Goal: Task Accomplishment & Management: Complete application form

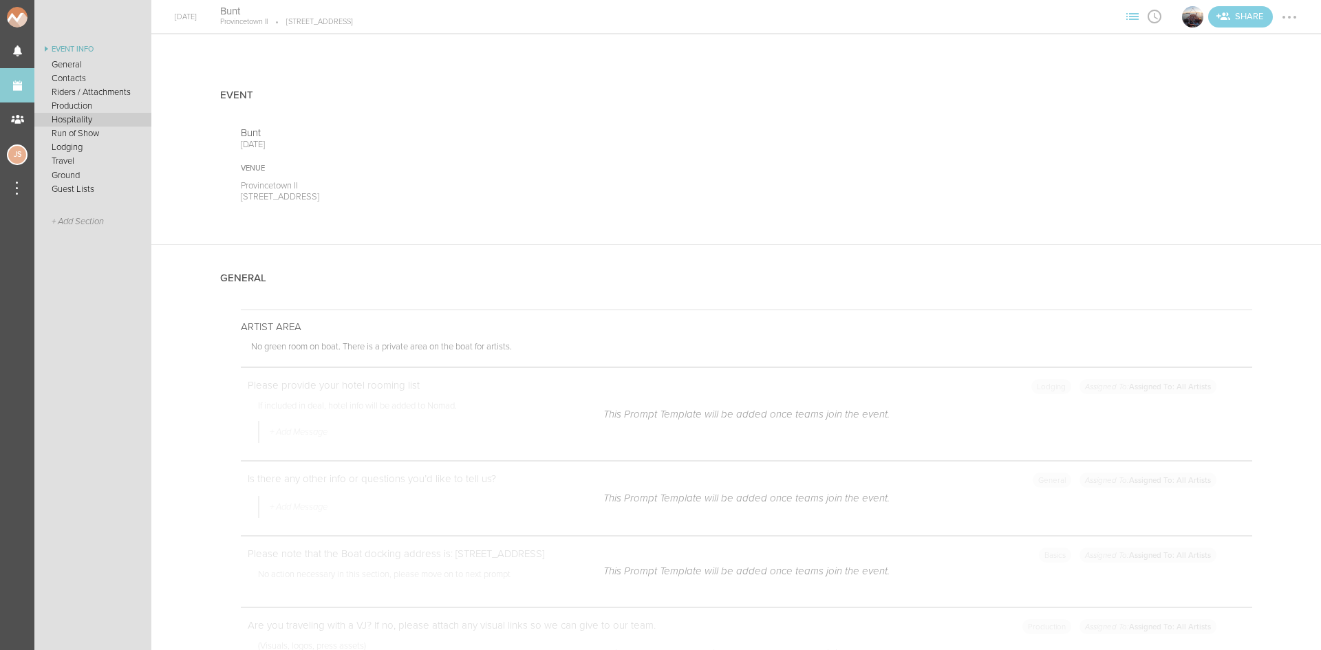
scroll to position [2753, 0]
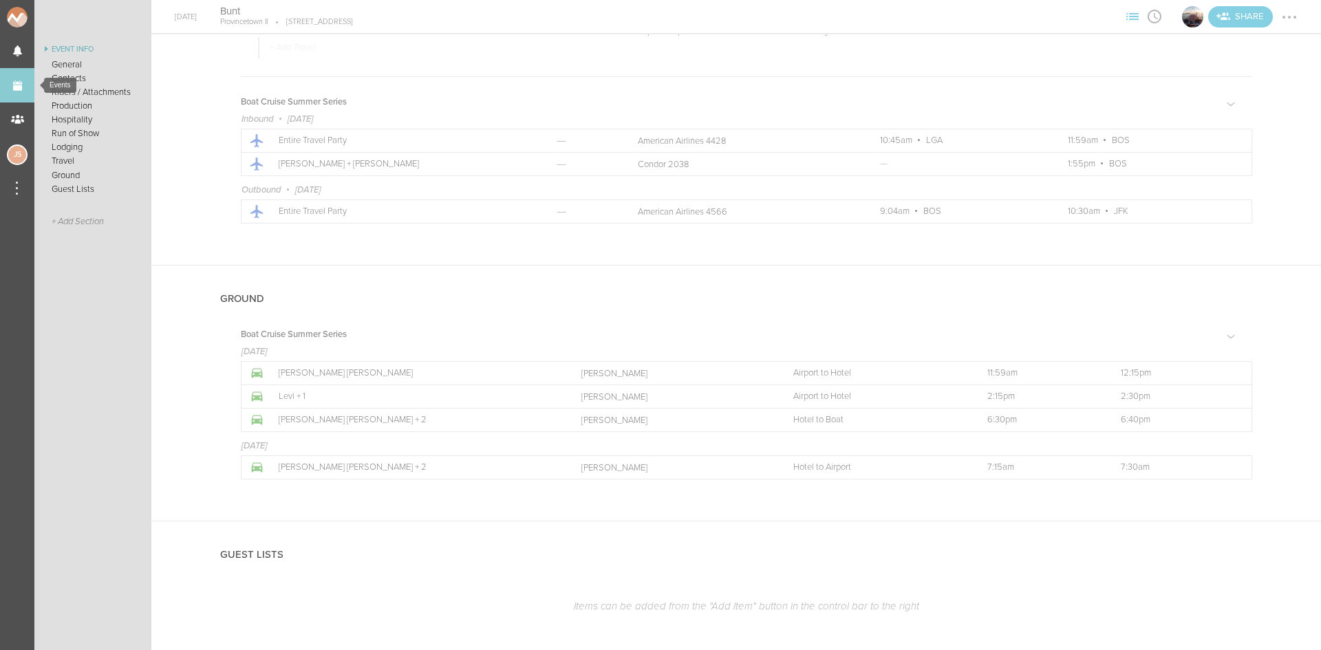
click at [23, 85] on link "Events" at bounding box center [17, 85] width 34 height 34
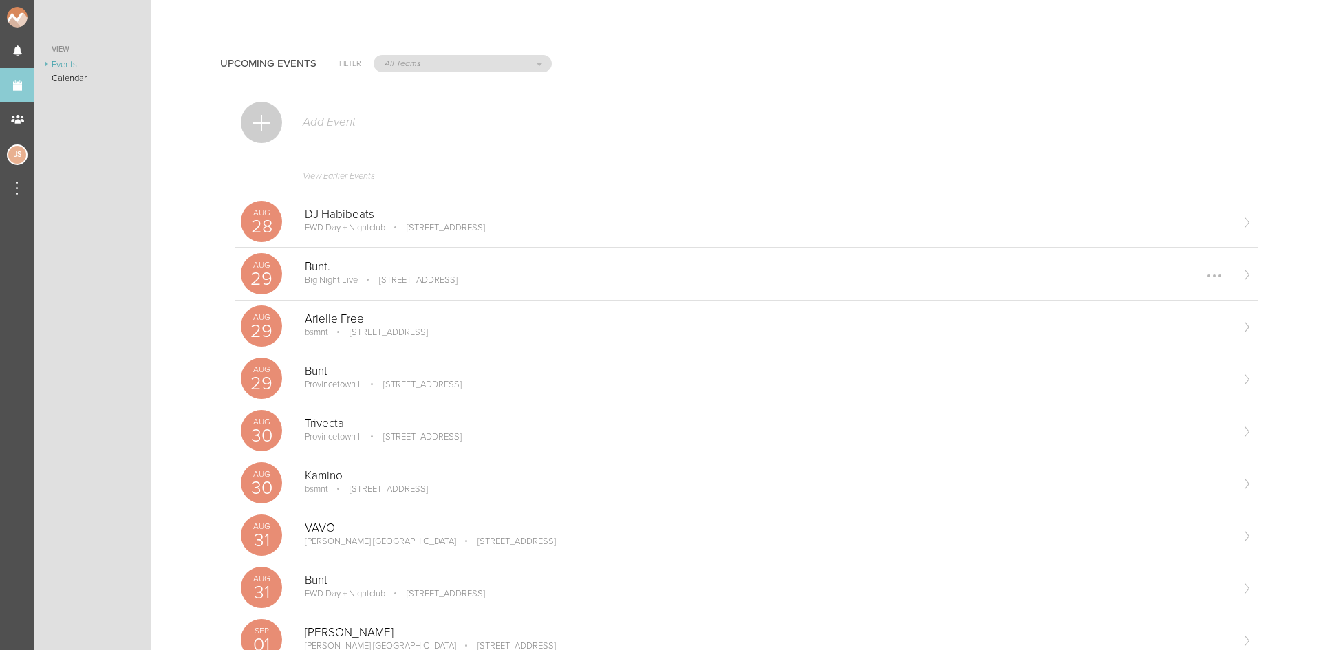
click at [407, 284] on p "[STREET_ADDRESS]" at bounding box center [409, 280] width 98 height 11
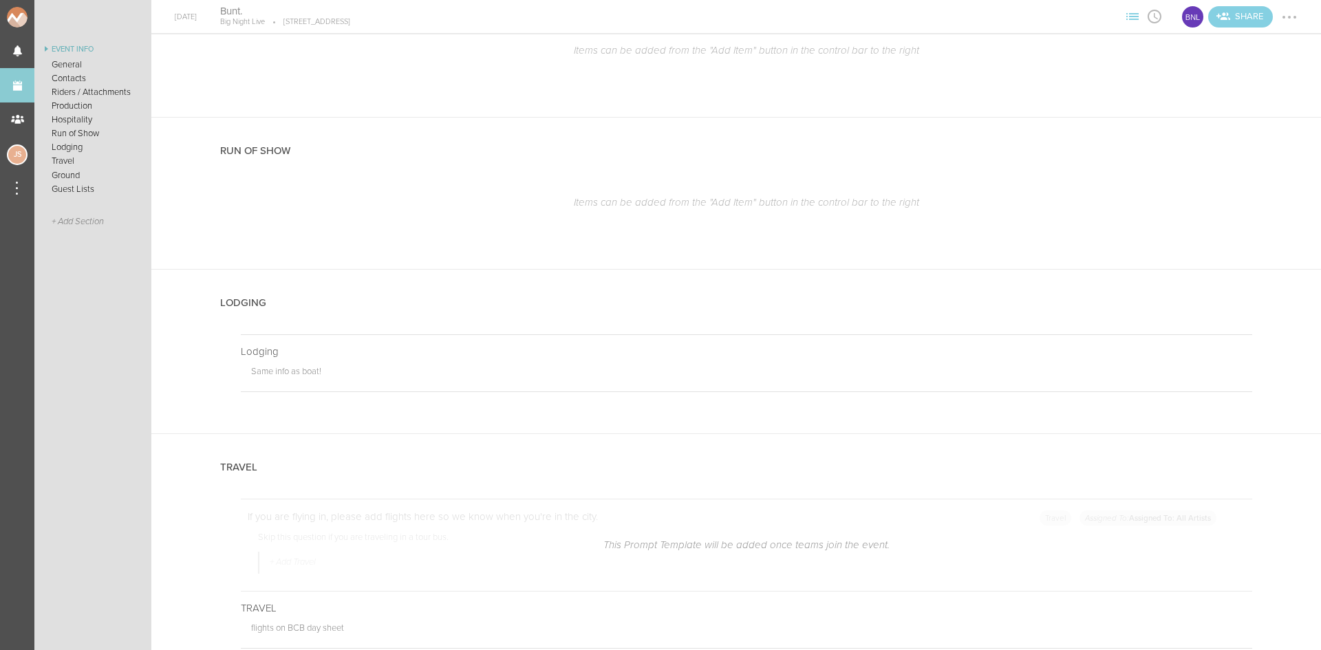
scroll to position [1996, 0]
click at [1272, 136] on div at bounding box center [1279, 138] width 15 height 15
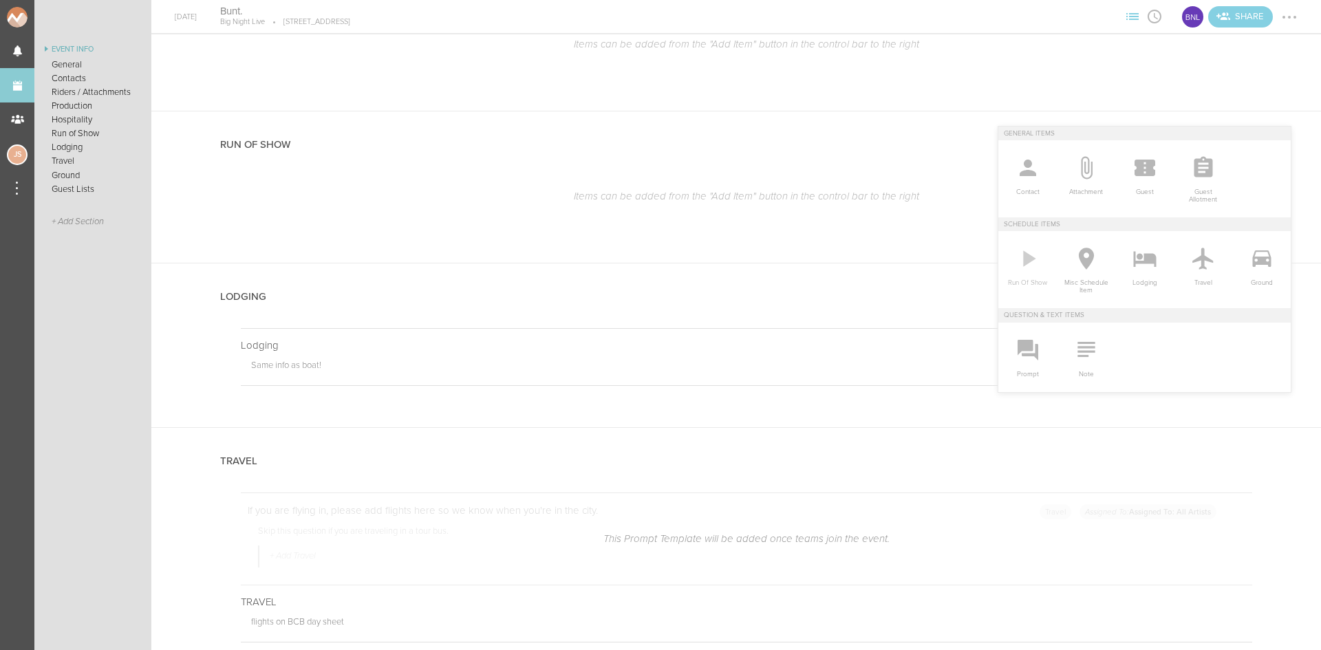
click at [1028, 265] on icon at bounding box center [1028, 259] width 28 height 28
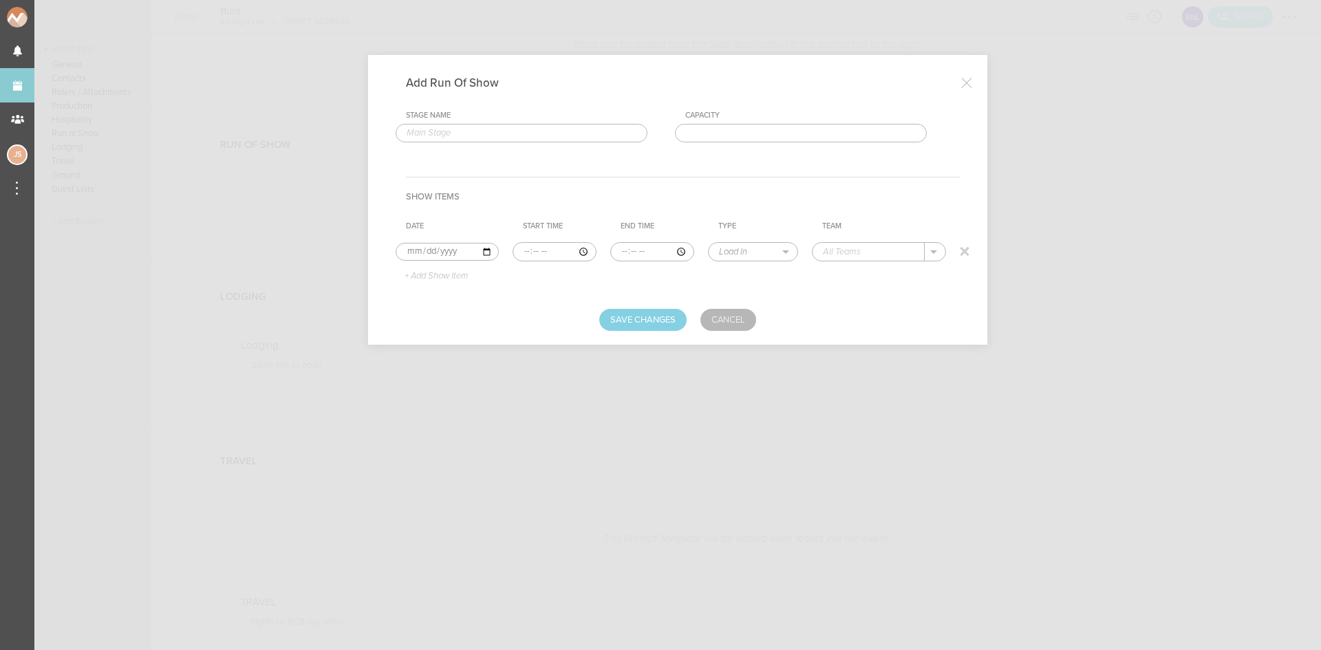
click at [521, 250] on input "time" at bounding box center [555, 251] width 84 height 19
click at [522, 247] on input "time" at bounding box center [555, 251] width 84 height 19
type input "21:30"
select select "Doors"
click at [866, 263] on div "Big Night Live" at bounding box center [867, 273] width 87 height 24
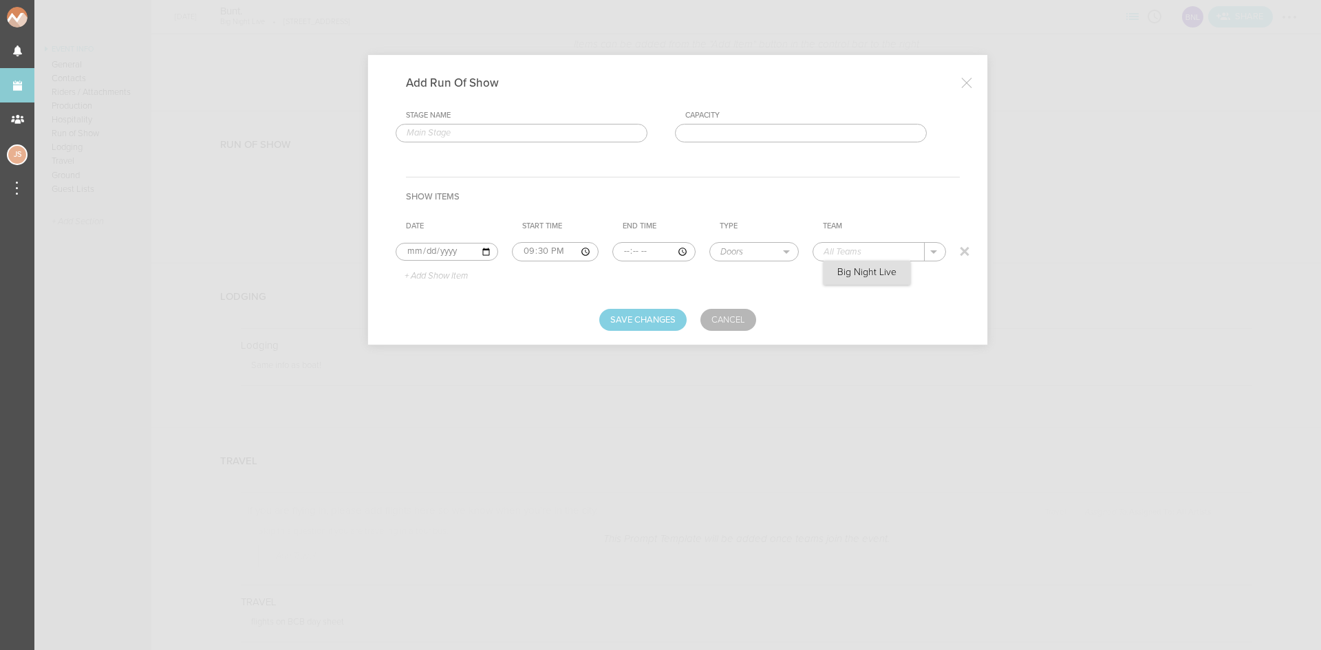
type input "Big Night Live"
click at [419, 275] on p "+ Add Show Item" at bounding box center [431, 276] width 74 height 11
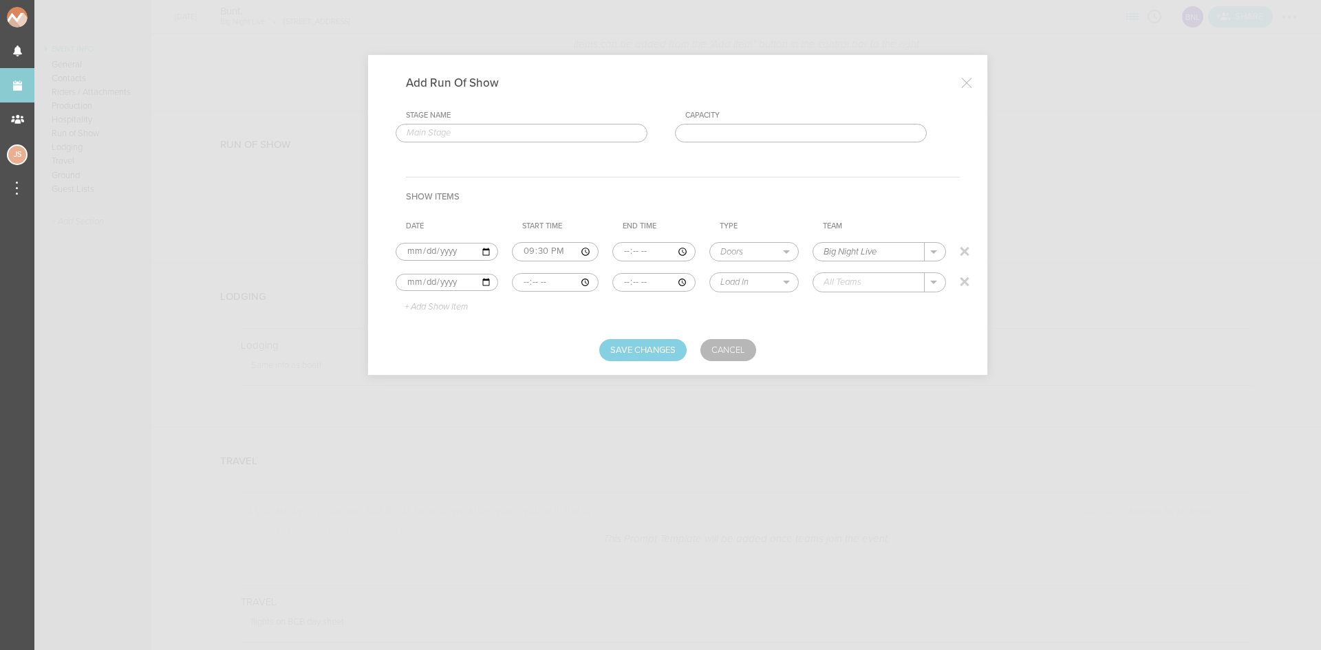
click at [526, 279] on input "time" at bounding box center [555, 282] width 86 height 19
type input "21:30"
type input "23:00"
select select "Set Time"
type input "Don Daft"
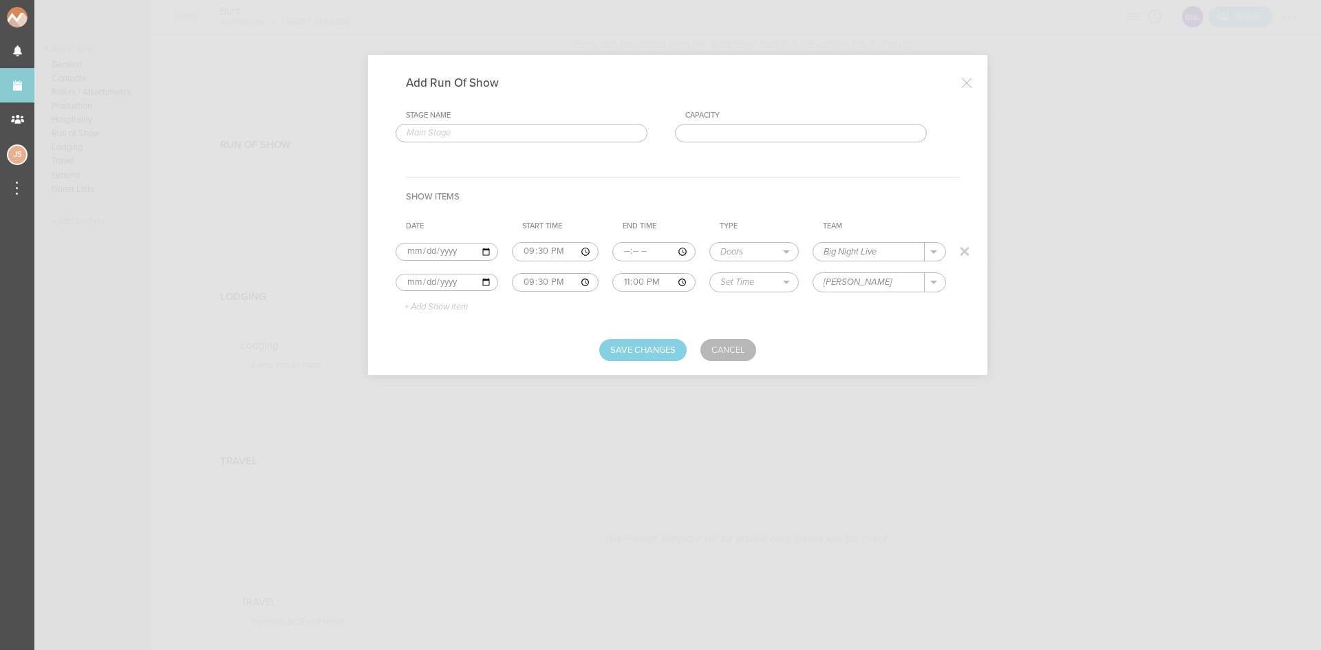
click at [450, 310] on p "+ Add Show Item" at bounding box center [431, 307] width 74 height 11
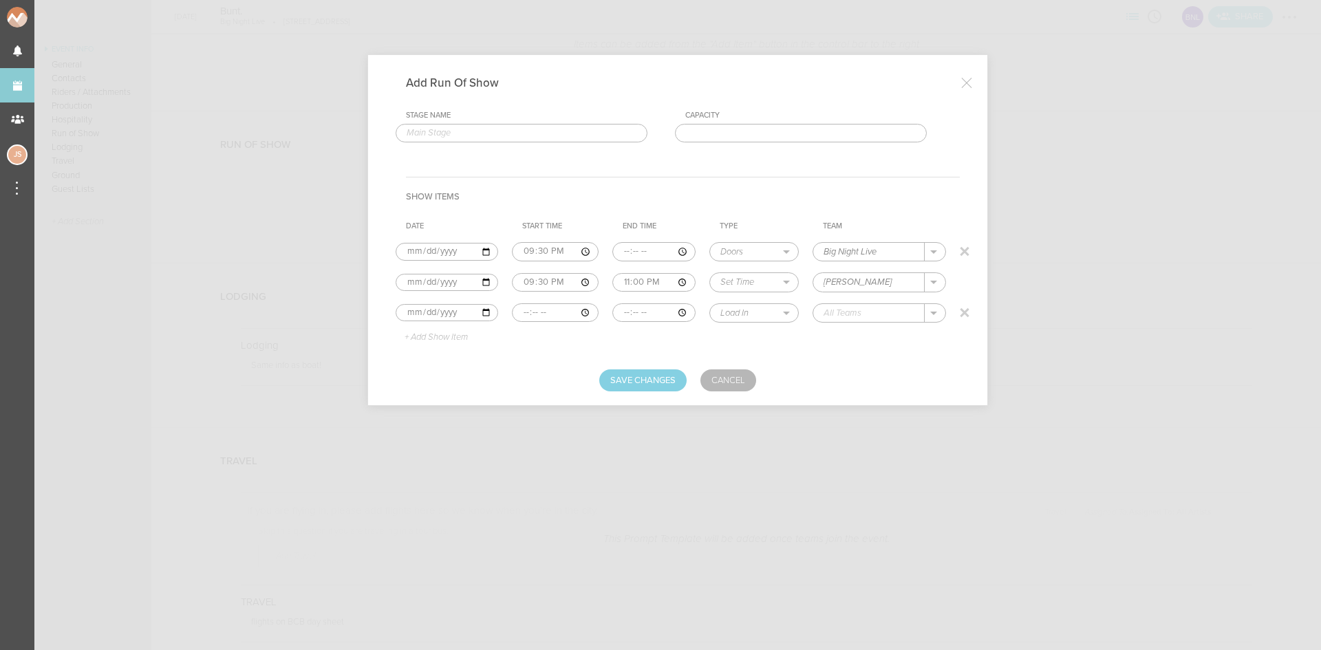
click at [518, 317] on input "time" at bounding box center [555, 312] width 86 height 19
type input "23:00"
type input "00:30"
select select "Set Time"
type input "Breakbomb"
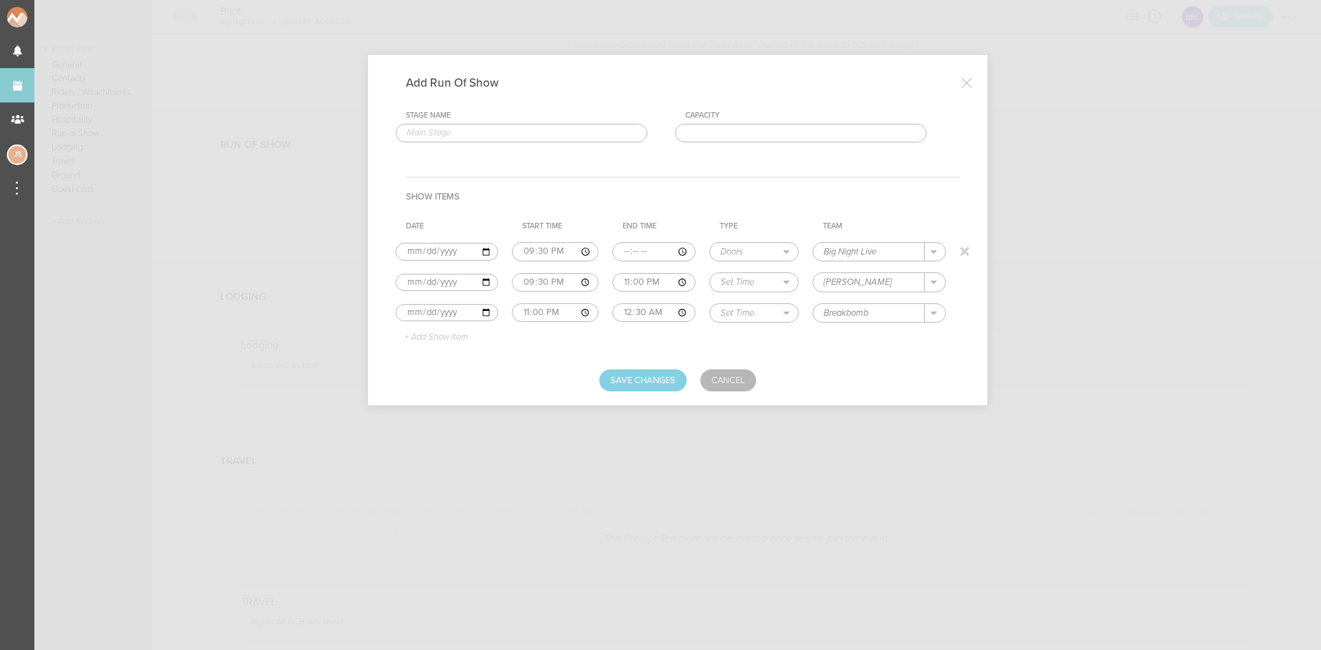
click at [422, 339] on p "+ Add Show Item" at bounding box center [431, 337] width 74 height 11
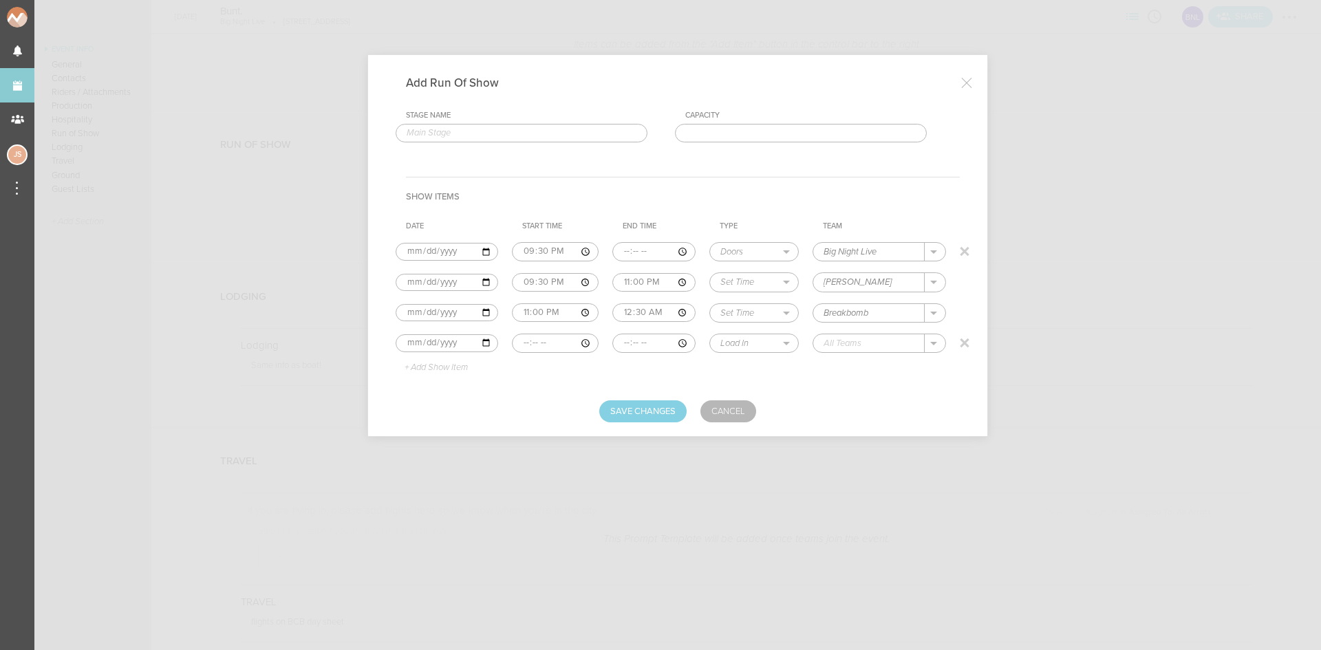
click at [527, 343] on input "time" at bounding box center [555, 343] width 86 height 19
type input "00:30"
type input "02:00"
select select "Set Time"
type input "Bunt."
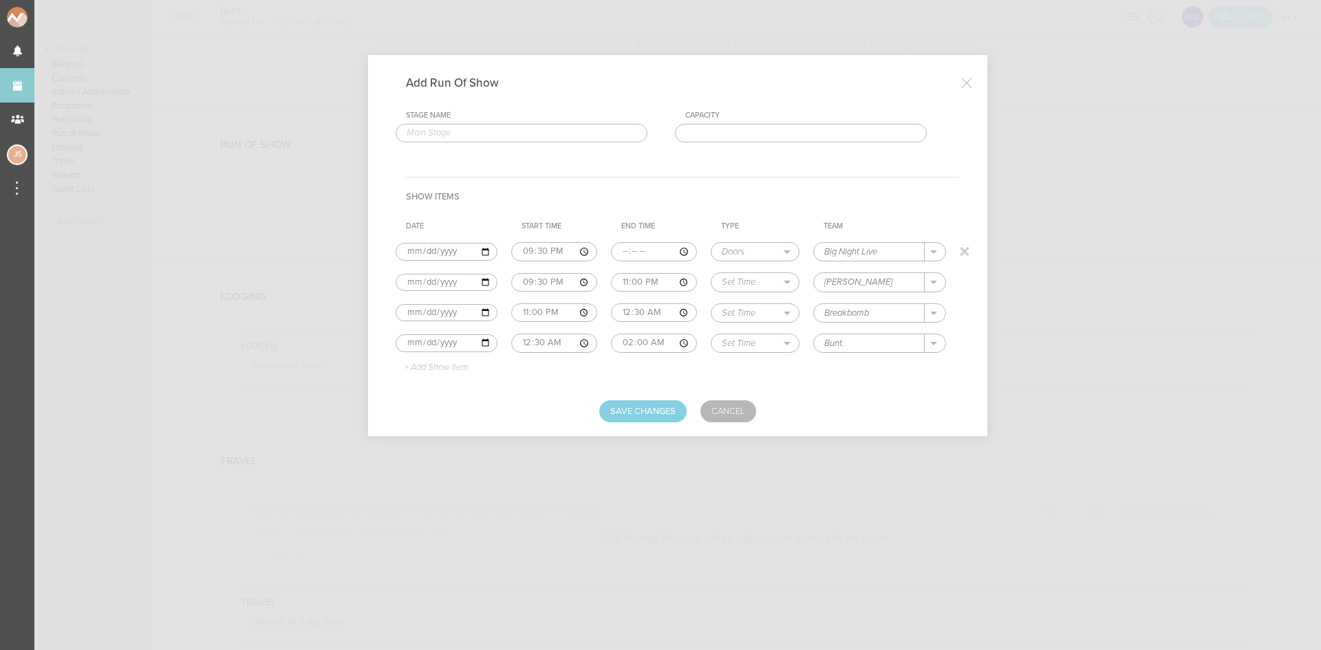
click at [456, 366] on p "+ Add Show Item" at bounding box center [431, 368] width 74 height 11
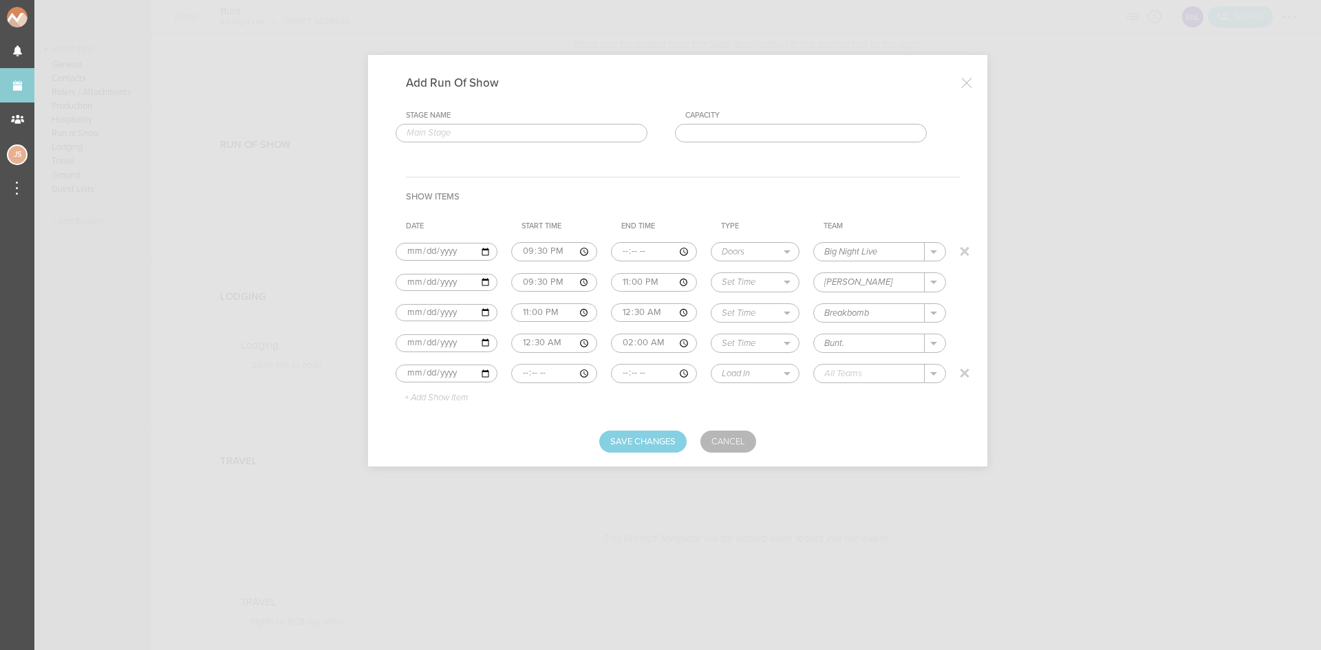
click at [520, 372] on input "time" at bounding box center [554, 373] width 86 height 19
type input "02:00"
select select "Curfew"
click at [895, 404] on div "Big Night Live" at bounding box center [867, 395] width 87 height 24
type input "Big Night Live"
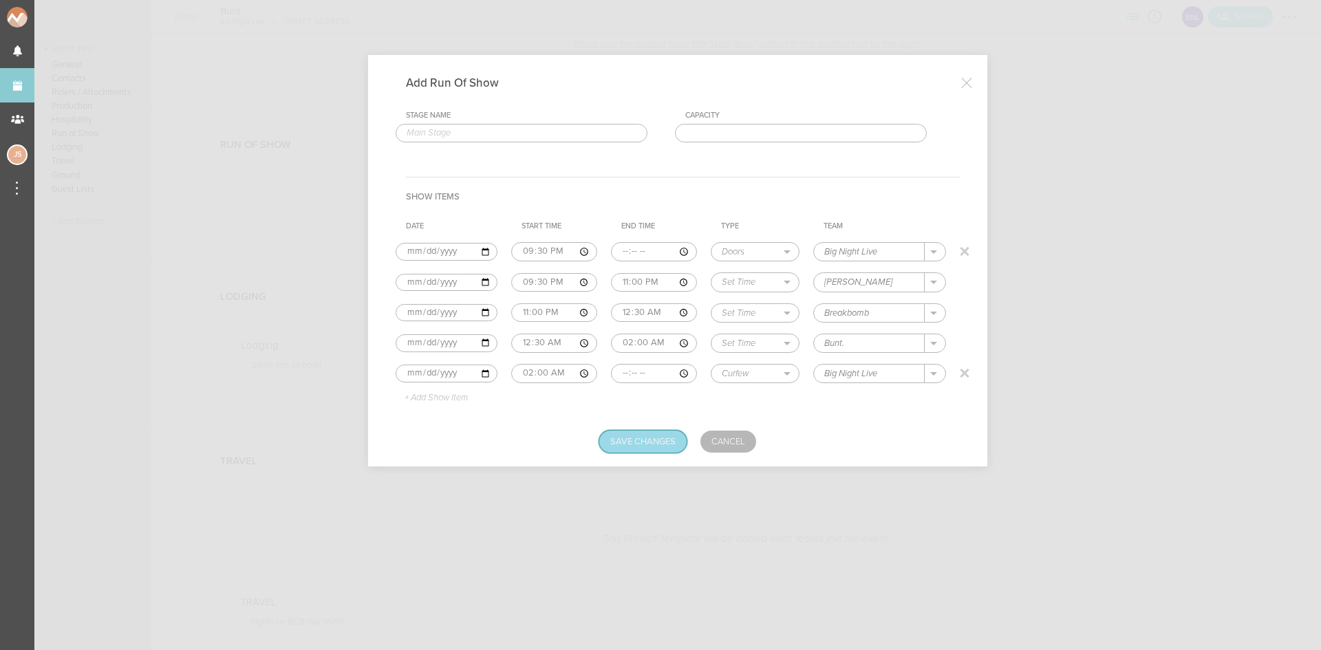
click at [610, 449] on button "Save Changes" at bounding box center [642, 442] width 87 height 22
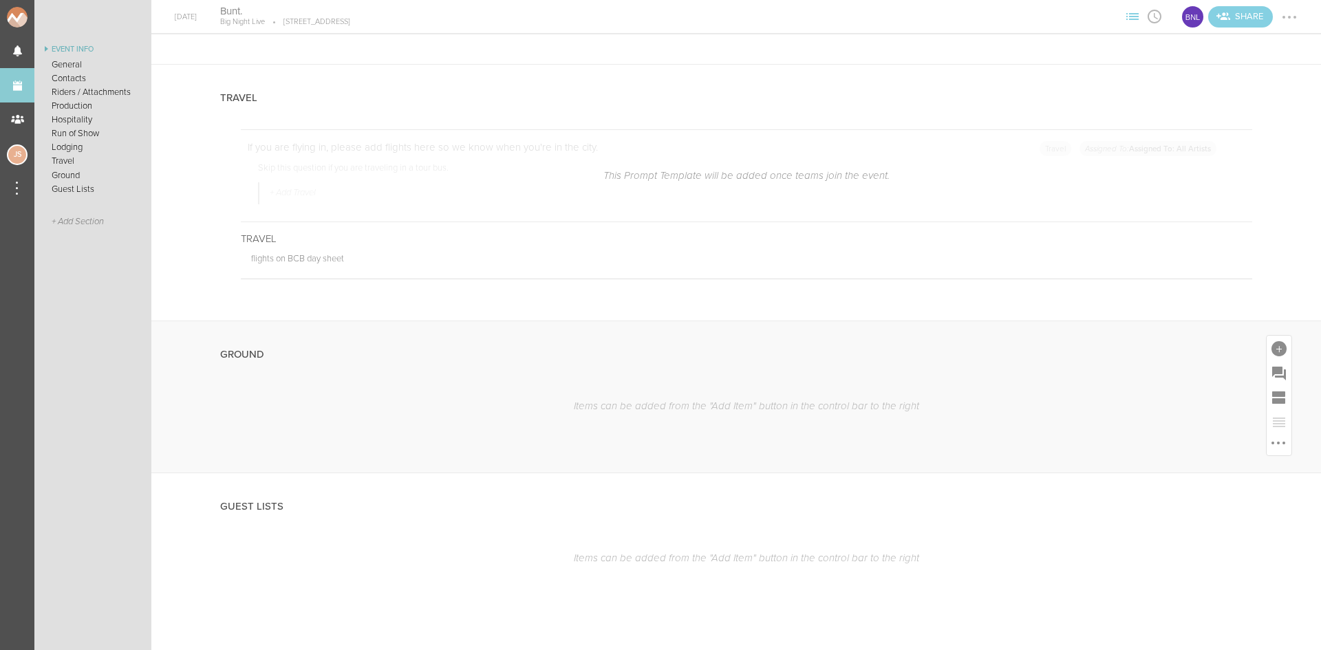
scroll to position [2467, 0]
click at [1272, 346] on div at bounding box center [1279, 346] width 15 height 15
click at [1252, 469] on icon at bounding box center [1261, 467] width 19 height 17
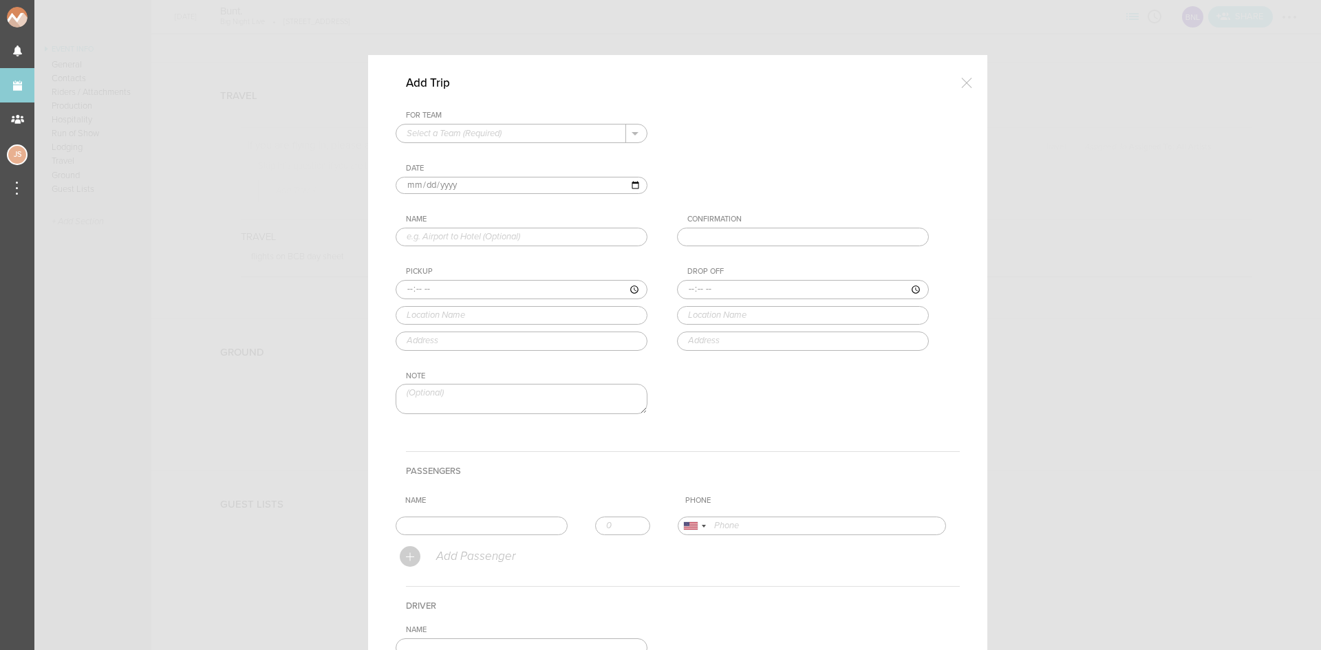
click at [436, 136] on input "text" at bounding box center [511, 134] width 230 height 18
click at [441, 157] on p "Big Night Live" at bounding box center [522, 155] width 230 height 23
type input "Big Night Live"
click at [434, 238] on input "text" at bounding box center [522, 237] width 252 height 19
type input "Boat to Dinner"
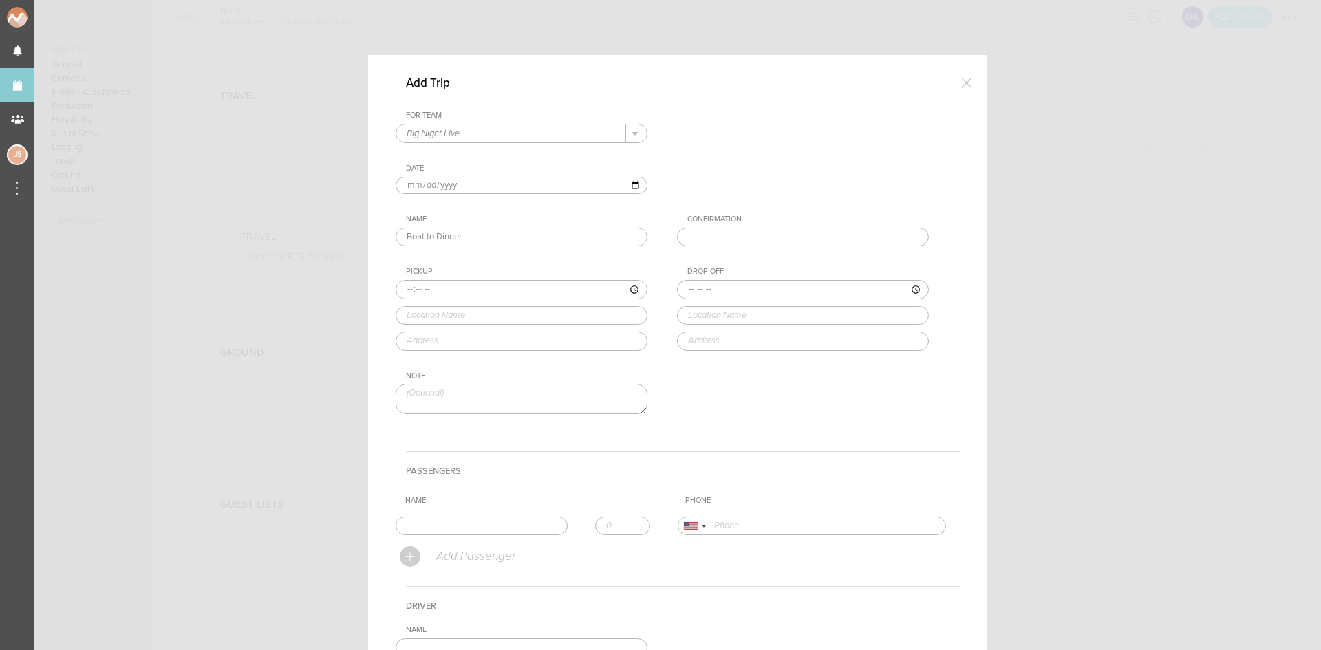
click at [399, 291] on input "time" at bounding box center [522, 289] width 252 height 19
type input "21:45"
type input "Provincetown II"
type input "164 Seaport Blvd Boston, MA"
click at [683, 291] on input "time" at bounding box center [803, 289] width 252 height 19
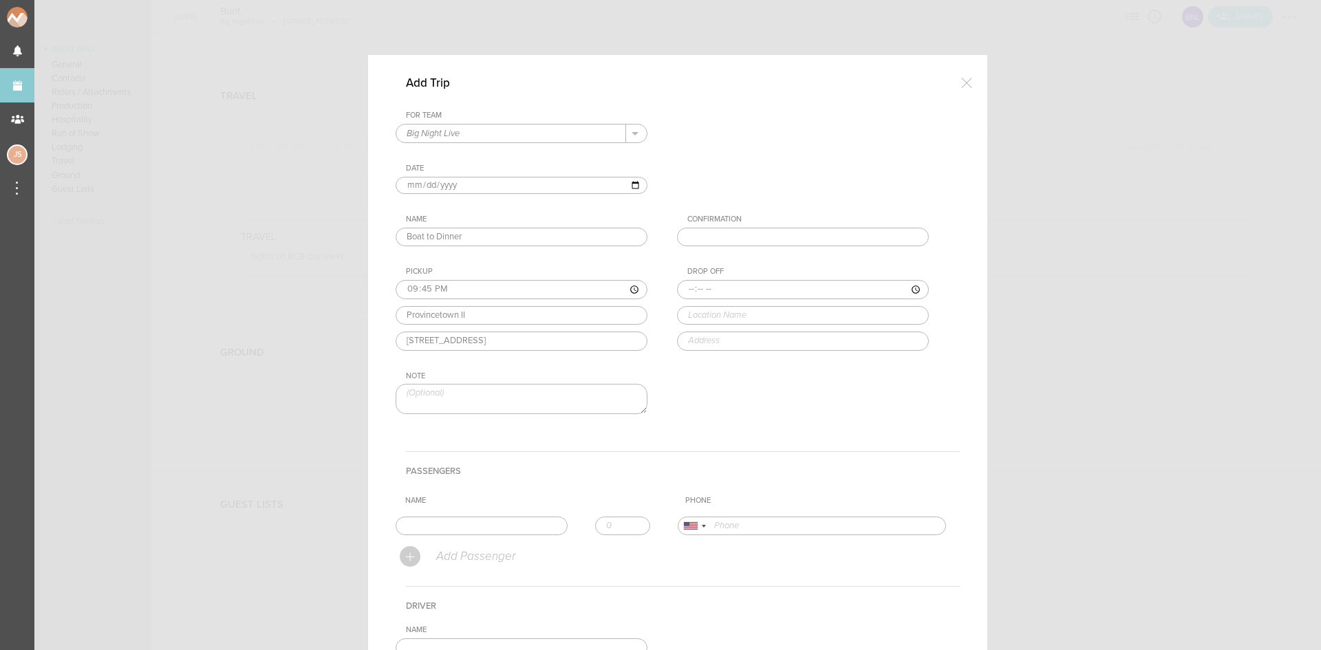
type input "22:00"
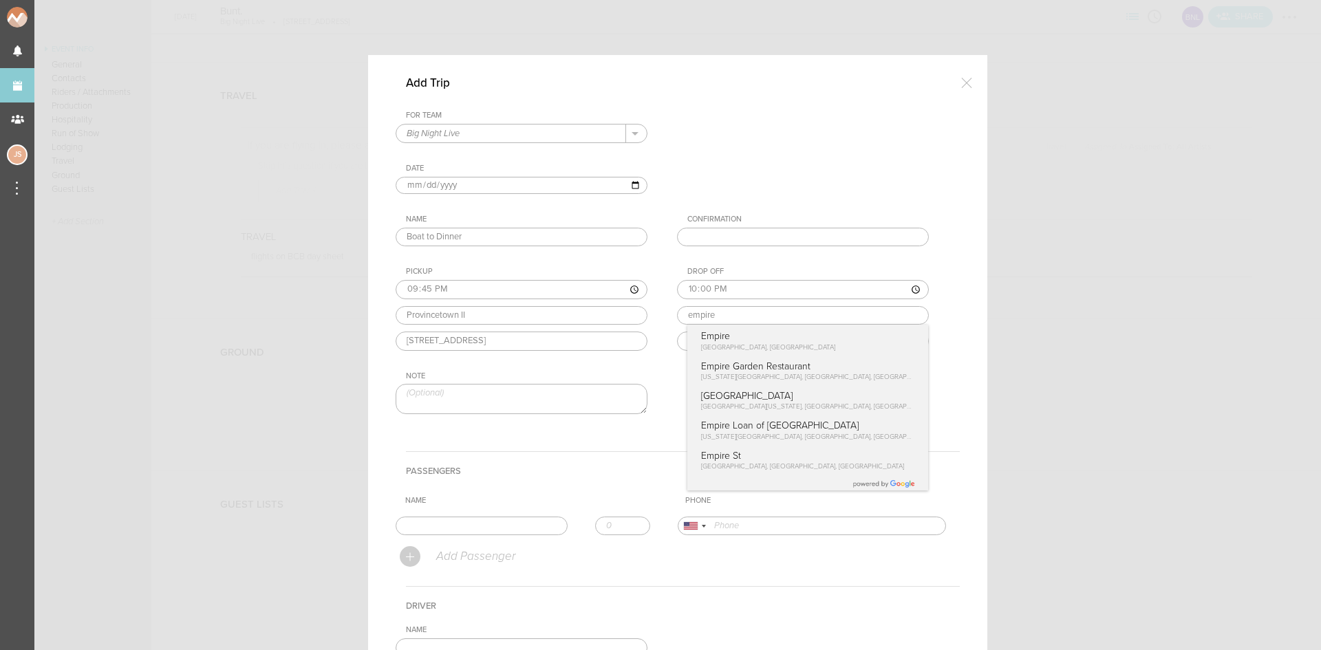
click at [713, 331] on div "Drop Off 22:00 empire Empire Marina Park Drive, Boston, MA, USA Empire Garden R…" at bounding box center [816, 308] width 279 height 83
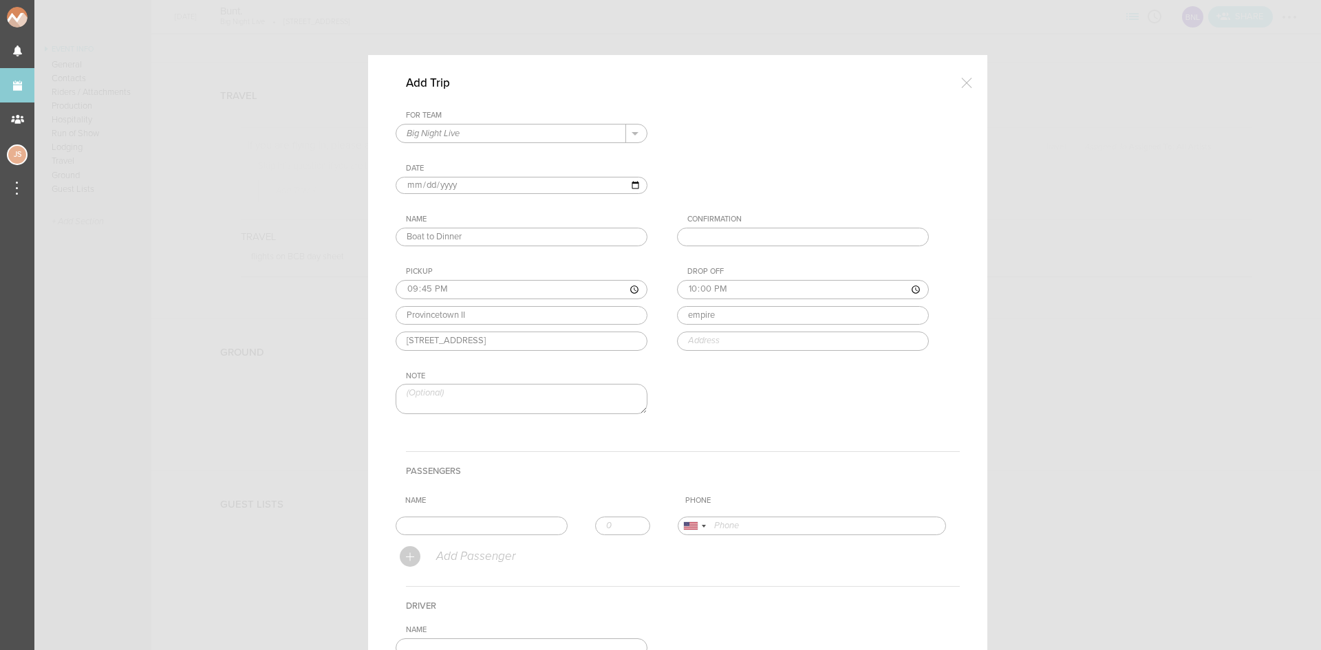
type input "Empire"
type input "1 Marina Park Drive, Boston, MA 02210, USA"
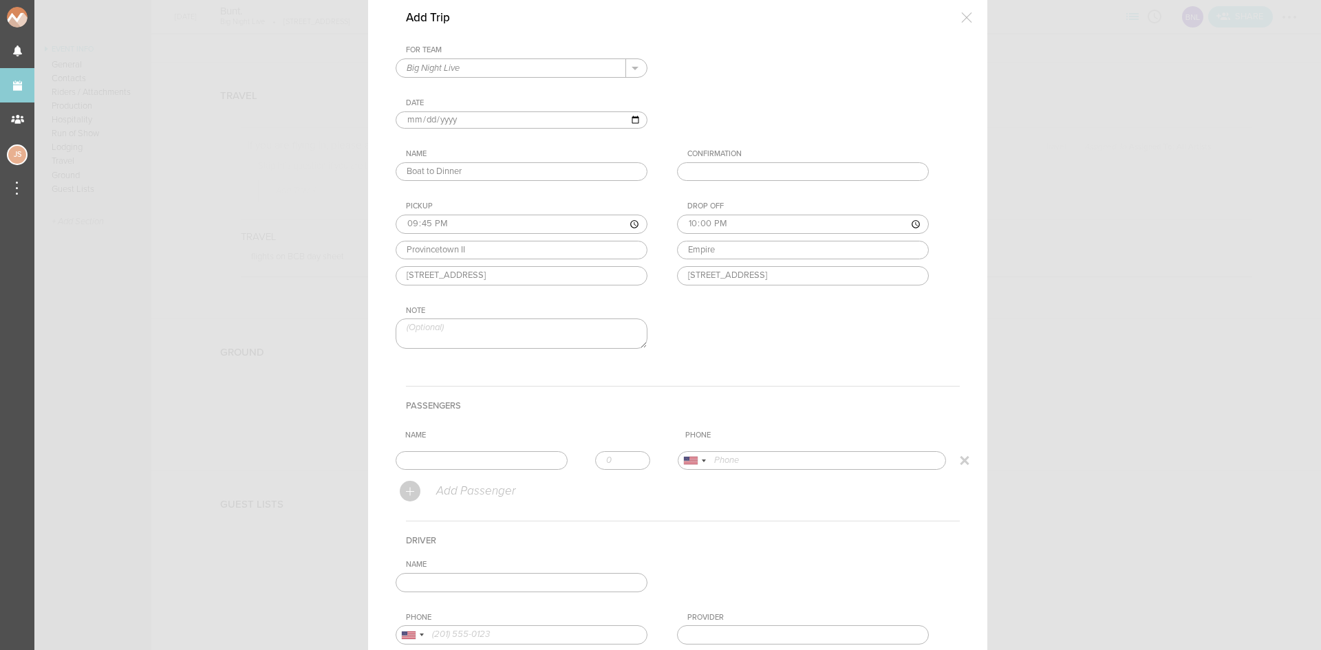
scroll to position [138, 0]
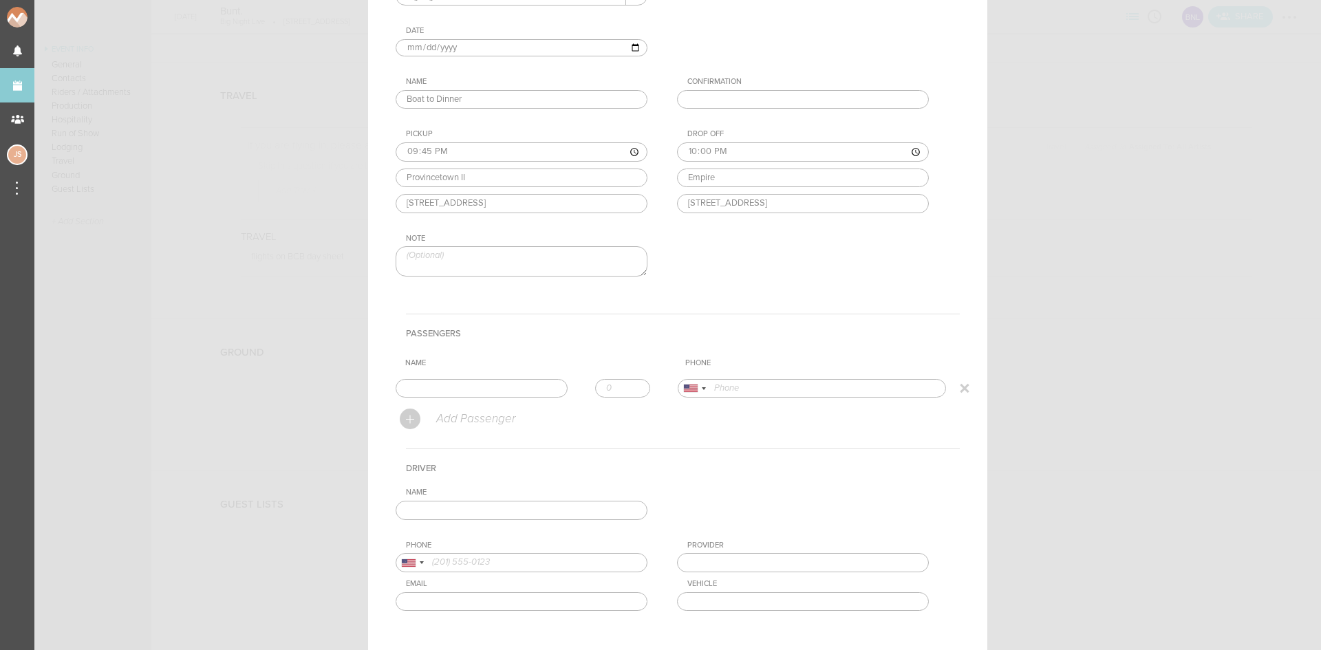
click at [490, 391] on input "text" at bounding box center [482, 388] width 172 height 19
type input "[PERSON_NAME] [PERSON_NAME]"
type input "15208610191"
click at [456, 411] on form "For Team Big Night Live + Add New Team Big Night Live . Big Night Live Date 202…" at bounding box center [678, 324] width 564 height 702
click at [628, 385] on input "1" at bounding box center [622, 388] width 55 height 19
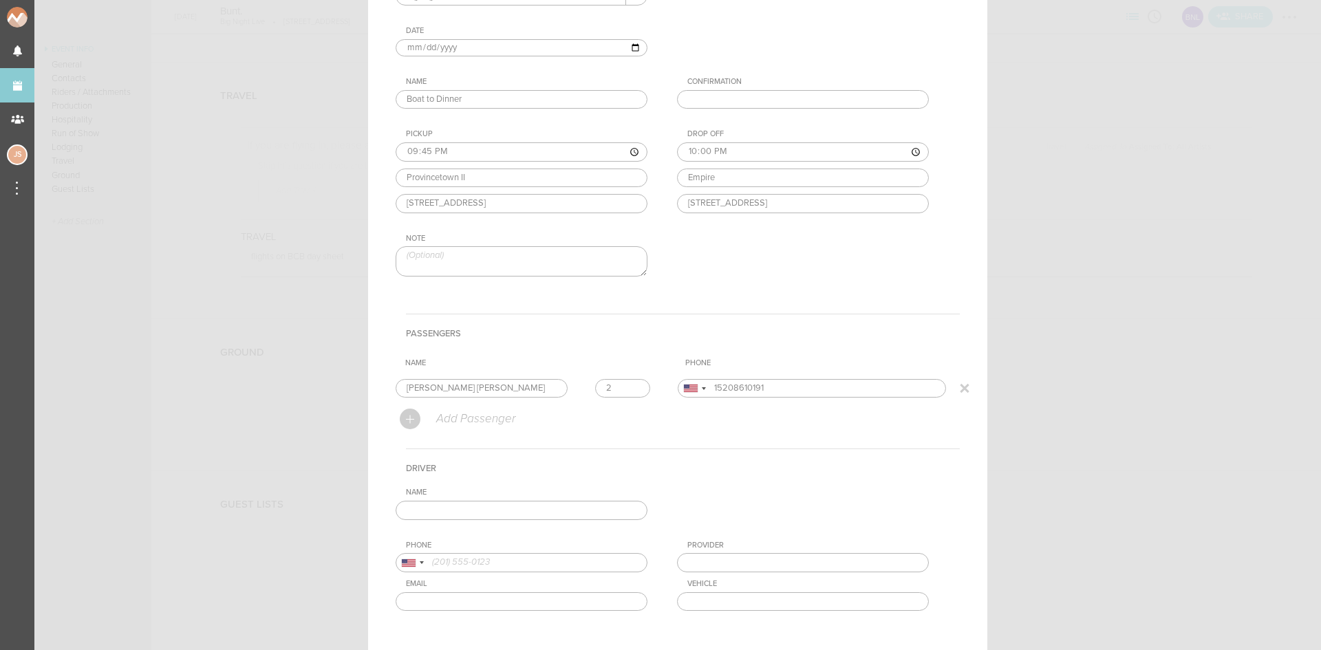
click at [628, 385] on input "2" at bounding box center [622, 388] width 55 height 19
click at [628, 385] on input "3" at bounding box center [622, 388] width 55 height 19
click at [628, 385] on input "4" at bounding box center [622, 388] width 55 height 19
type input "5"
click at [627, 384] on input "5" at bounding box center [622, 388] width 55 height 19
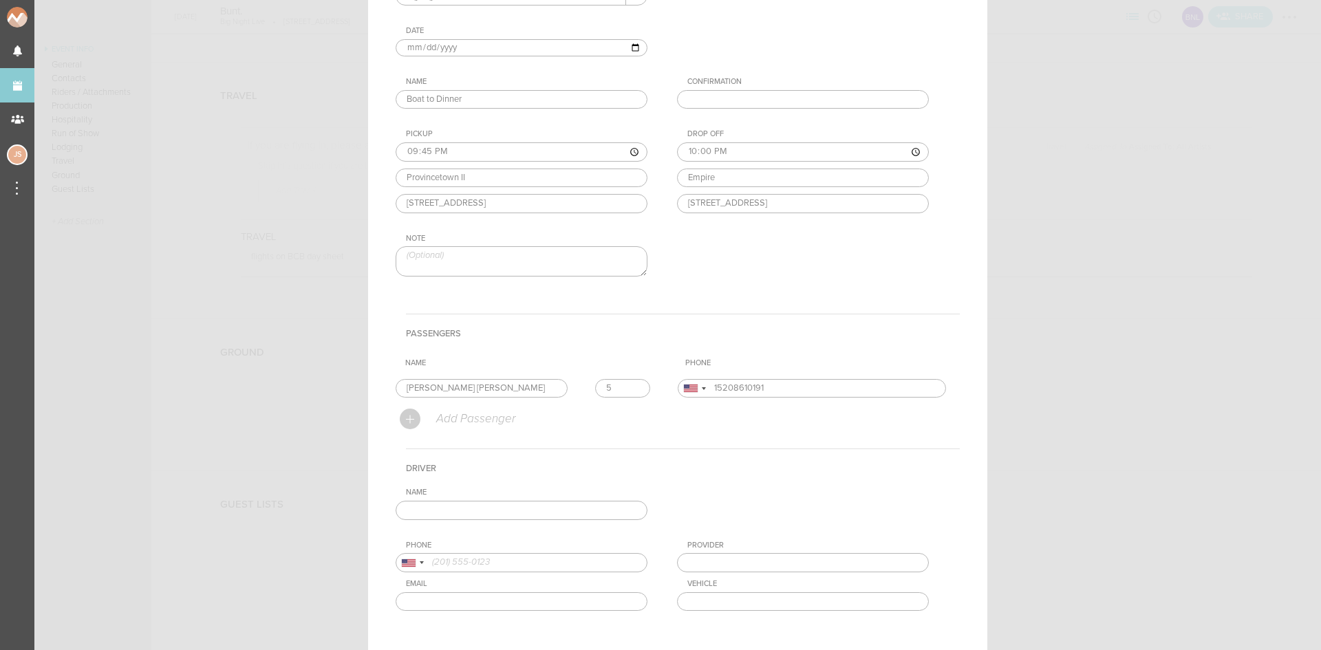
click at [570, 512] on input "text" at bounding box center [522, 510] width 252 height 19
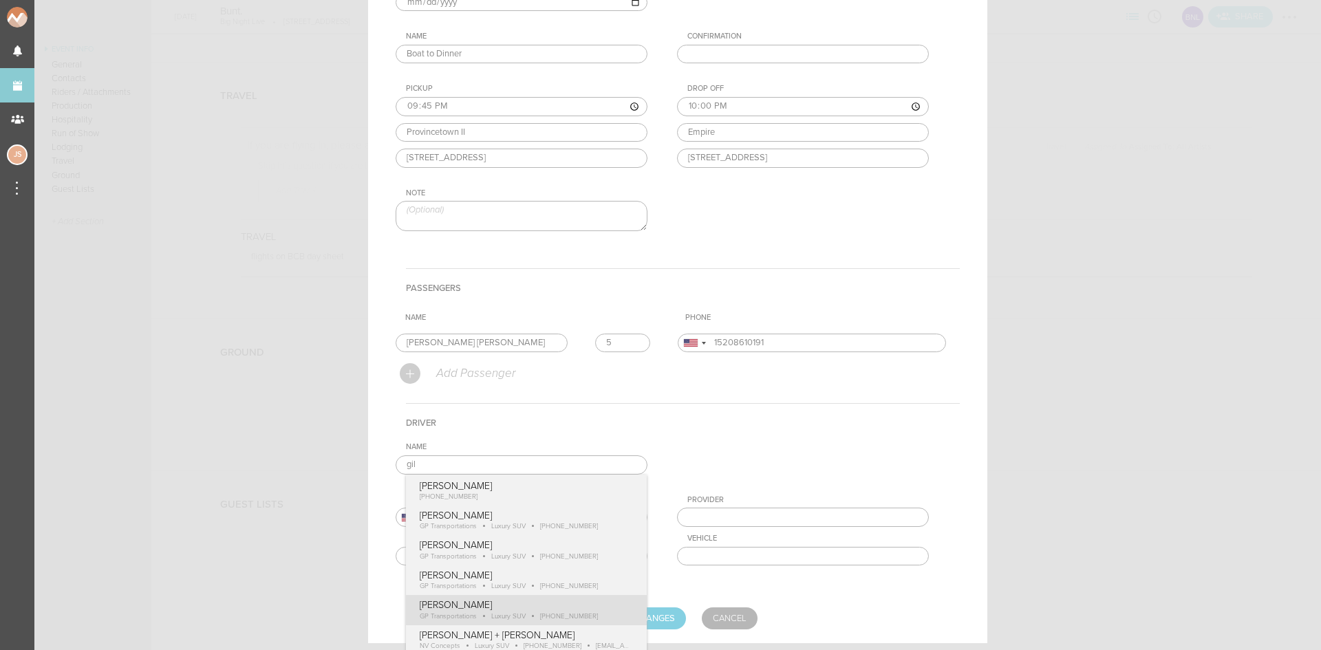
scroll to position [206, 0]
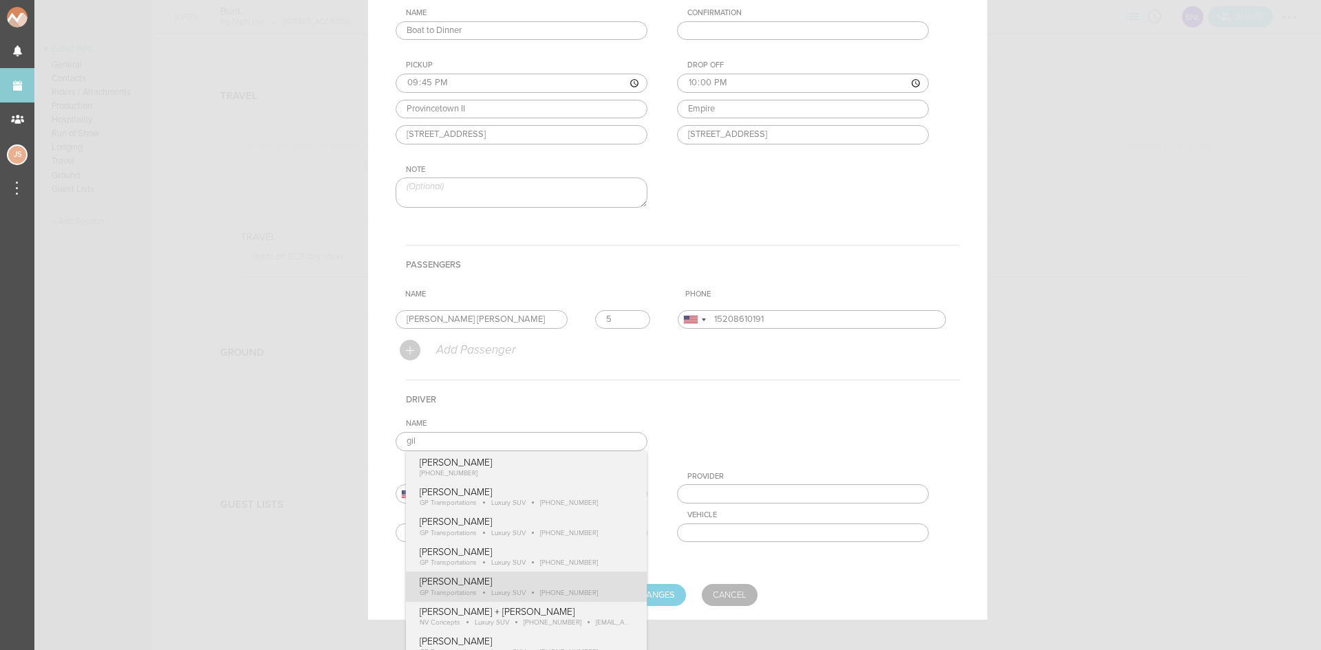
type input "[PERSON_NAME]"
type input "18574170489"
type input "GP Transportations"
type input "Luxury SUV"
drag, startPoint x: 575, startPoint y: 581, endPoint x: 588, endPoint y: 590, distance: 16.2
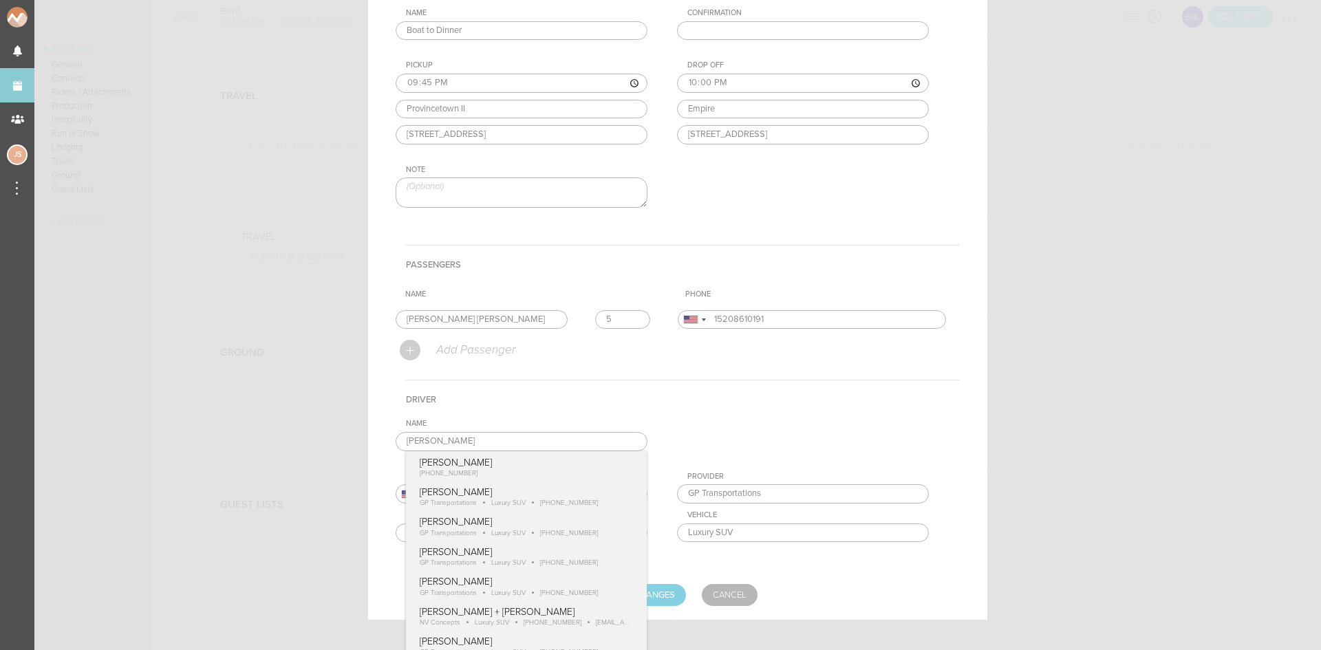
click at [576, 581] on form "For Team Big Night Live + Add New Team Big Night Live . Big Night Live Date 202…" at bounding box center [678, 255] width 564 height 702
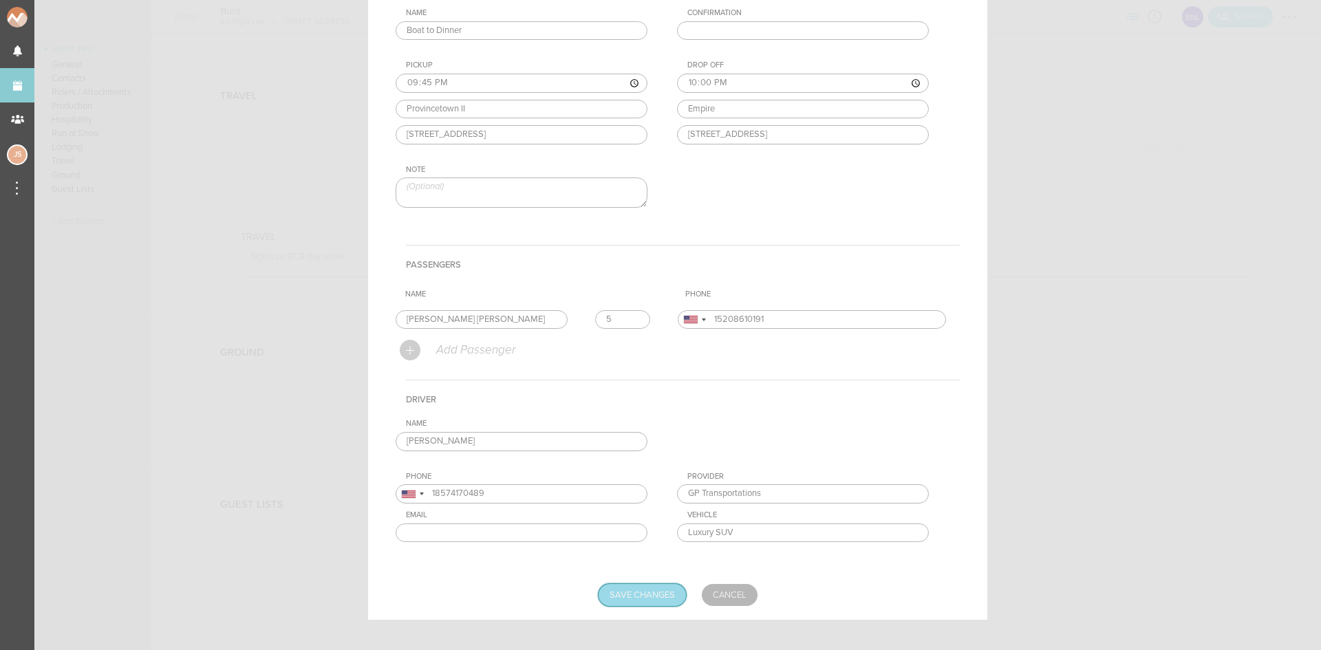
click at [629, 601] on input "Save Changes" at bounding box center [642, 595] width 87 height 22
type input "Saving..."
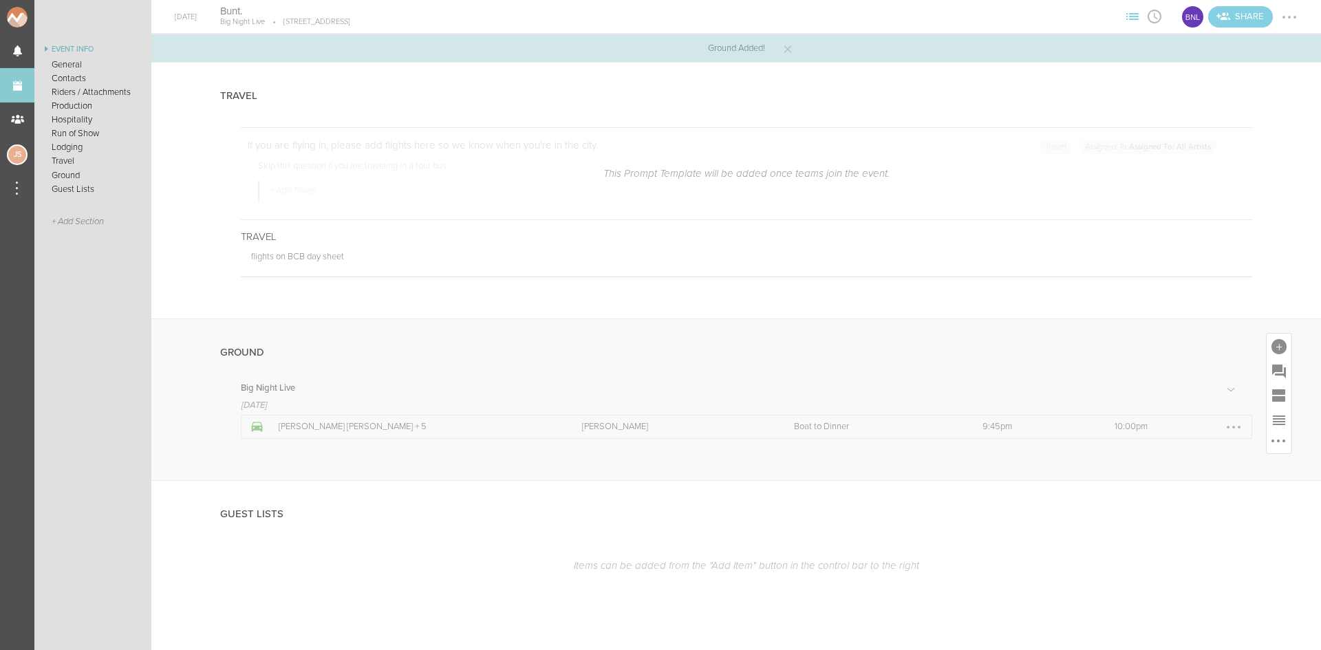
click at [1223, 426] on div at bounding box center [1234, 427] width 22 height 22
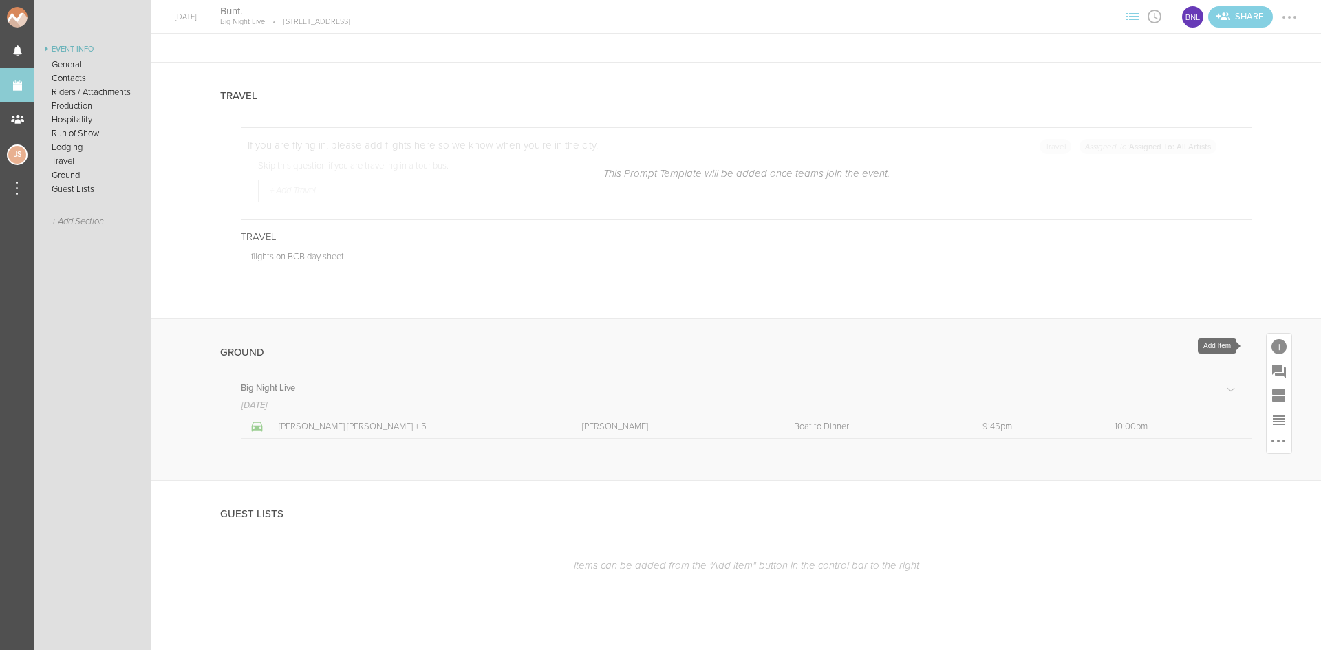
click at [1272, 347] on div at bounding box center [1279, 346] width 15 height 15
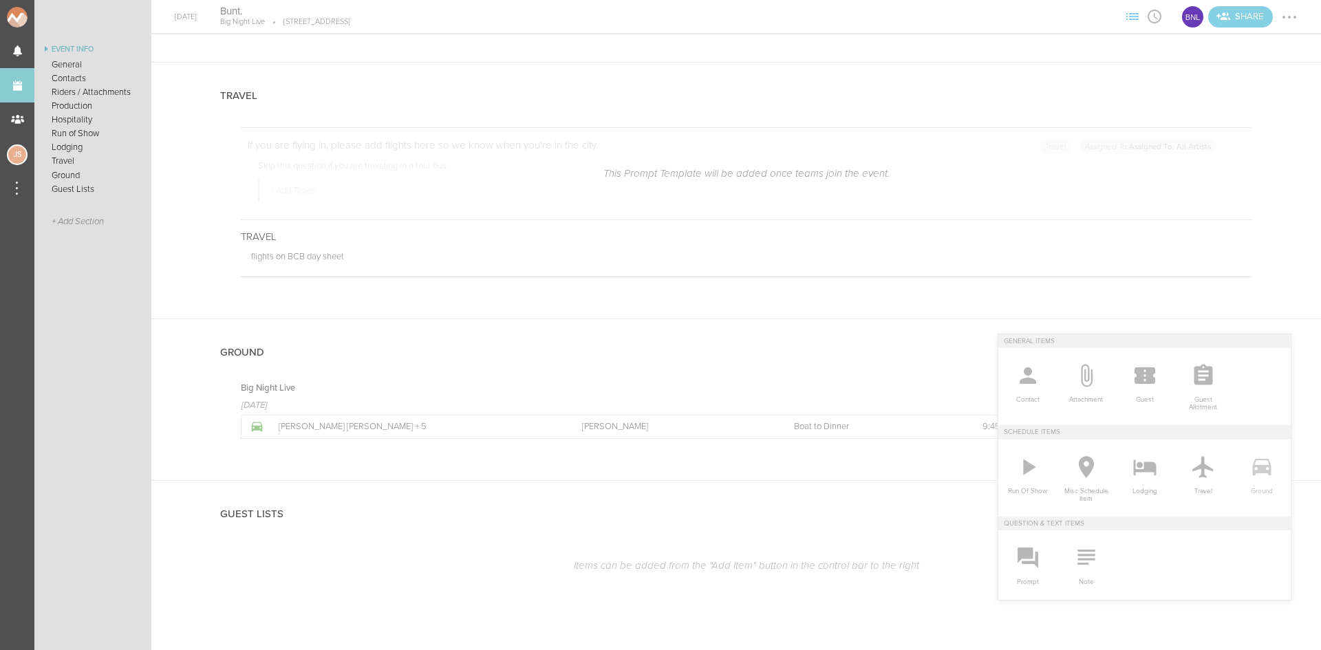
click at [1248, 475] on icon at bounding box center [1262, 467] width 28 height 28
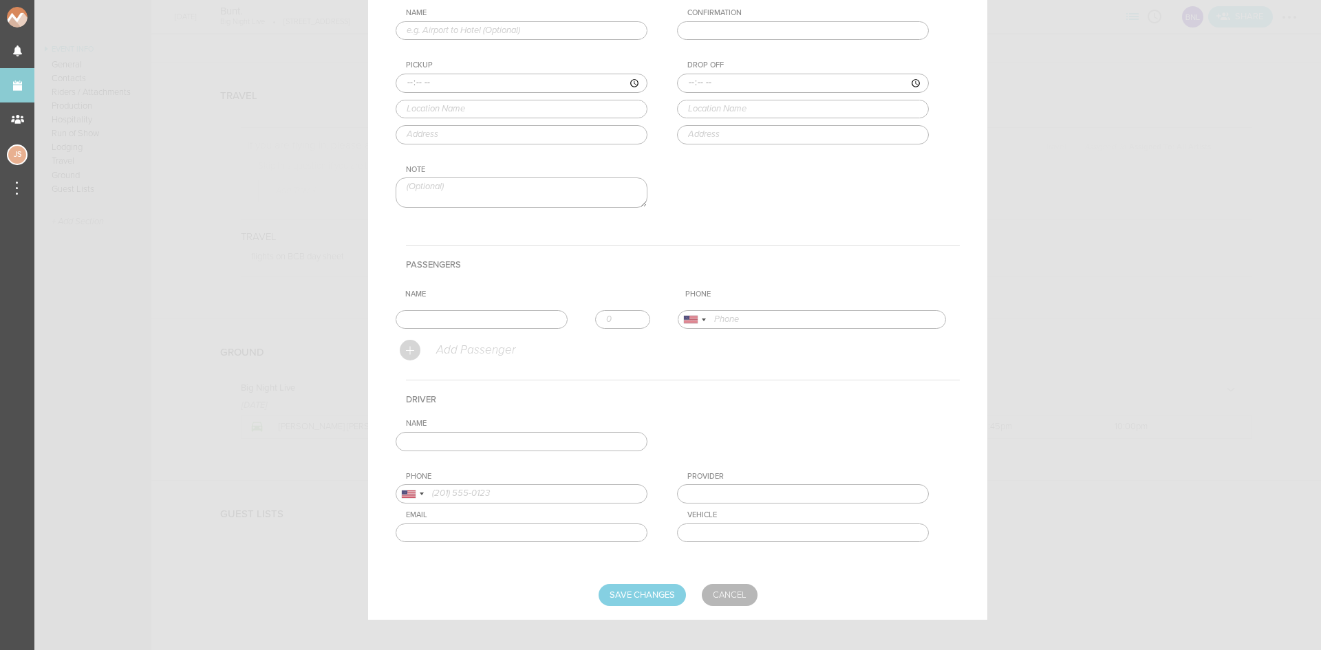
scroll to position [0, 0]
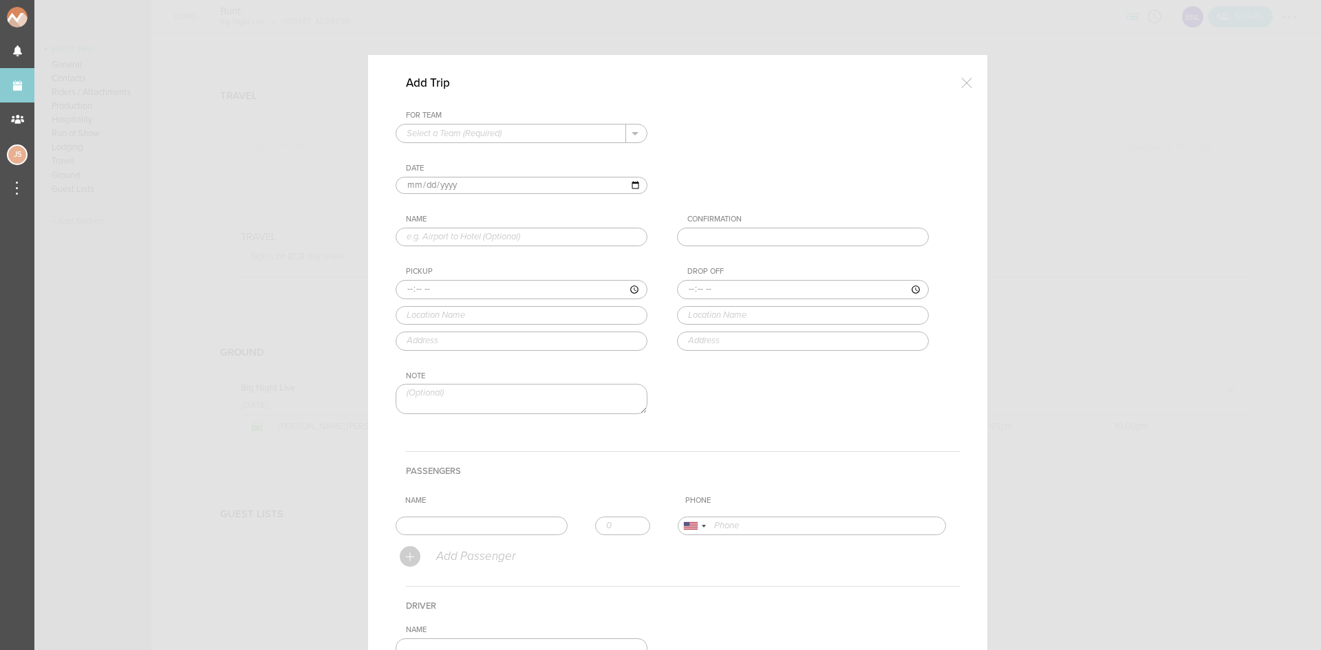
click at [471, 136] on input "text" at bounding box center [511, 134] width 230 height 18
click at [473, 152] on p "Big Night Live" at bounding box center [522, 155] width 230 height 23
type input "Big Night Live"
click at [441, 233] on input "text" at bounding box center [522, 237] width 252 height 19
type input "Dinner to Venue"
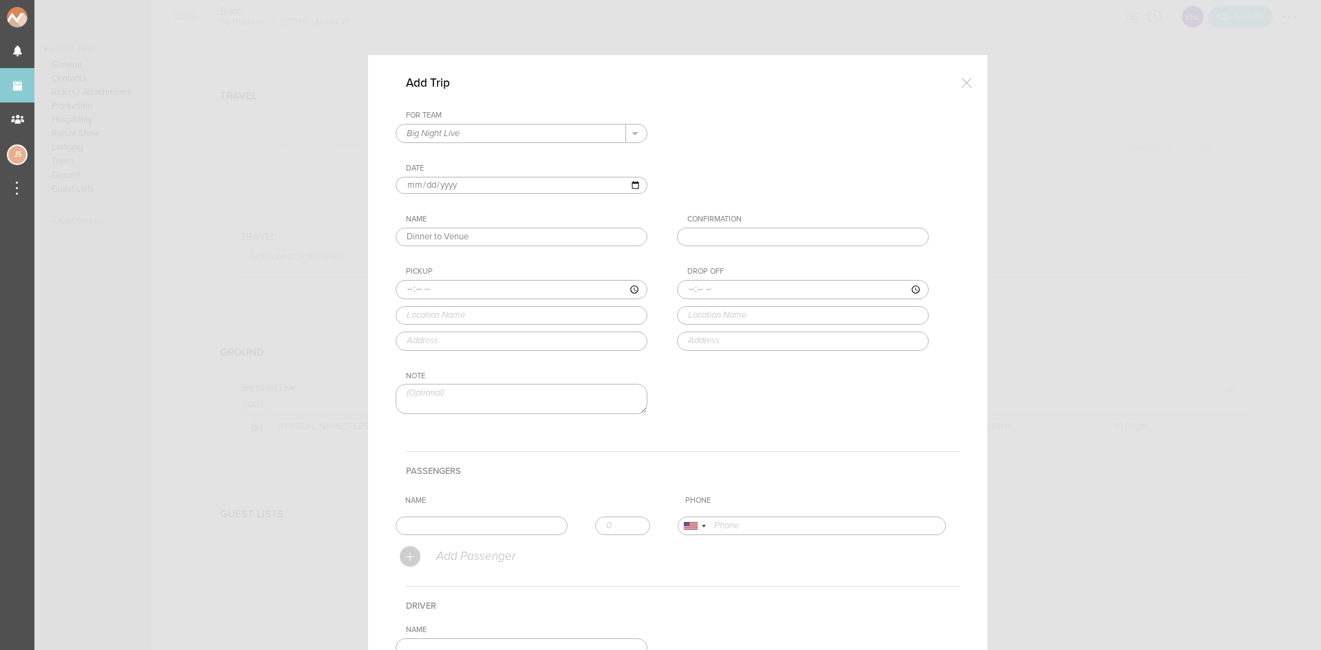
click at [403, 290] on input "time" at bounding box center [522, 289] width 252 height 19
type input "23:45"
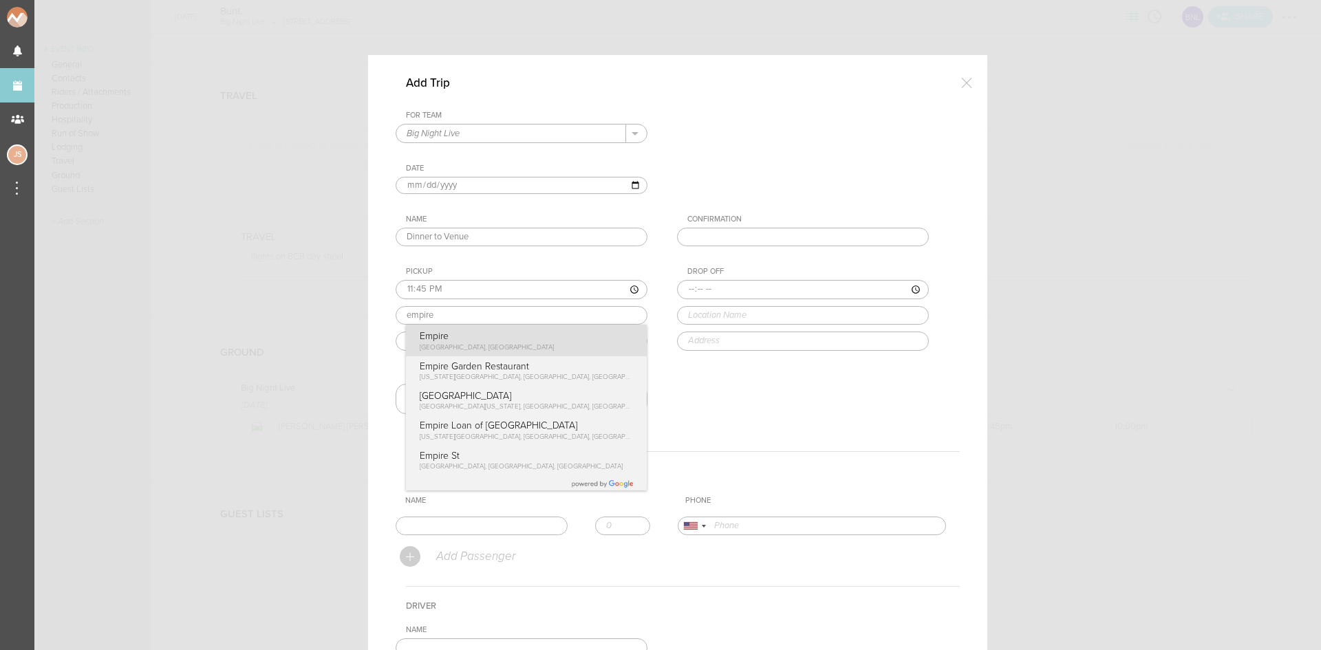
type input "Empire"
type input "1 Marina Park Drive, Boston, MA 02210, USA"
click at [462, 341] on div "Pickup 23:45 Empire Empire Marina Park Drive, Boston, MA, USA Empire Garden Res…" at bounding box center [535, 308] width 279 height 83
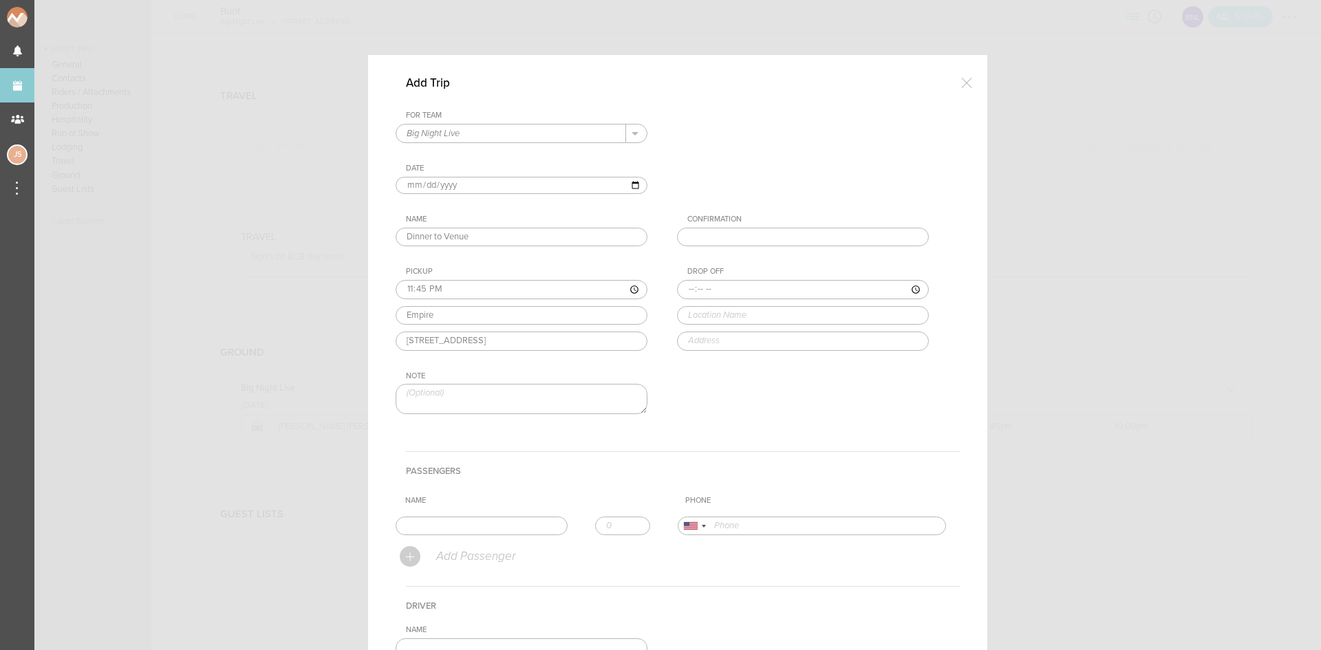
click at [679, 290] on input "time" at bounding box center [803, 289] width 252 height 19
type input "00:00"
click at [736, 332] on div "Drop Off 00:00 big night livr Big Night Live Causeway Street, Boston, MA, USA" at bounding box center [816, 308] width 279 height 83
type input "Big Night Live"
type input "110 Causeway St, Boston, MA 02114, USA"
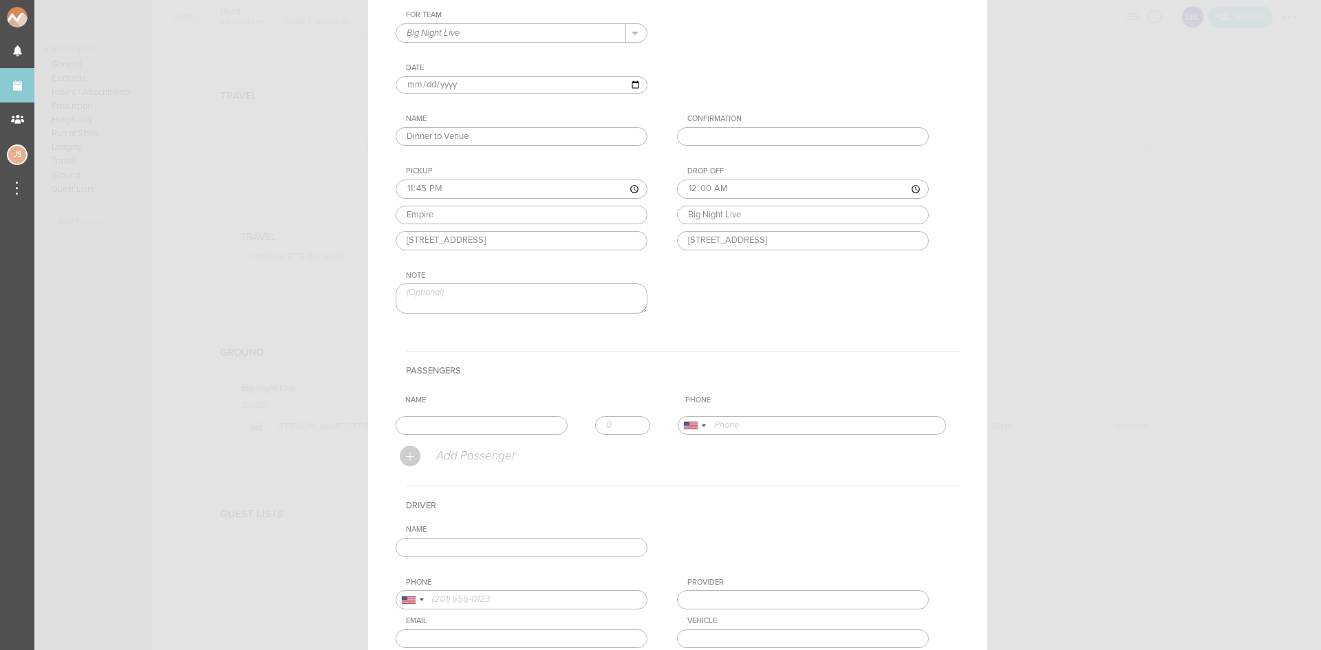
scroll to position [217, 0]
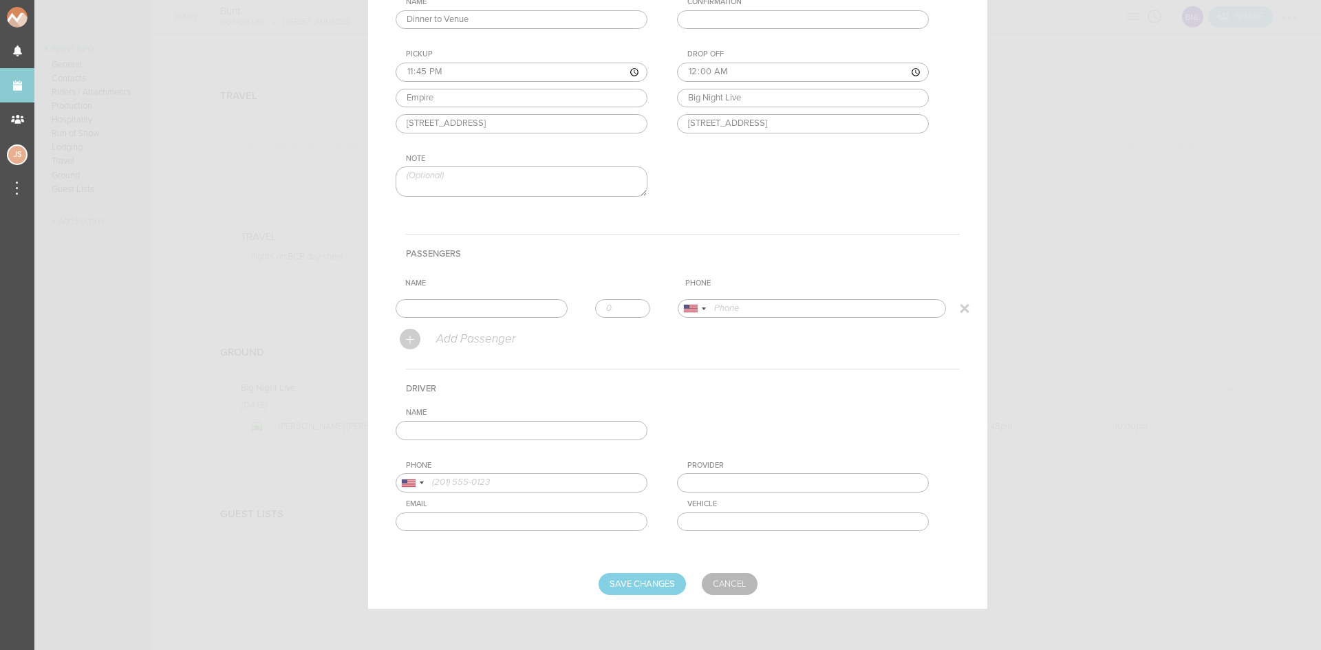
click at [548, 310] on input "text" at bounding box center [482, 308] width 172 height 19
type input "[PERSON_NAME] [PERSON_NAME]"
type input "15208610191"
drag, startPoint x: 442, startPoint y: 344, endPoint x: 477, endPoint y: 339, distance: 35.5
click at [440, 343] on form "For Team Big Night Live + Add New Team Big Night Live . Big Night Live Date 202…" at bounding box center [678, 244] width 564 height 702
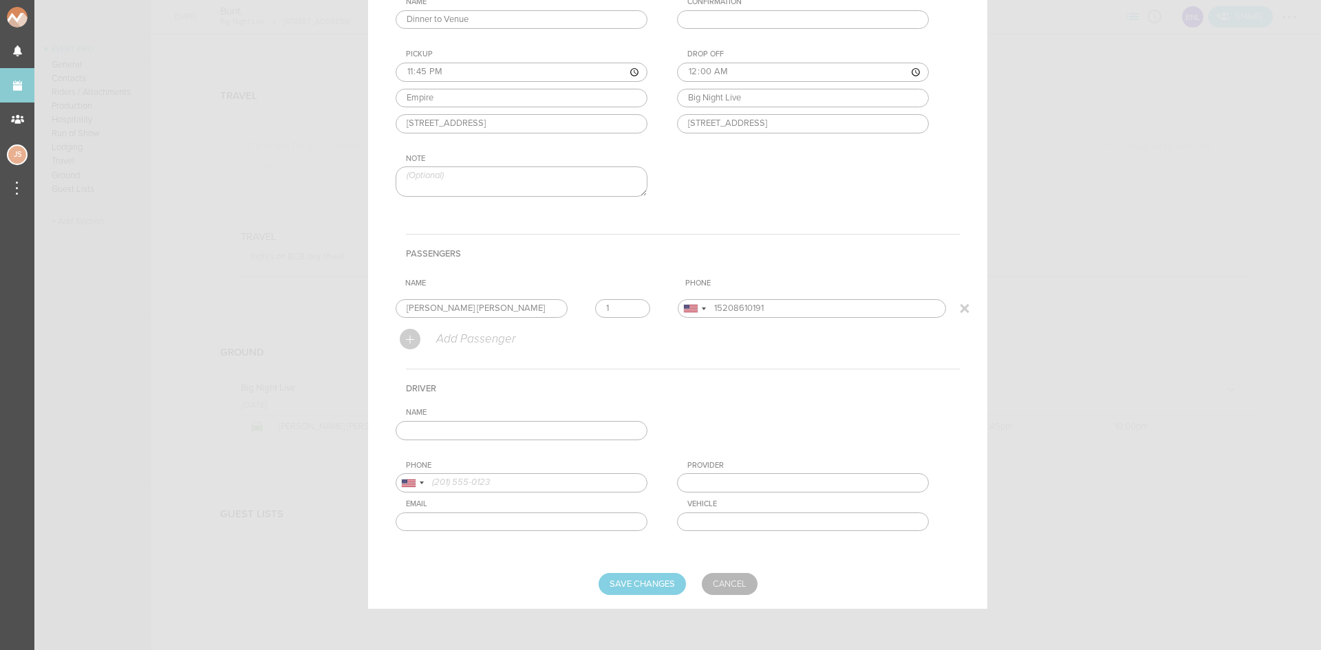
click at [626, 303] on input "1" at bounding box center [622, 308] width 55 height 19
click at [626, 303] on input "2" at bounding box center [622, 308] width 55 height 19
click at [626, 303] on input "3" at bounding box center [622, 308] width 55 height 19
click at [626, 303] on input "4" at bounding box center [622, 308] width 55 height 19
type input "5"
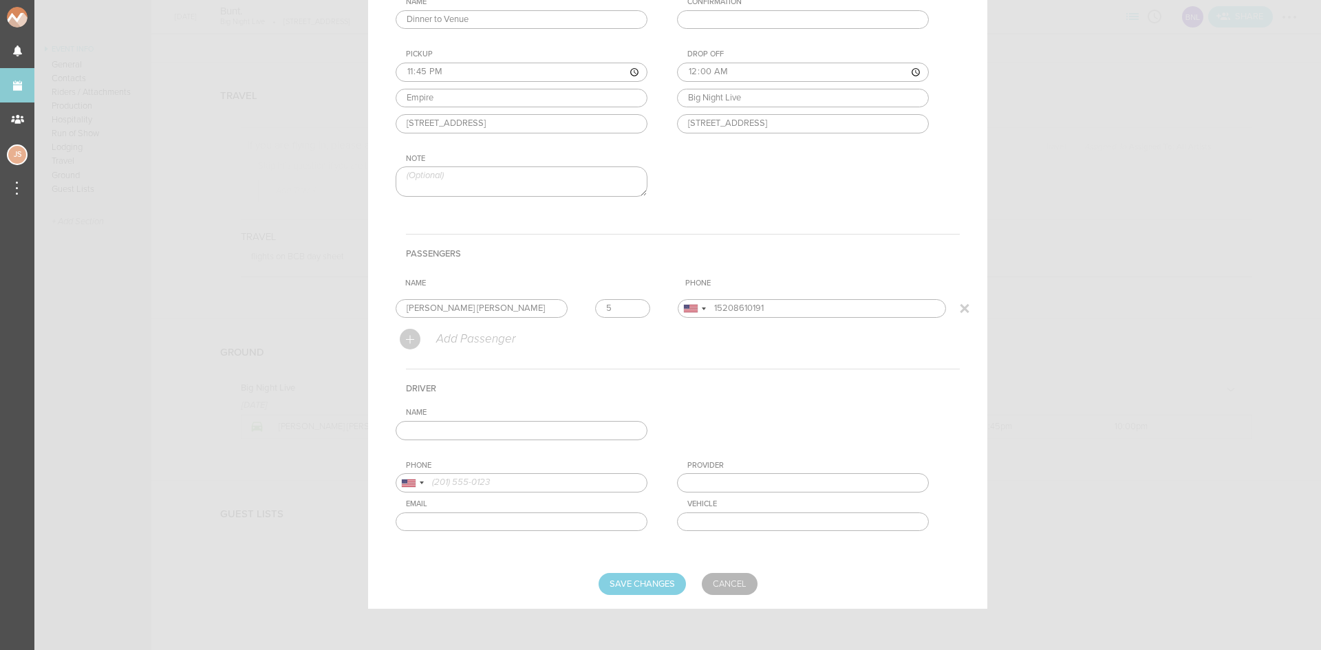
click at [626, 303] on input "5" at bounding box center [622, 308] width 55 height 19
click at [562, 438] on input "text" at bounding box center [522, 430] width 252 height 19
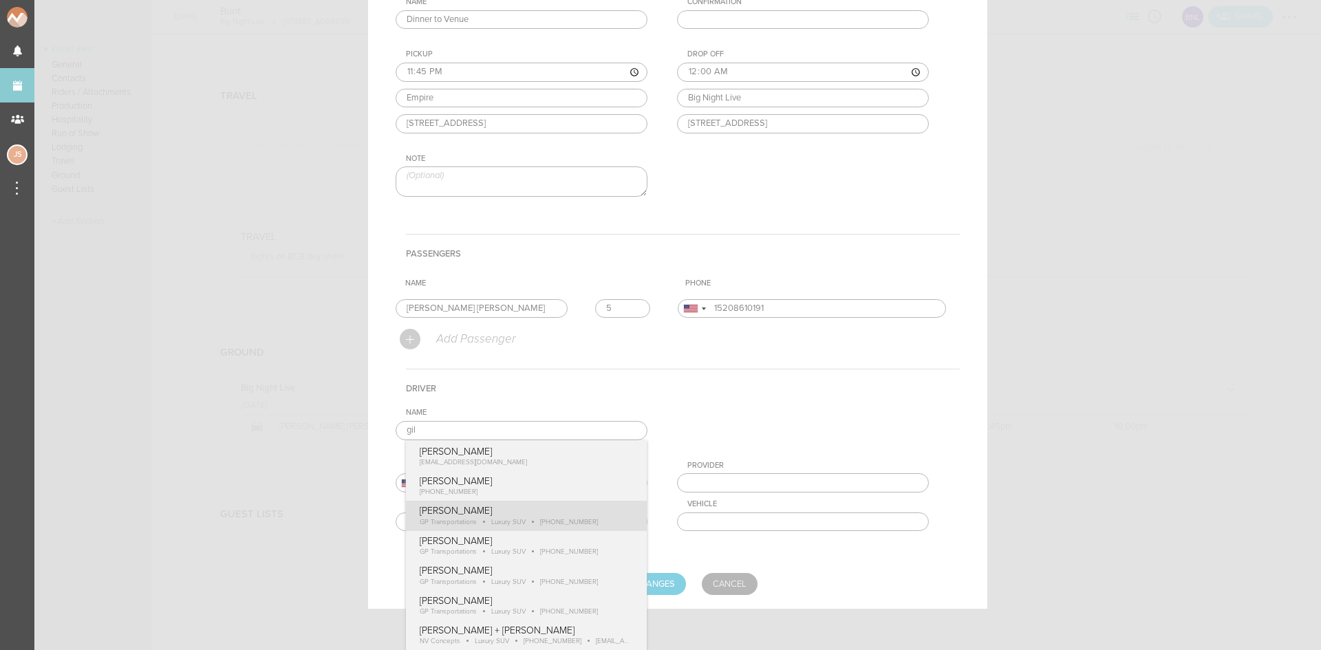
type input "[PERSON_NAME]"
type input "18574170489"
type input "GP Transportations"
type input "Luxury SUV"
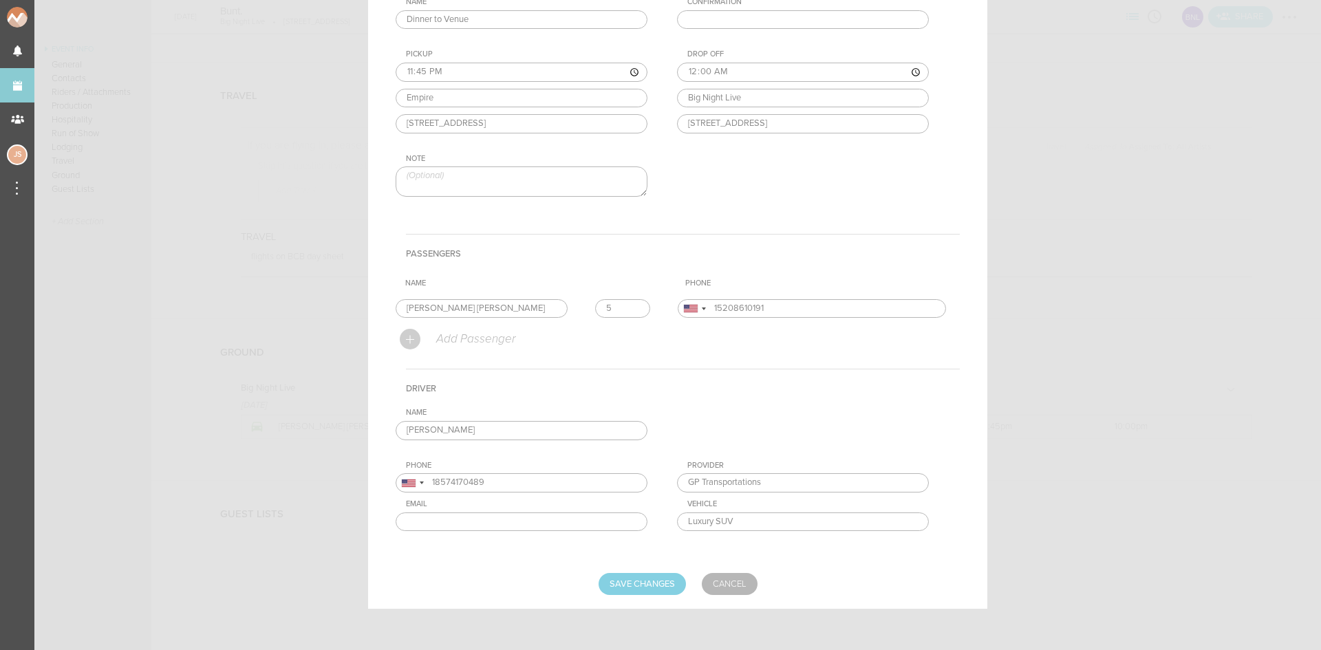
click at [581, 530] on div "Name Gilbert Payoute Gilbert Payoute +1 (857) 417-0489 Gilbert Payoute GP Trans…" at bounding box center [678, 480] width 564 height 145
click at [639, 595] on input "Save Changes" at bounding box center [642, 584] width 87 height 22
type input "Saving..."
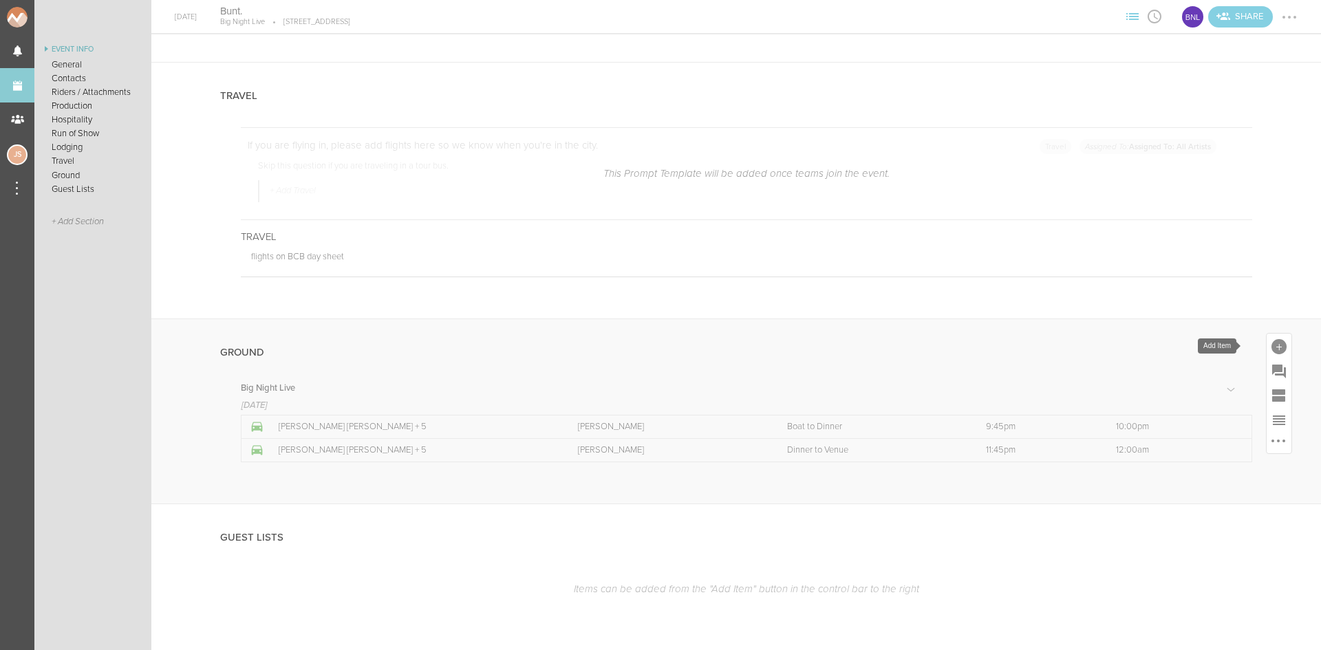
click at [1272, 345] on div at bounding box center [1279, 346] width 15 height 15
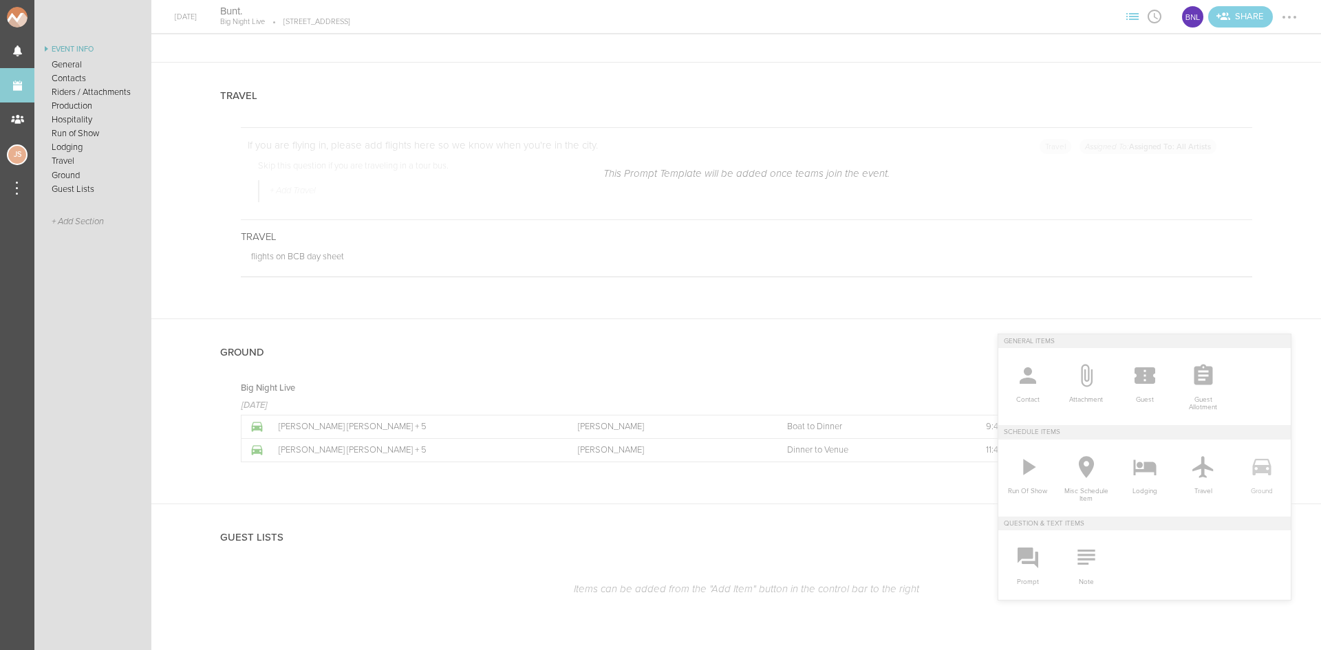
click at [1260, 471] on icon at bounding box center [1261, 467] width 19 height 17
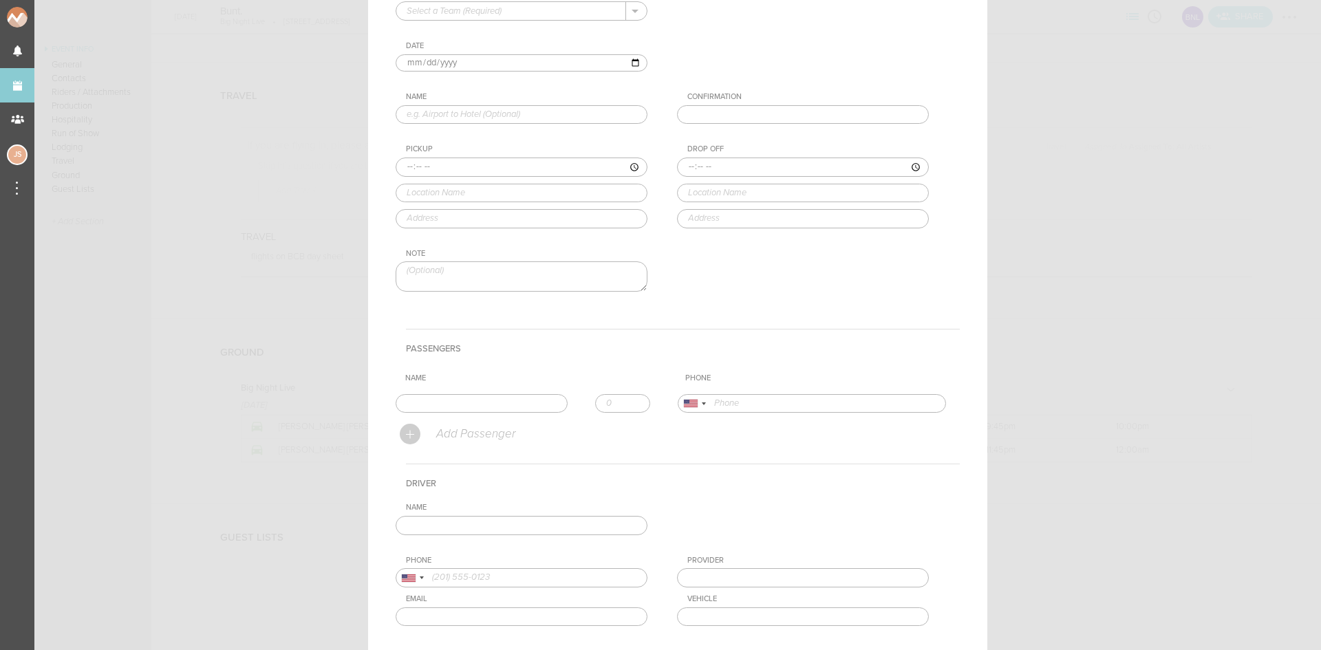
scroll to position [0, 0]
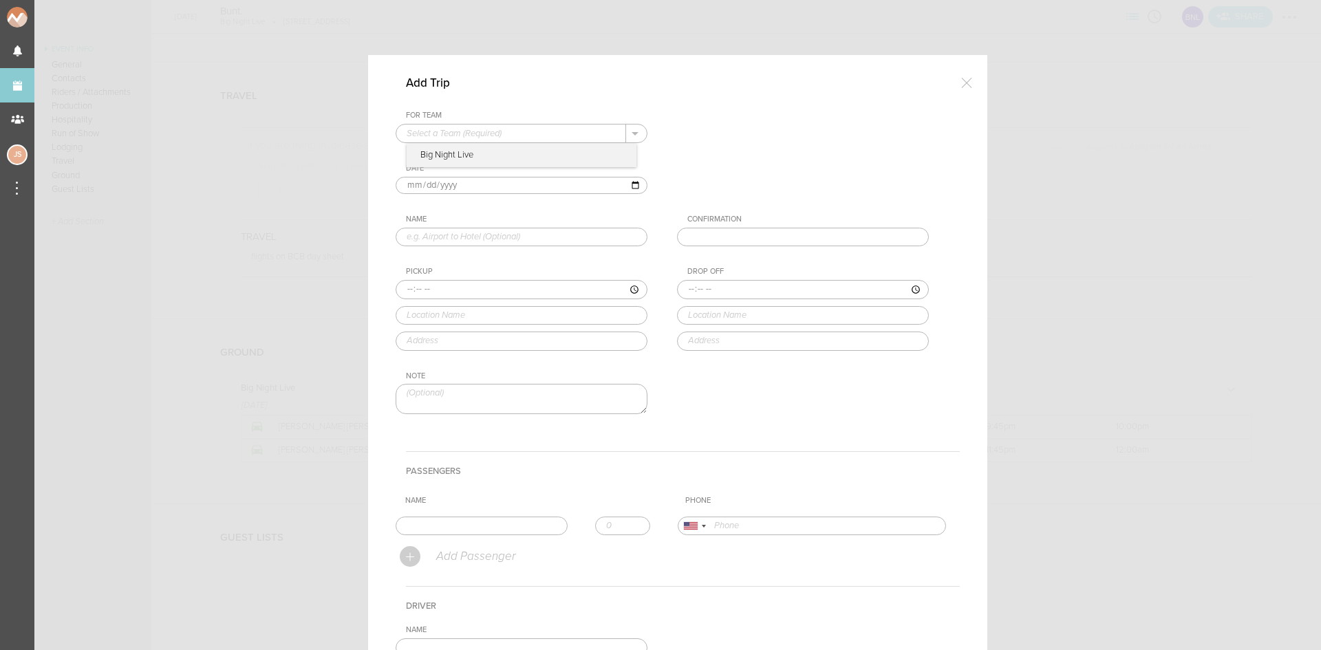
click at [468, 137] on input "text" at bounding box center [511, 134] width 230 height 18
click at [473, 154] on p "Big Night Live" at bounding box center [522, 155] width 230 height 23
type input "Big Night Live"
click at [421, 186] on input "2025-08-29" at bounding box center [522, 186] width 252 height 18
type input "2025-08-30"
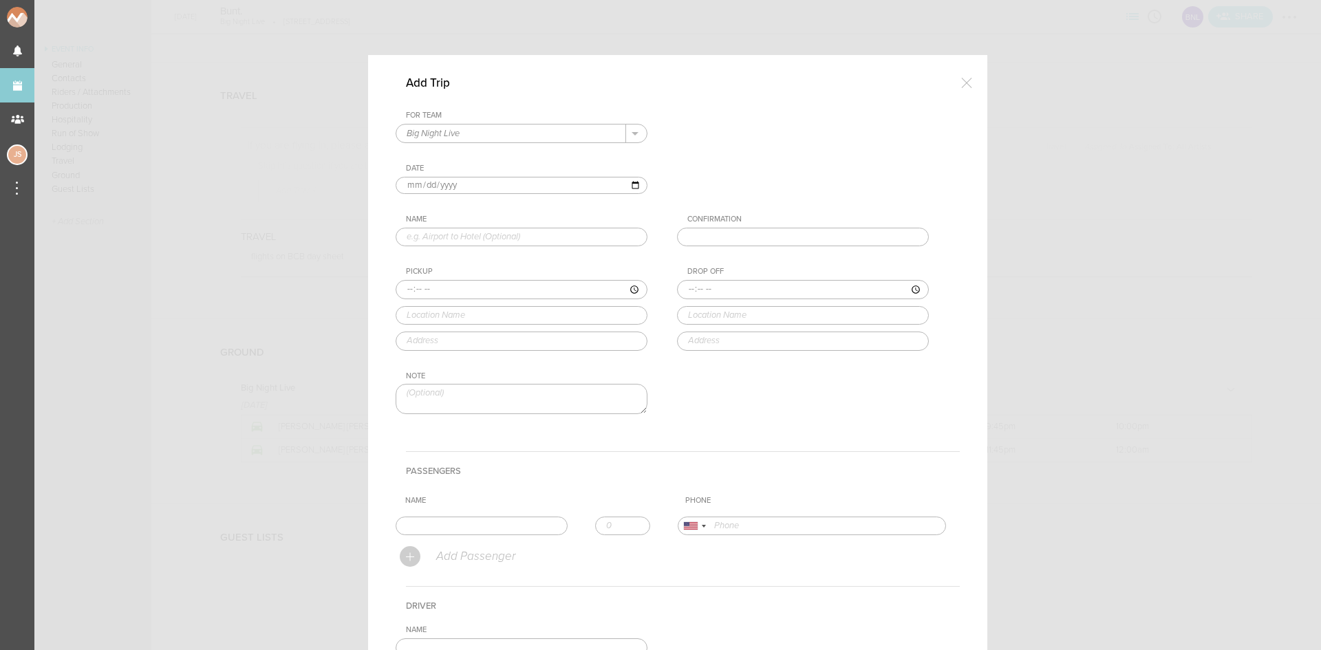
click at [450, 239] on input "text" at bounding box center [522, 237] width 252 height 19
type input "Venue to Hotel"
click at [407, 288] on input "time" at bounding box center [522, 289] width 252 height 19
click at [435, 289] on input "time" at bounding box center [522, 289] width 252 height 19
type input "02:00"
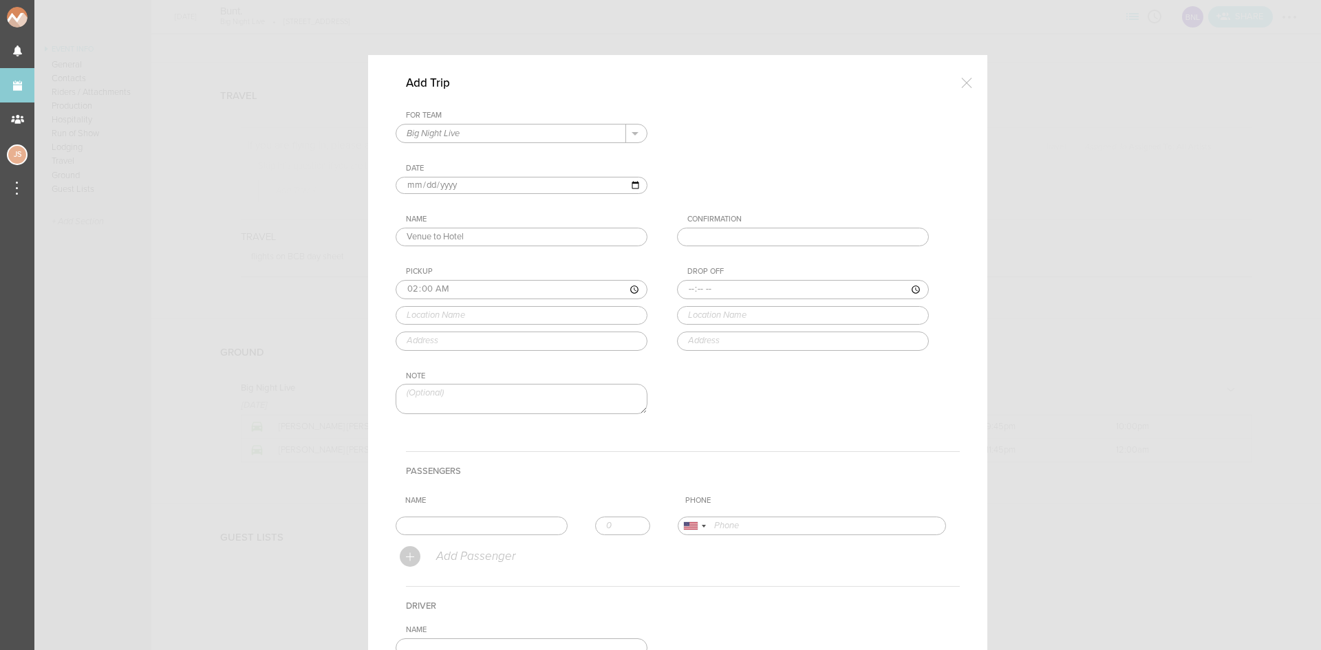
click at [437, 314] on input "text" at bounding box center [522, 315] width 252 height 19
type input "Big Night Live"
type input "110 Causeway St, Boston, MA 02114, USA"
click at [436, 337] on div "Pickup 02:00 Big Night Live Big Night Live Causeway Street, Boston, MA, USA 110…" at bounding box center [535, 308] width 279 height 83
click at [681, 288] on input "time" at bounding box center [803, 289] width 252 height 19
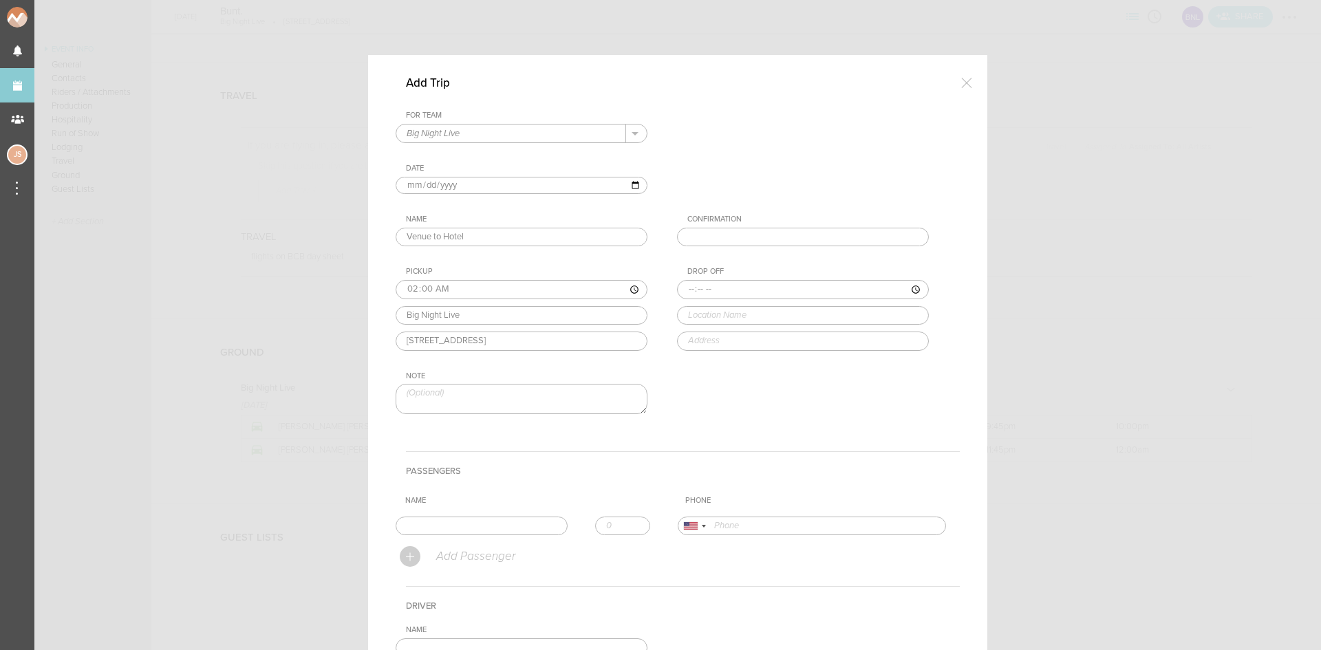
type input "02:15"
click at [753, 333] on div "Drop Off 02:15 omni Omni Boston Hotel at the Seaport Summer Street, Boston, MA,…" at bounding box center [816, 308] width 279 height 83
type input "[GEOGRAPHIC_DATA] at the [GEOGRAPHIC_DATA]"
type input "[STREET_ADDRESS]"
click at [522, 524] on input "text" at bounding box center [482, 526] width 172 height 19
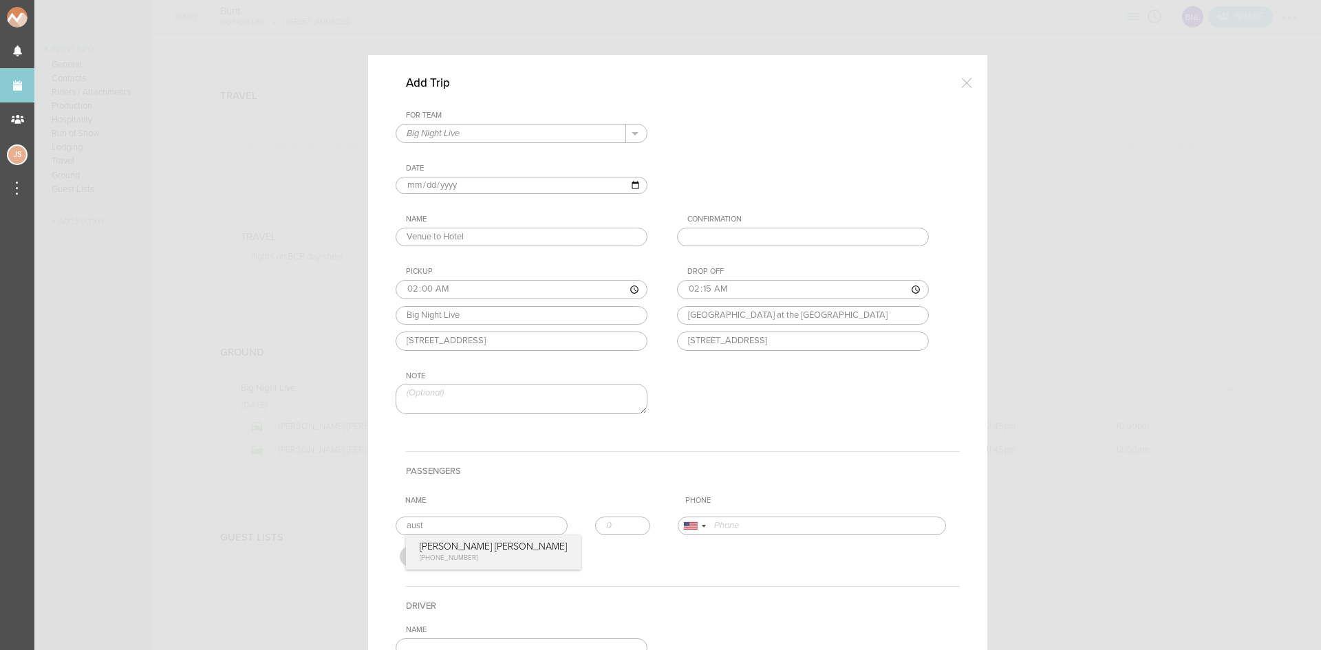
type input "[PERSON_NAME] [PERSON_NAME]"
type input "15208610191"
drag, startPoint x: 455, startPoint y: 553, endPoint x: 632, endPoint y: 522, distance: 180.2
click at [454, 552] on form "For Team Big Night Live + Add New Team Big Night Live . Big Night Live Date 202…" at bounding box center [678, 462] width 564 height 702
click at [627, 523] on input "1" at bounding box center [622, 526] width 55 height 19
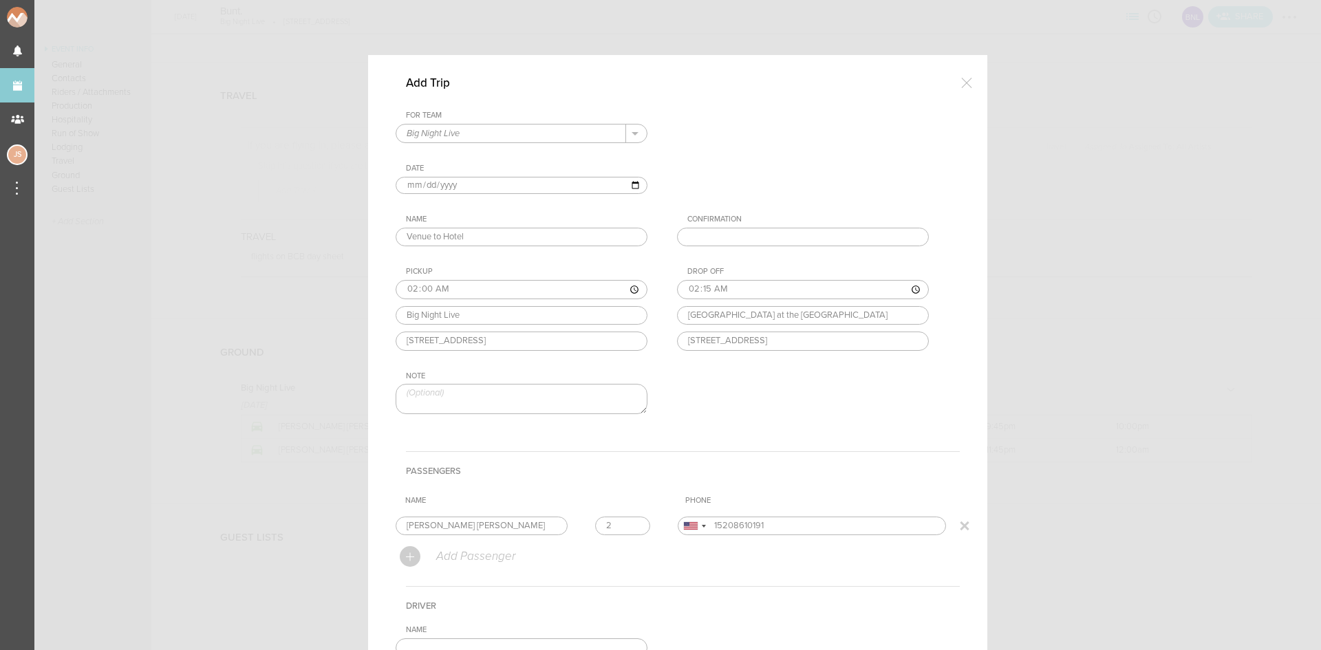
click at [627, 523] on input "2" at bounding box center [622, 526] width 55 height 19
type input "3"
click at [627, 523] on input "3" at bounding box center [622, 526] width 55 height 19
click at [626, 493] on th "Name" at bounding box center [540, 501] width 280 height 21
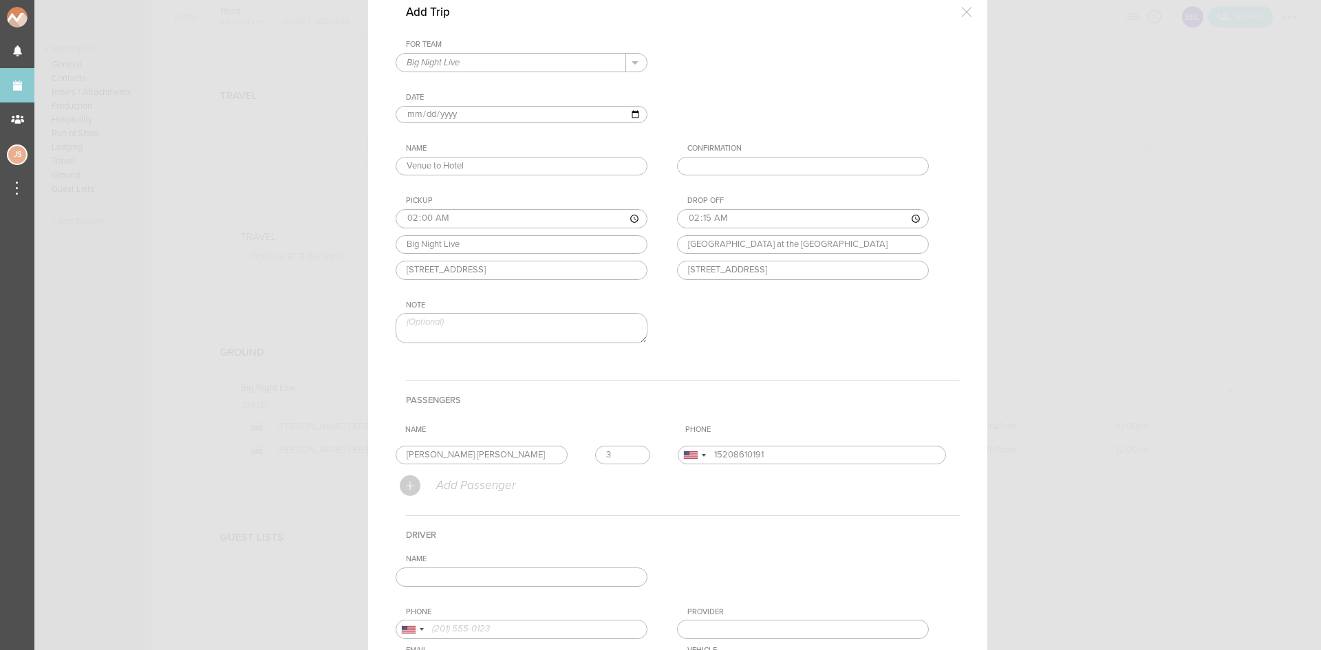
scroll to position [138, 0]
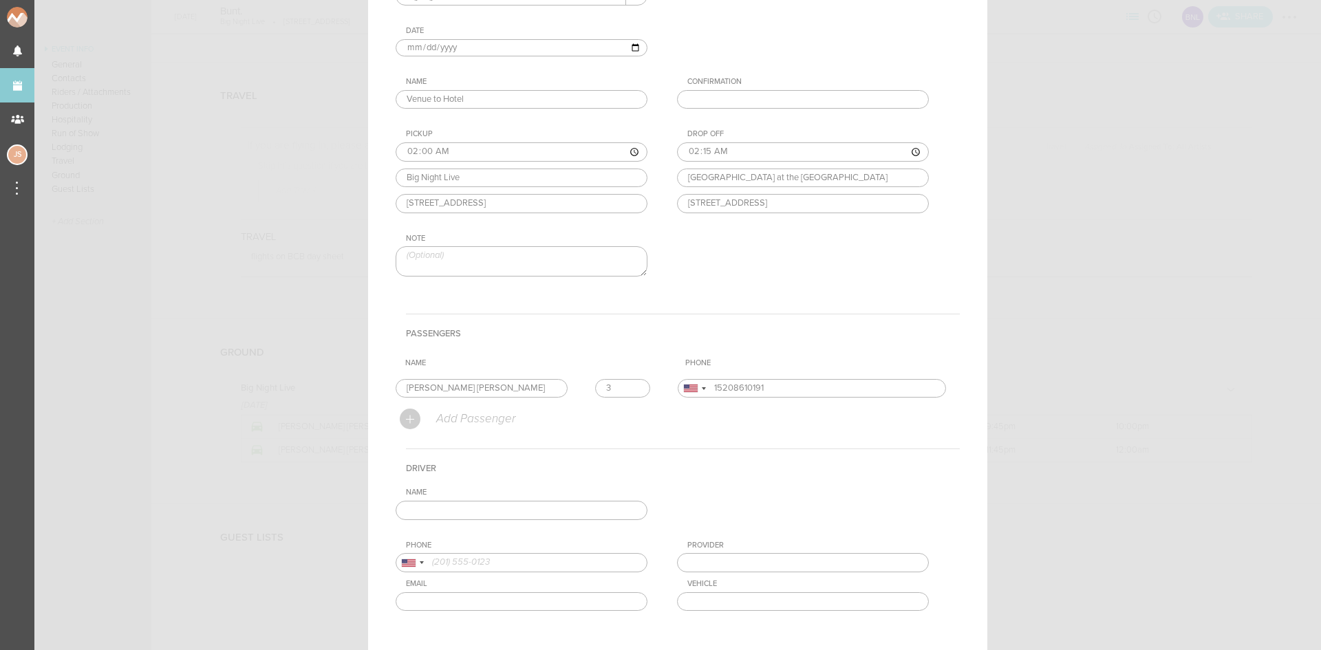
click at [568, 514] on input "text" at bounding box center [522, 510] width 252 height 19
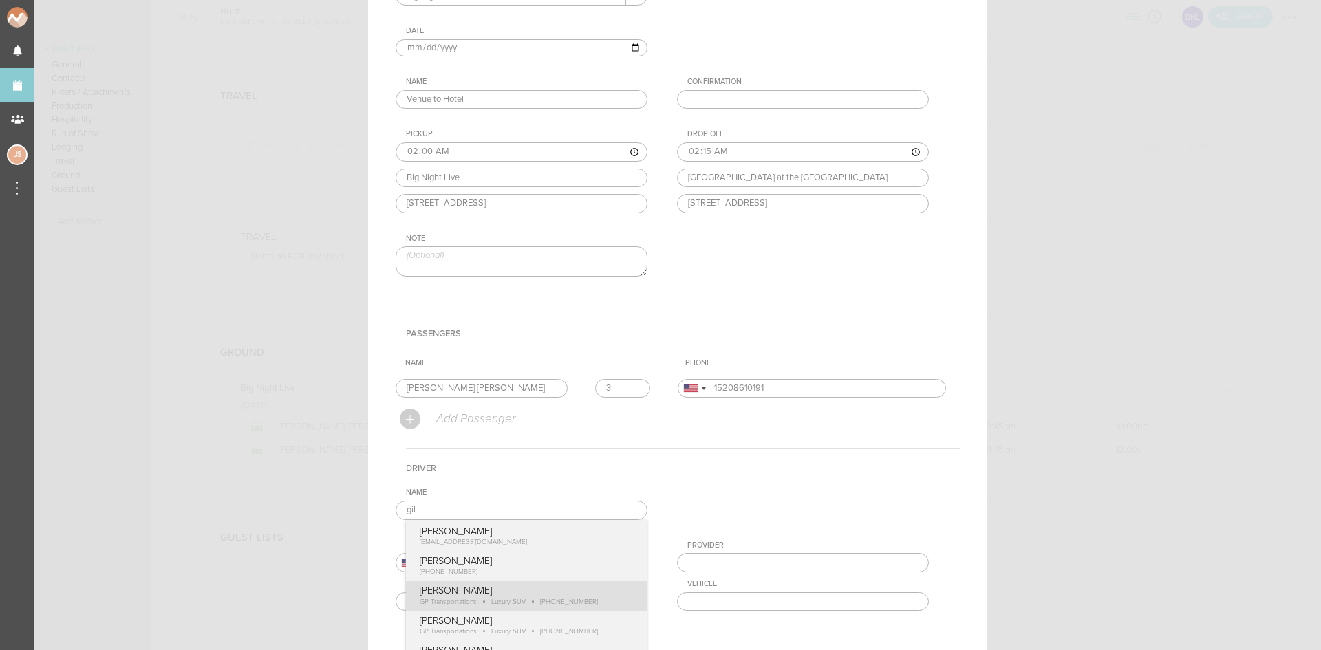
type input "[PERSON_NAME]"
type input "18574170489"
type input "GP Transportations"
type input "Luxury SUV"
click at [570, 594] on div "Name Gilbert Payoute Charlie McGinley cmcginley@bignight.com Gilbert Payoute +1…" at bounding box center [678, 560] width 564 height 145
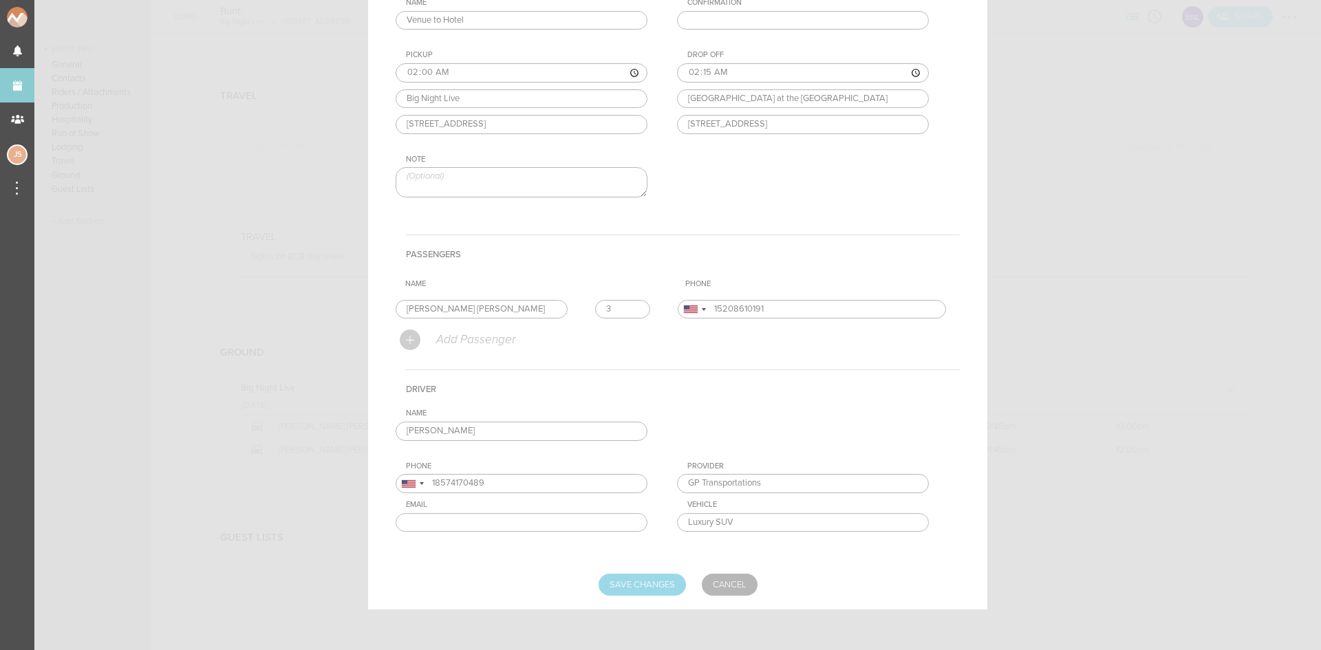
scroll to position [217, 0]
click at [658, 579] on input "Save Changes" at bounding box center [642, 584] width 87 height 22
type input "Saving..."
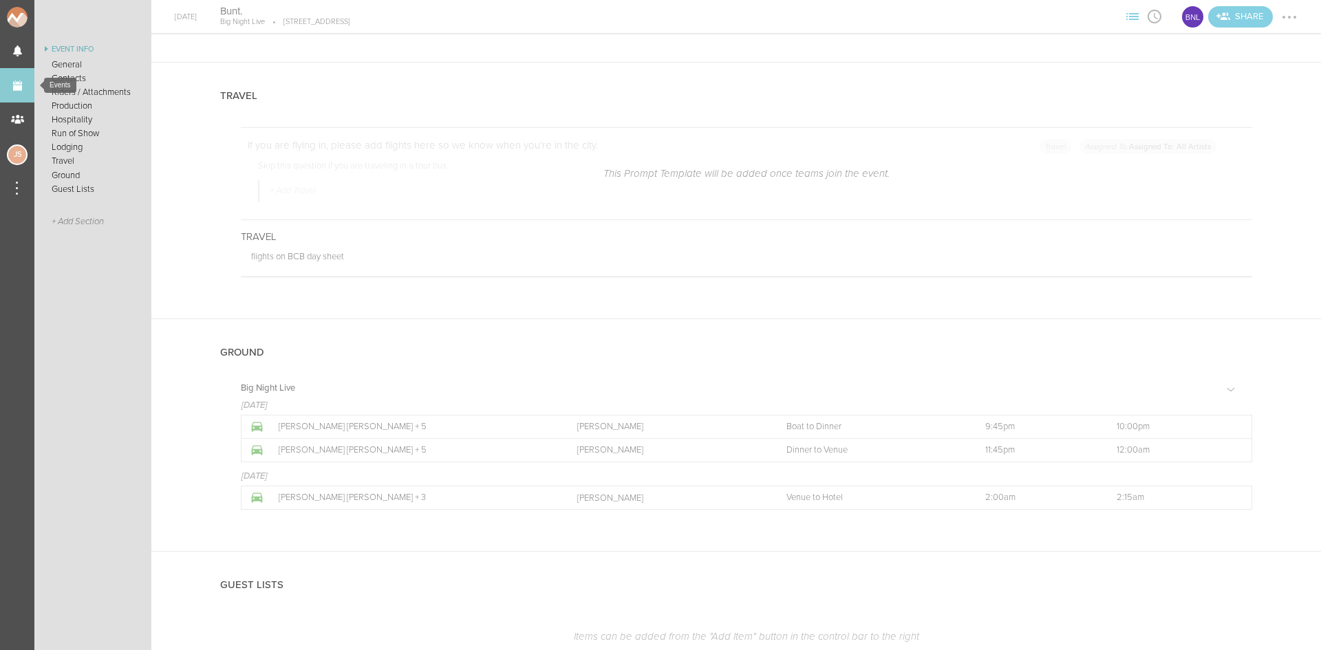
click at [27, 81] on link "Events" at bounding box center [17, 85] width 34 height 34
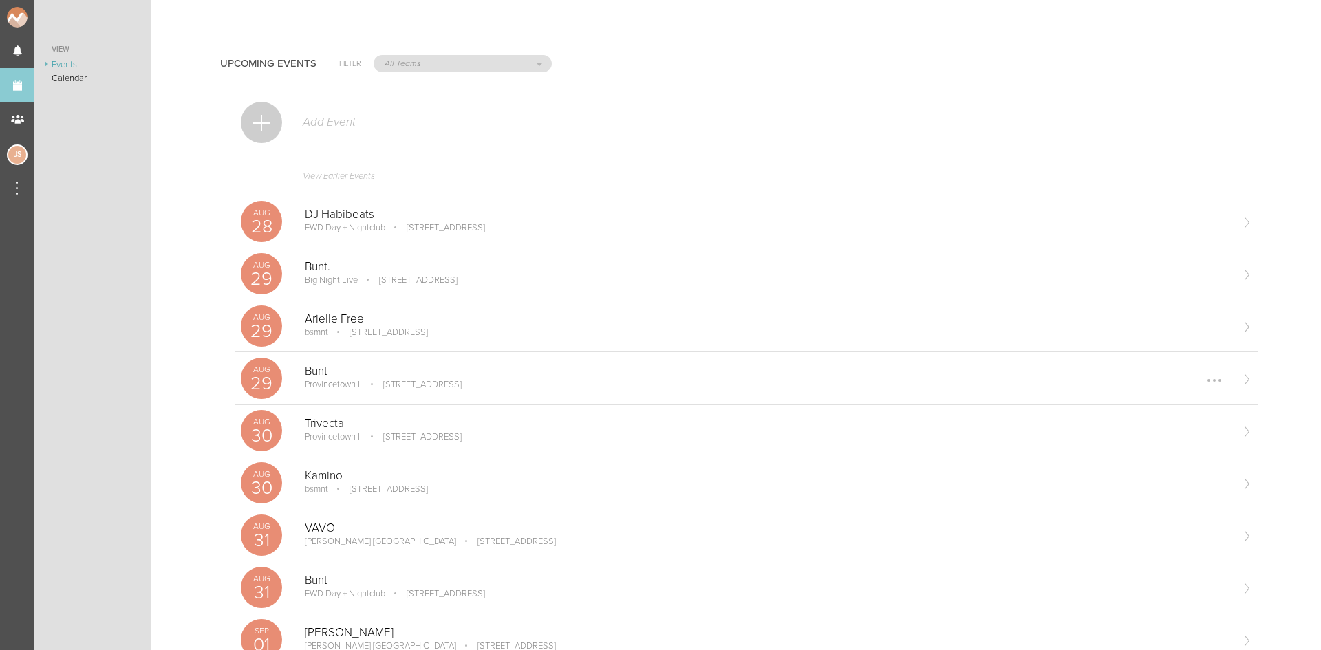
click at [449, 364] on div "Aug 29 Bunt Provincetown II 164 Seaport Blvd Boston, MA 02110 Edit Remove" at bounding box center [746, 378] width 1023 height 52
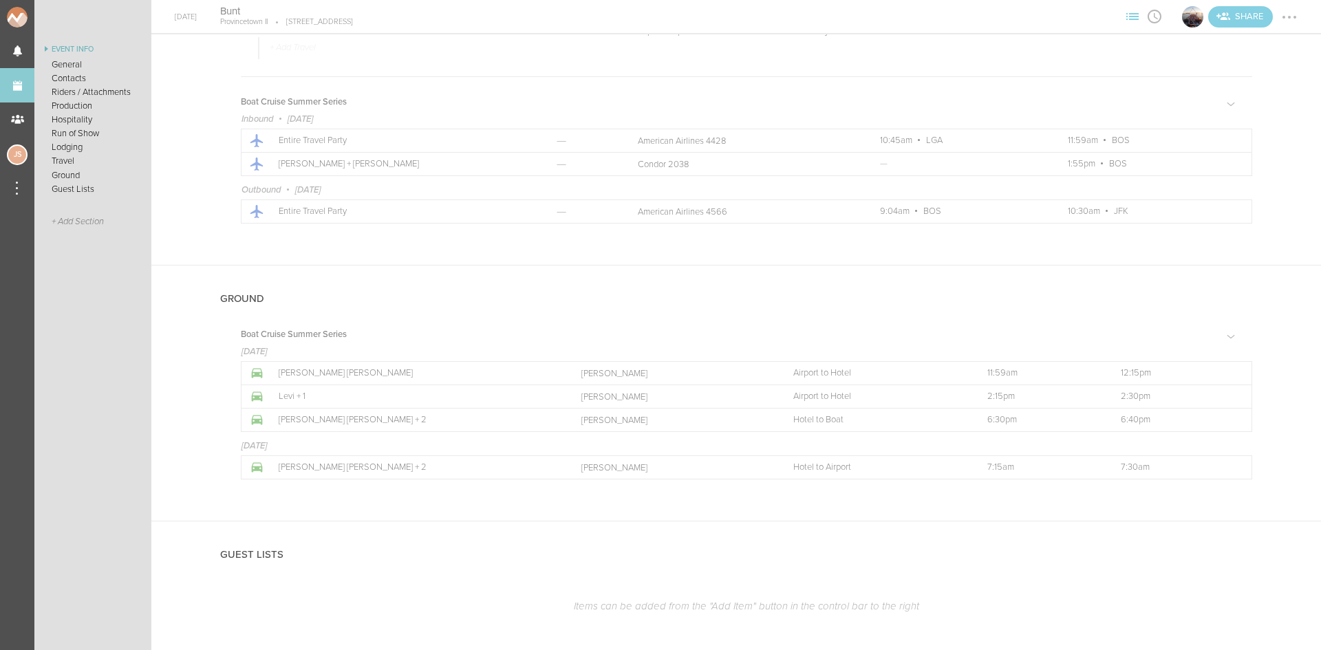
scroll to position [2803, 0]
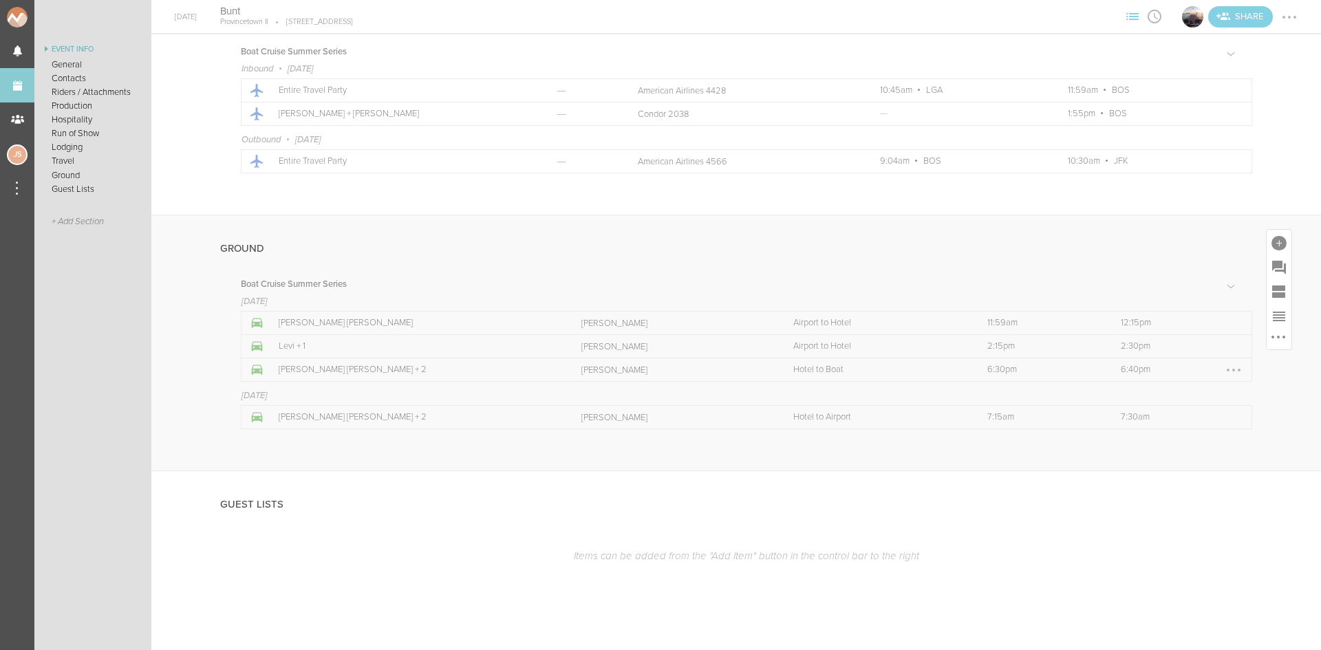
click at [1223, 370] on div at bounding box center [1234, 370] width 22 height 22
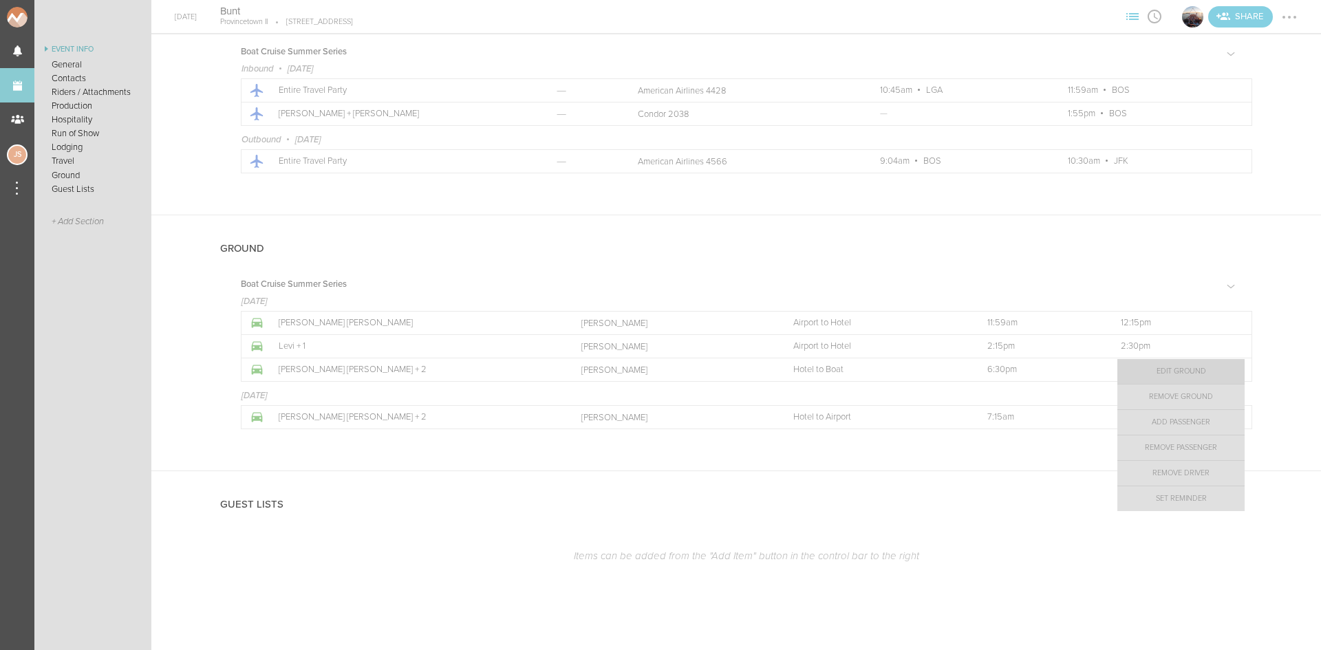
click at [1201, 370] on link "Edit Ground" at bounding box center [1181, 371] width 127 height 25
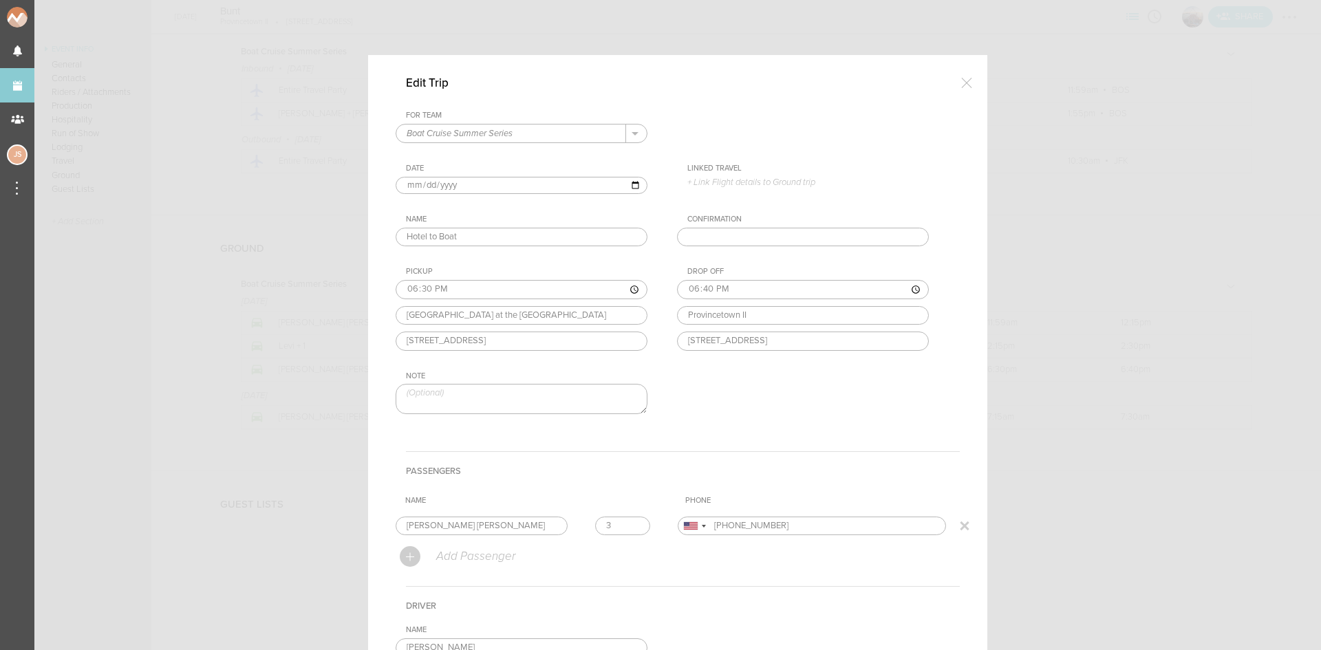
click at [628, 522] on input "3" at bounding box center [622, 526] width 55 height 19
type input "4"
click at [628, 522] on input "4" at bounding box center [622, 526] width 55 height 19
click at [616, 484] on h4 "Passengers" at bounding box center [683, 470] width 554 height 39
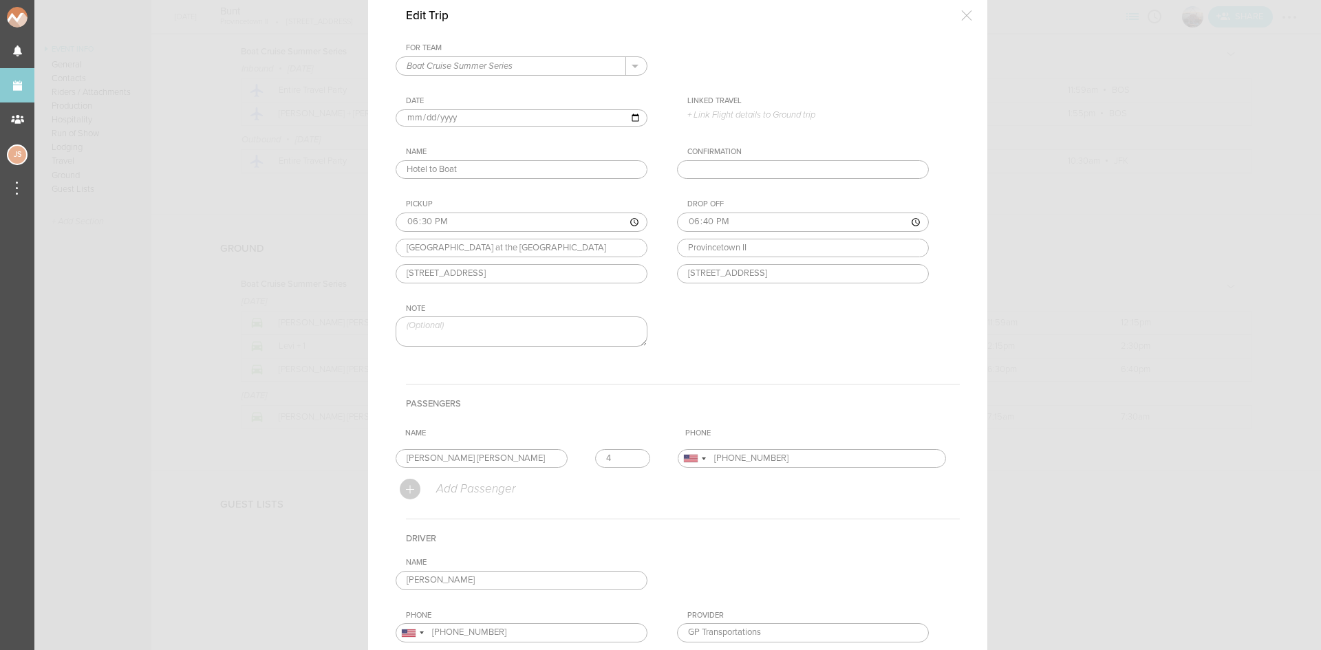
scroll to position [206, 0]
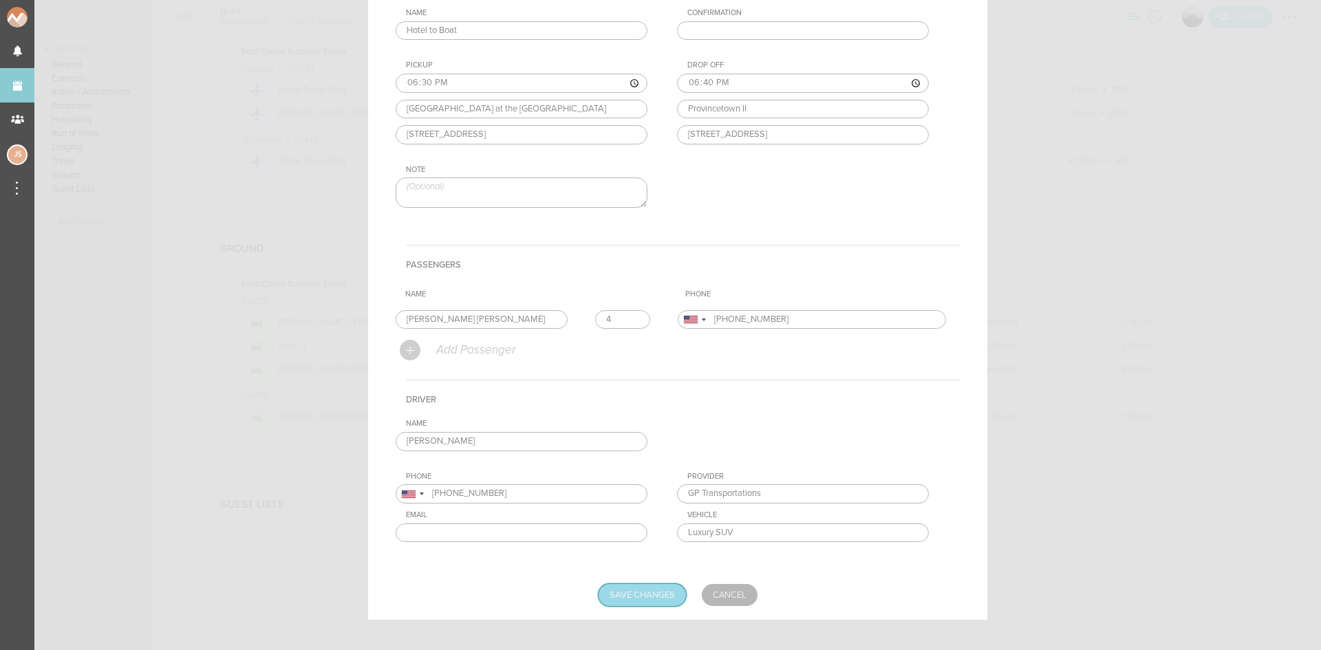
click at [669, 592] on input "Save Changes" at bounding box center [642, 595] width 87 height 22
type input "Saving..."
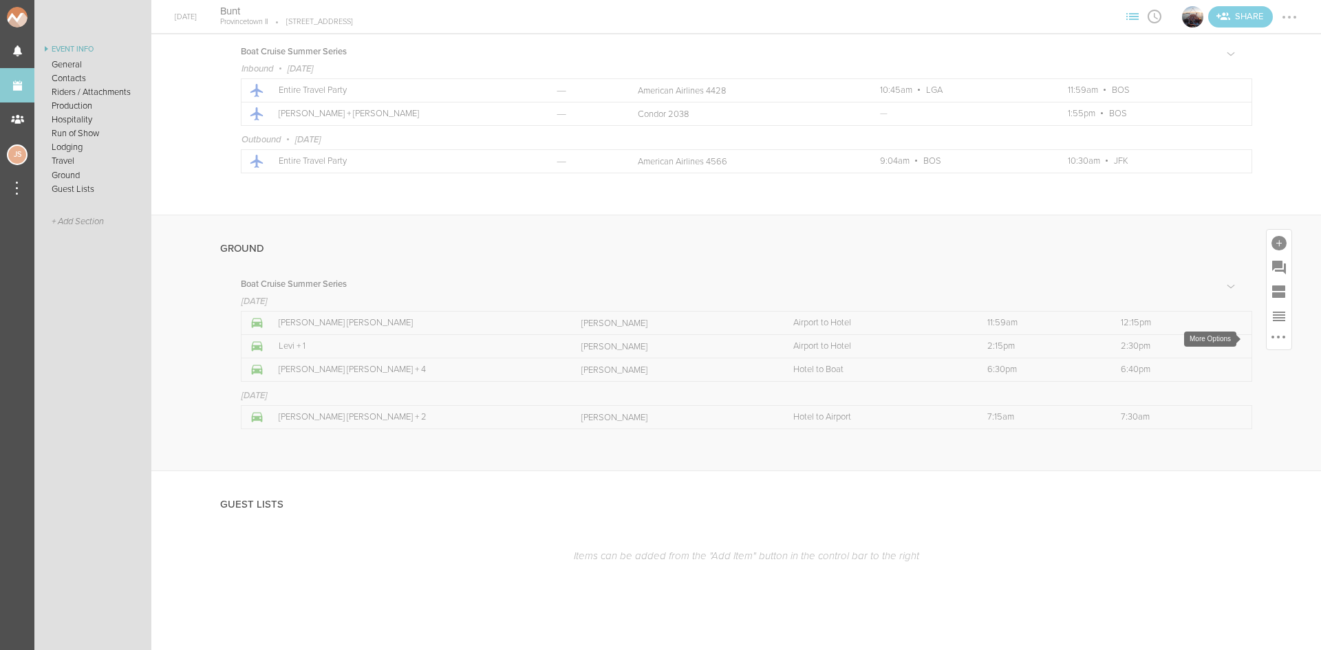
click at [1277, 336] on div at bounding box center [1278, 337] width 3 height 3
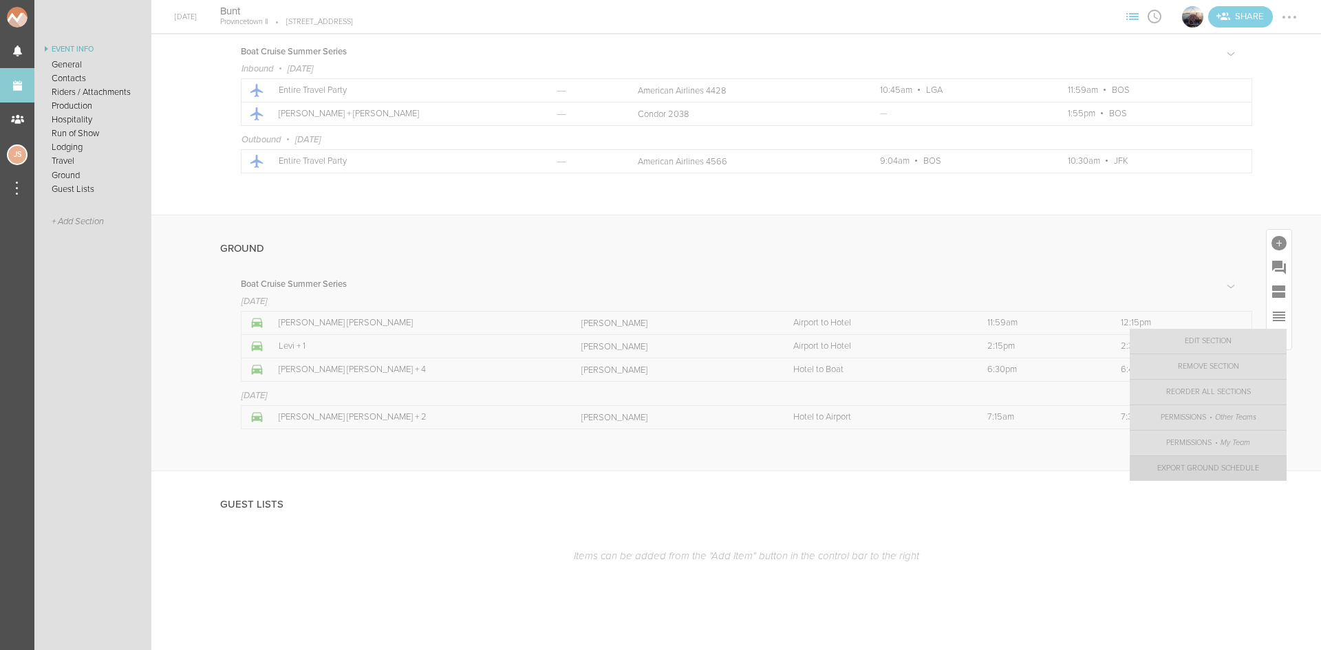
click at [1206, 461] on link "Export Ground Schedule" at bounding box center [1208, 468] width 157 height 25
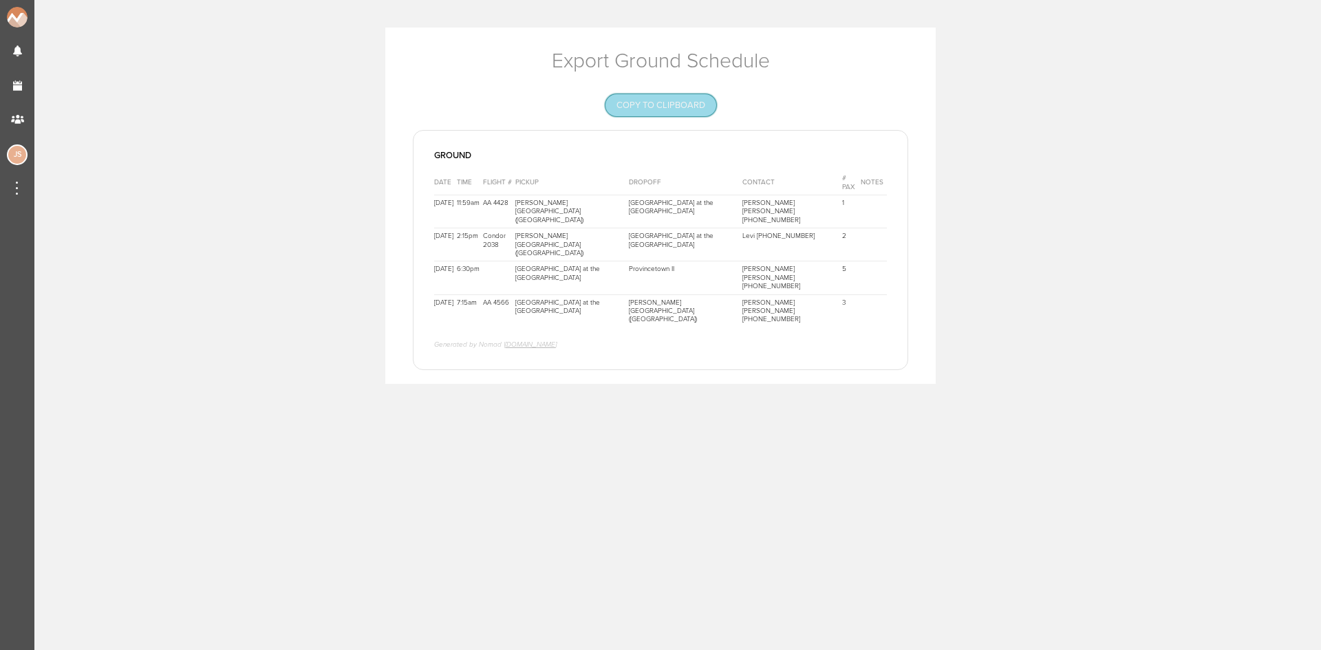
click at [676, 96] on button "Copy to Clipboard" at bounding box center [661, 105] width 111 height 22
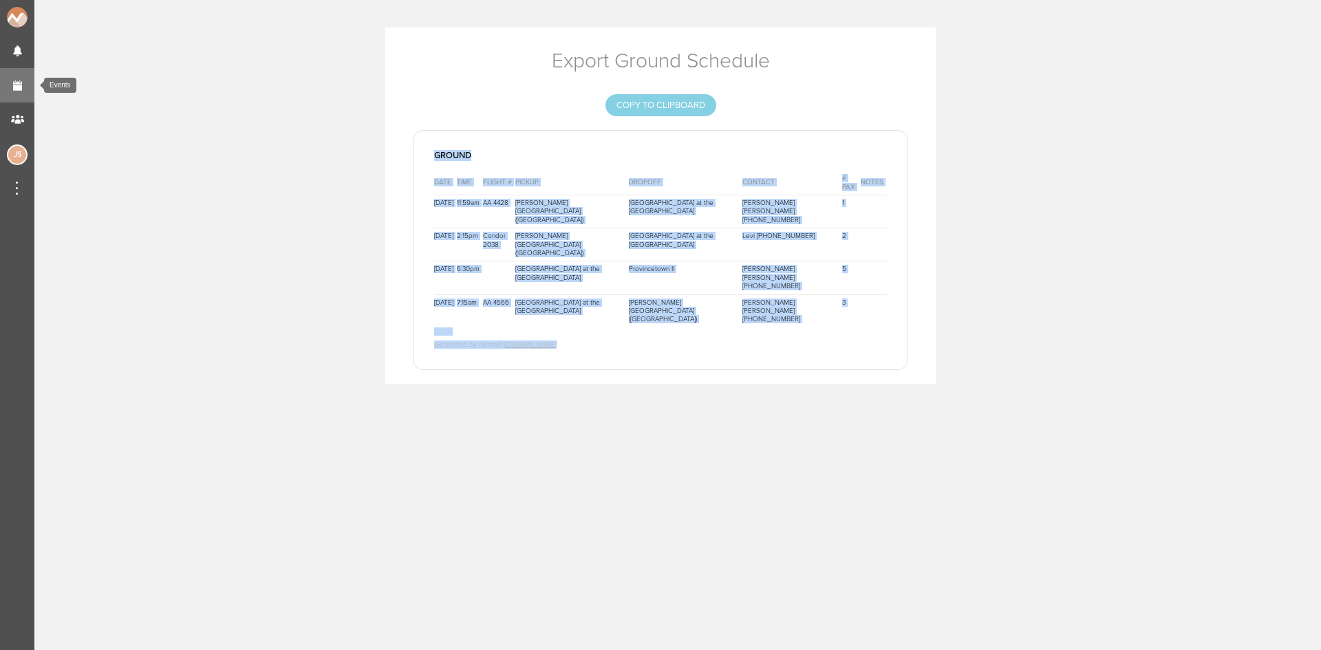
click at [10, 79] on link "Events" at bounding box center [17, 85] width 34 height 34
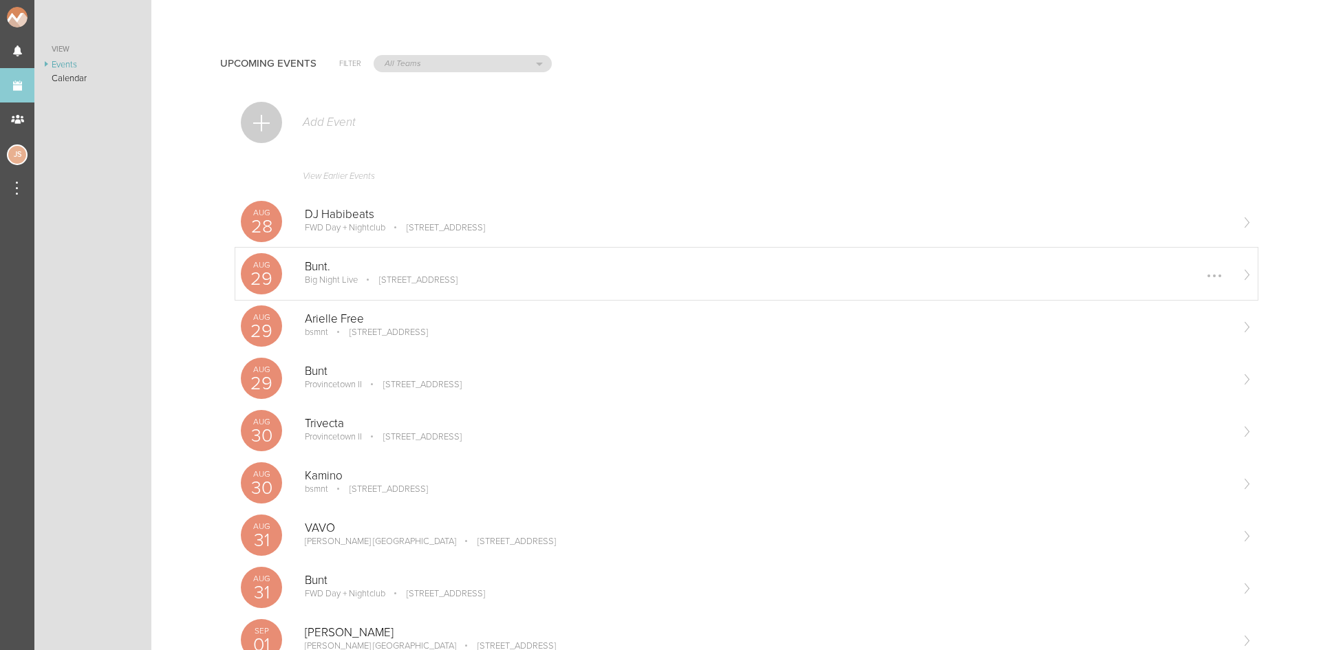
click at [444, 277] on p "[STREET_ADDRESS]" at bounding box center [409, 280] width 98 height 11
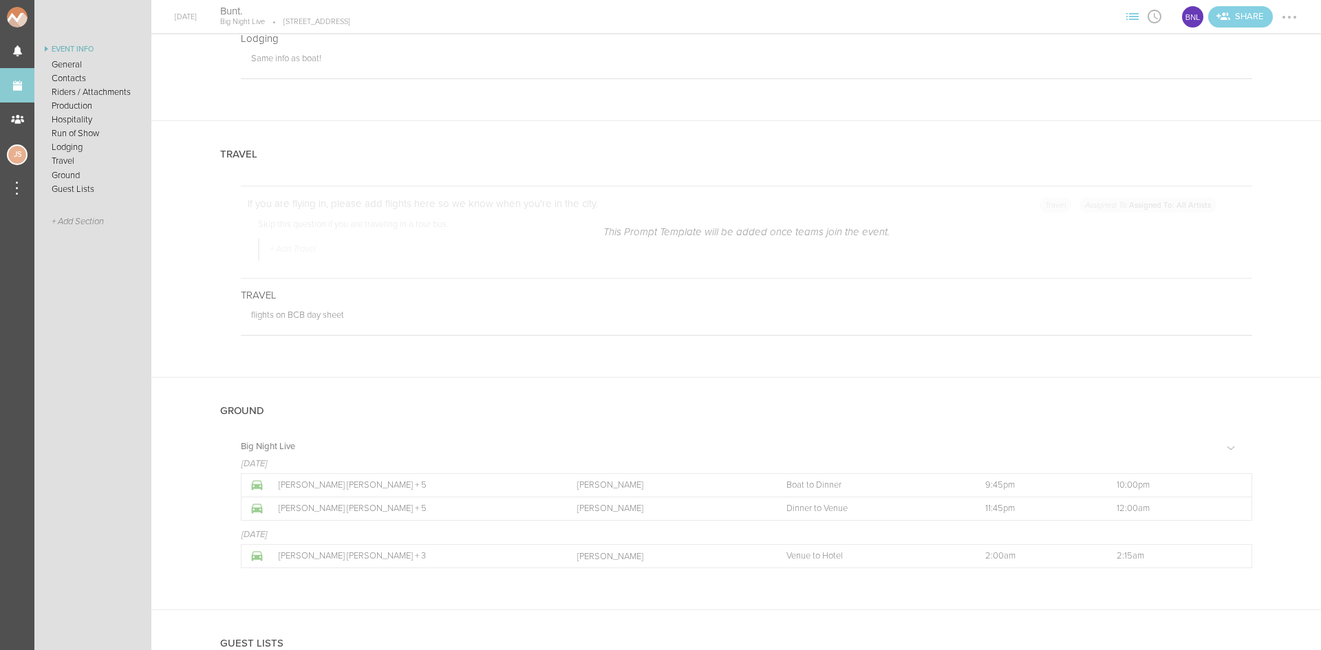
scroll to position [2547, 0]
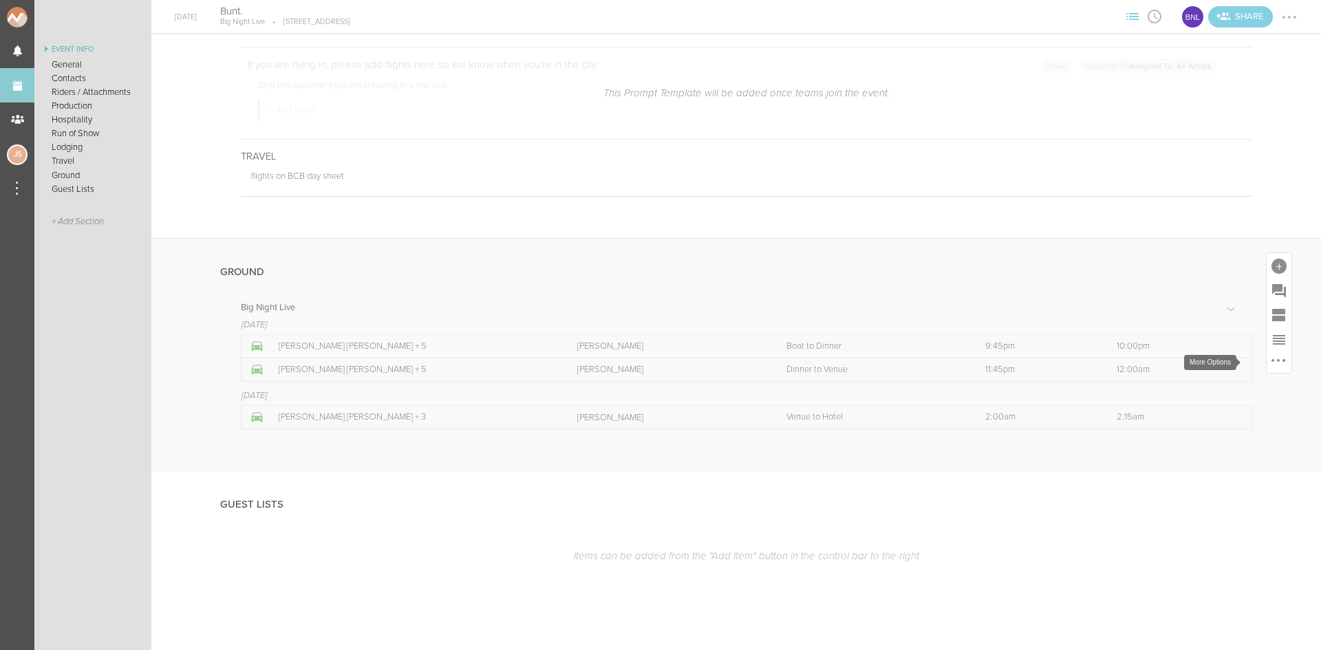
click at [1270, 356] on div at bounding box center [1278, 360] width 17 height 17
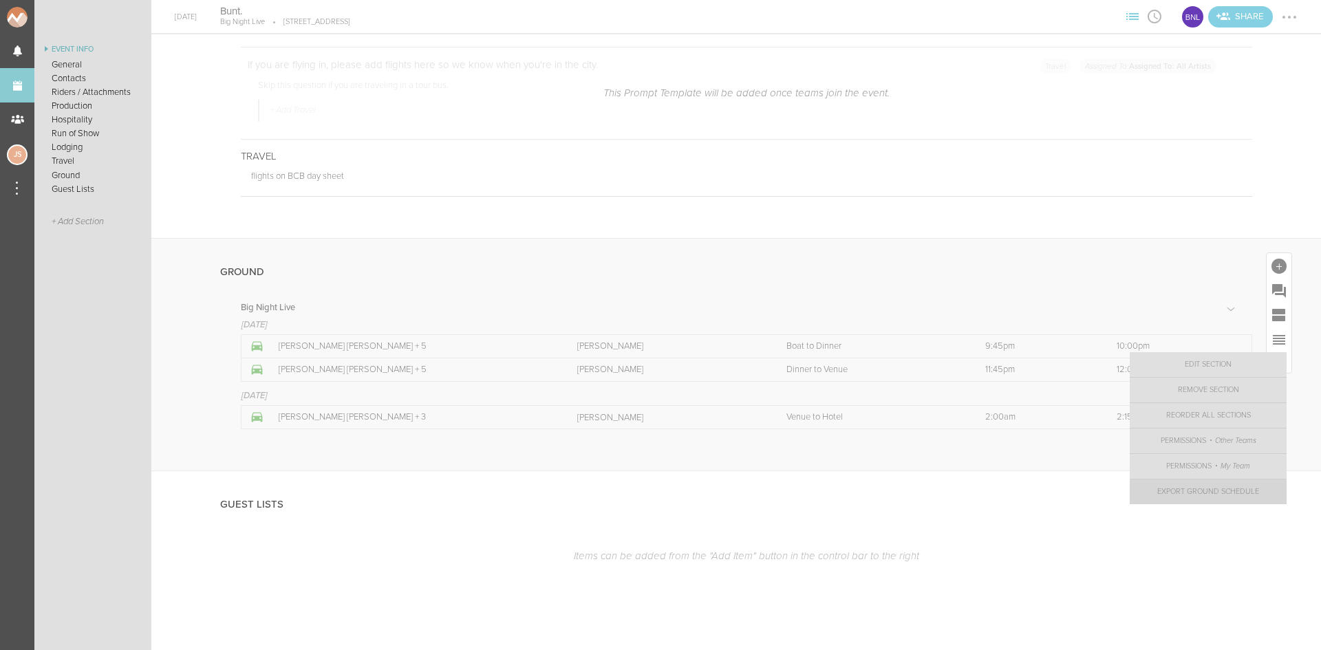
click at [1209, 491] on link "Export Ground Schedule" at bounding box center [1208, 492] width 157 height 25
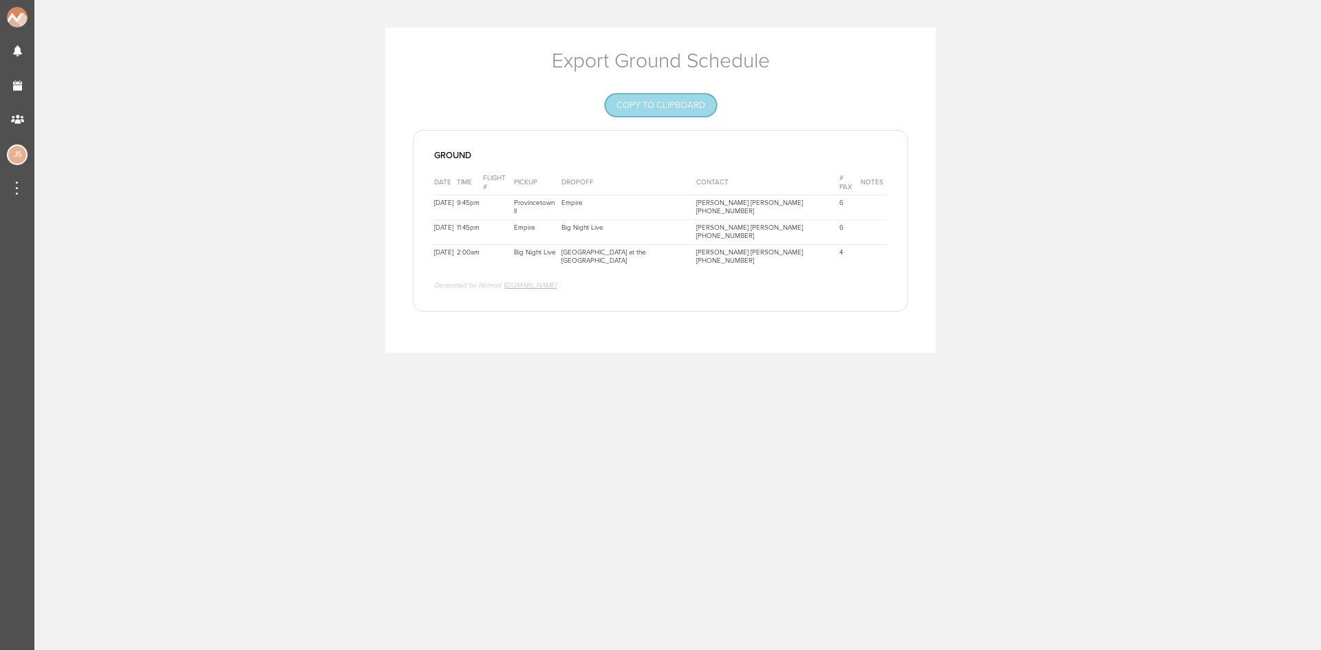
click at [657, 111] on button "Copy to Clipboard" at bounding box center [661, 105] width 111 height 22
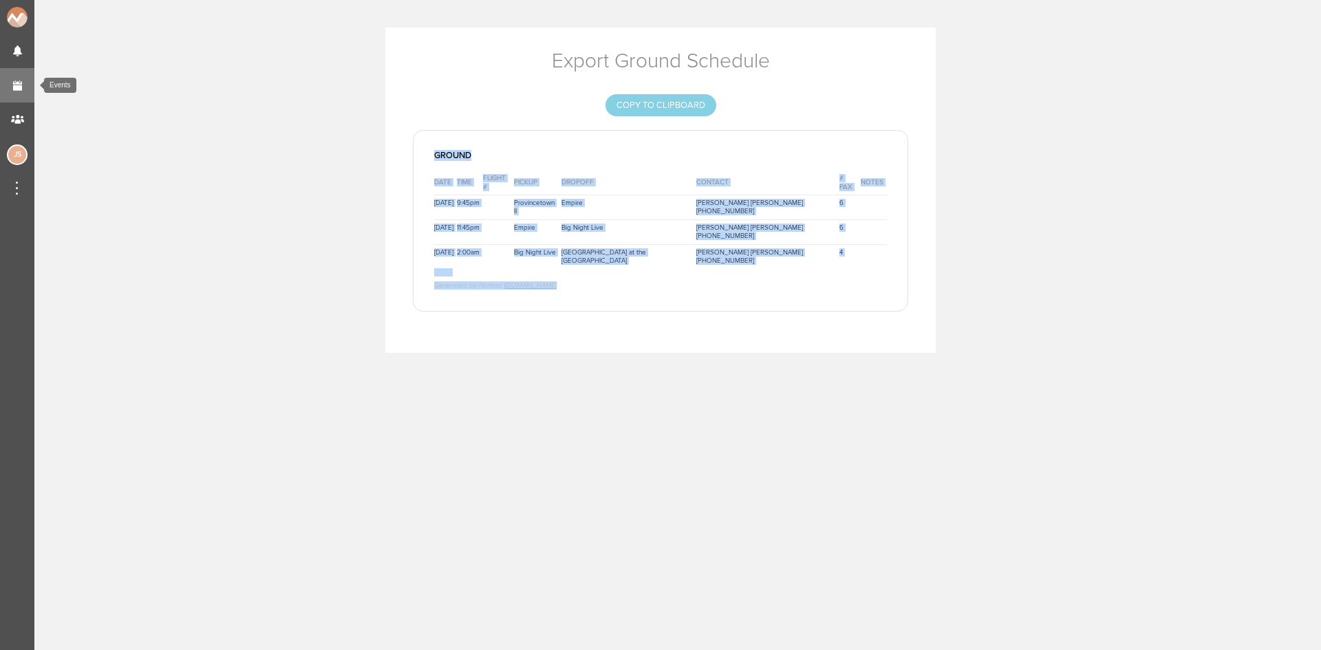
click at [23, 80] on link "Events" at bounding box center [17, 85] width 34 height 34
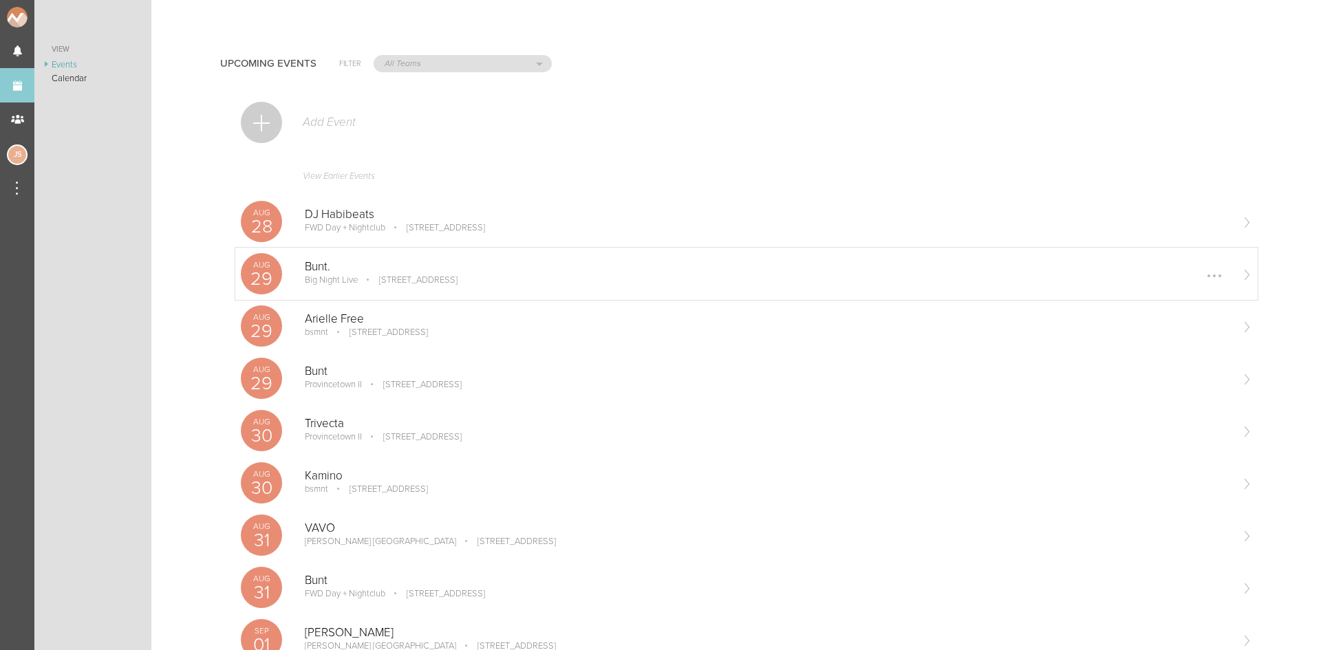
click at [352, 276] on p "Big Night Live" at bounding box center [331, 280] width 53 height 11
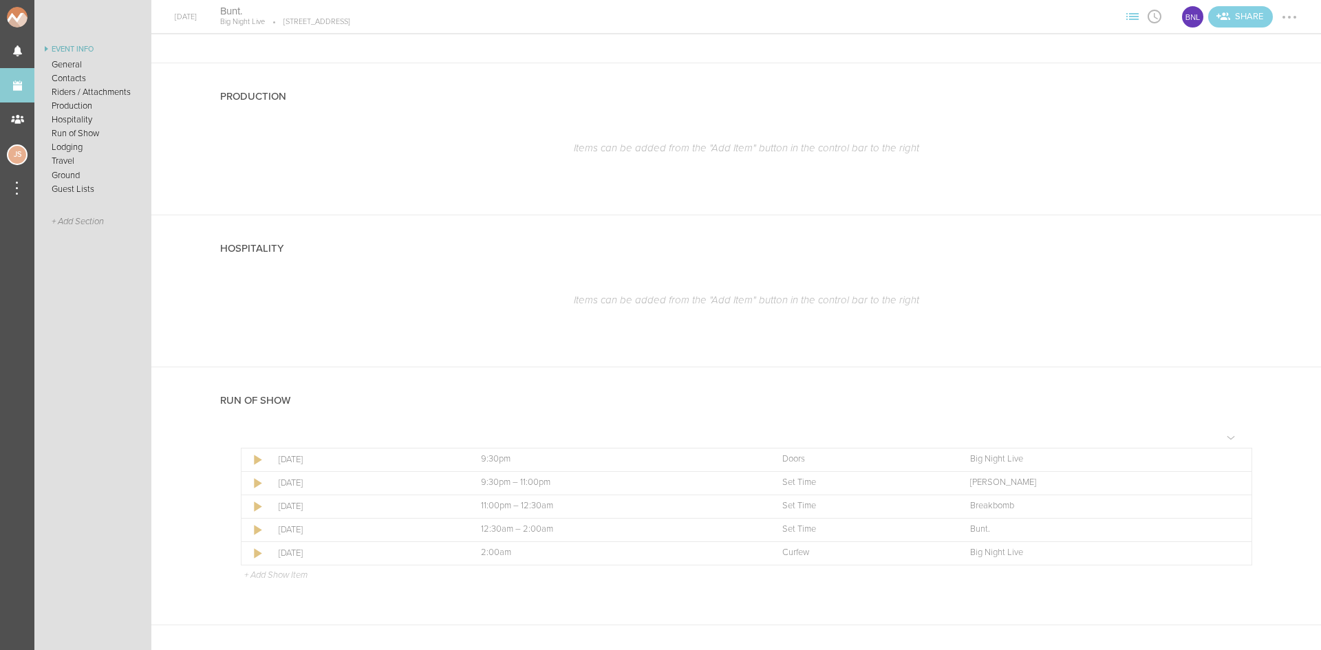
scroll to position [1720, 0]
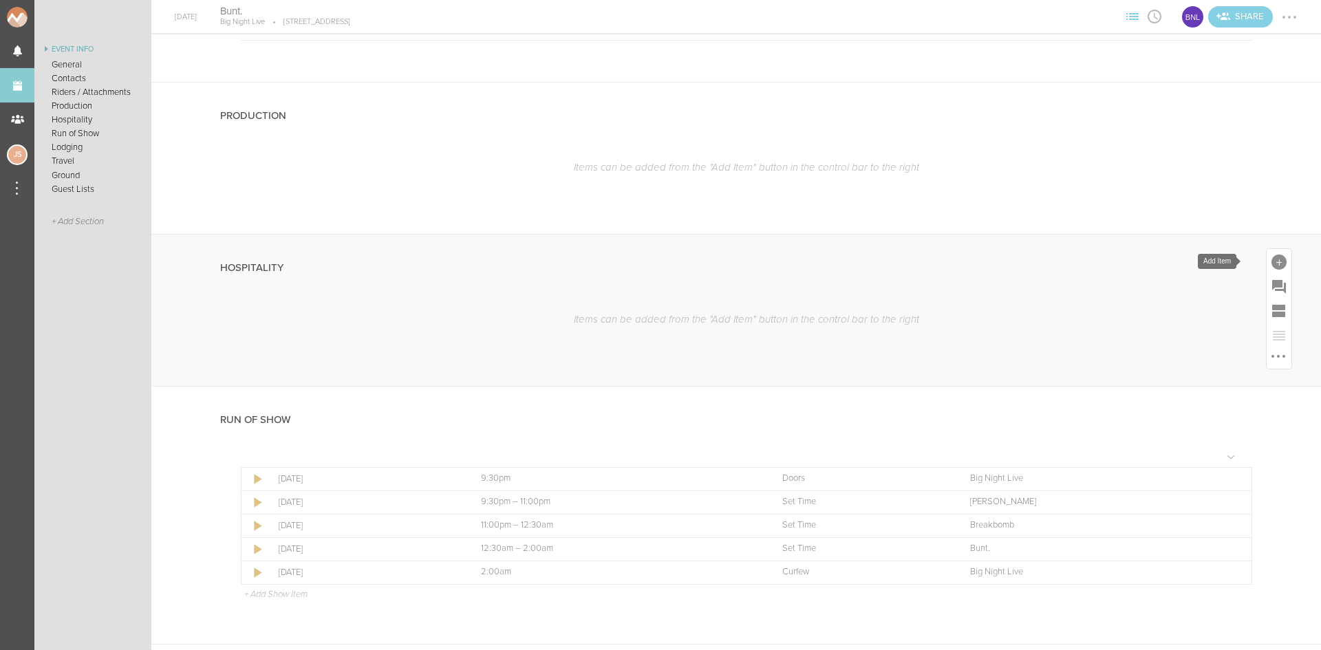
click at [1272, 257] on div at bounding box center [1279, 262] width 15 height 15
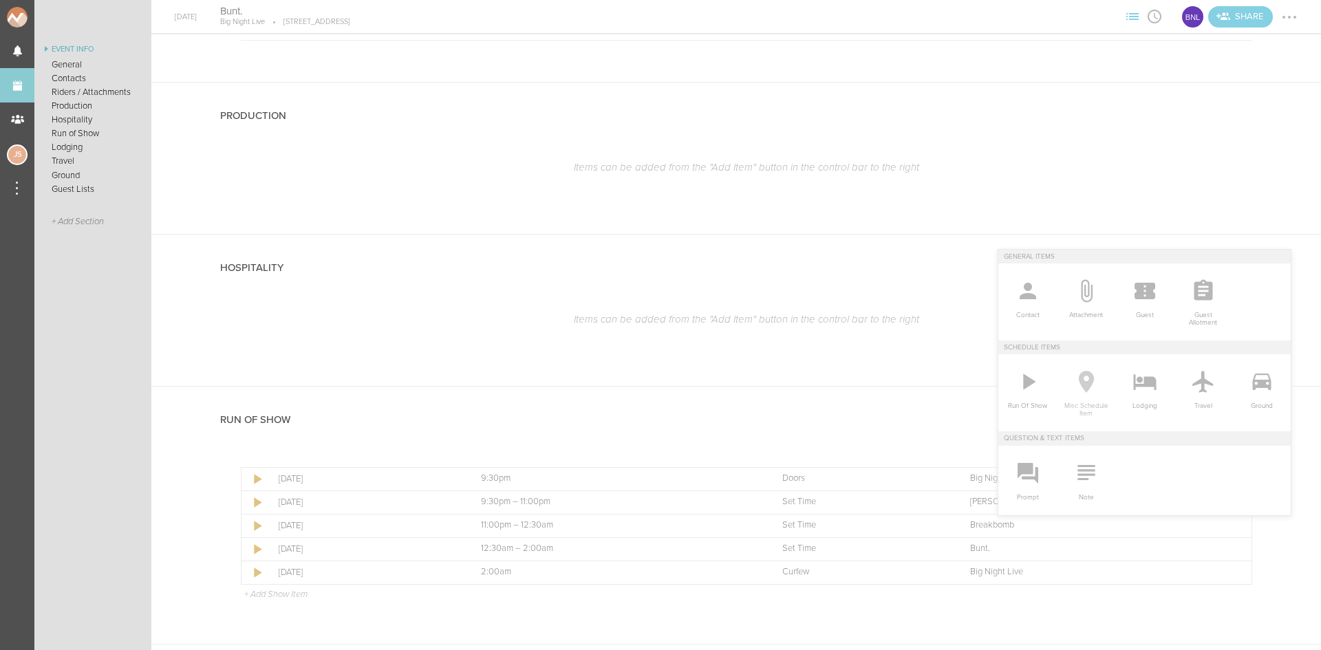
click at [1079, 368] on icon at bounding box center [1087, 382] width 28 height 28
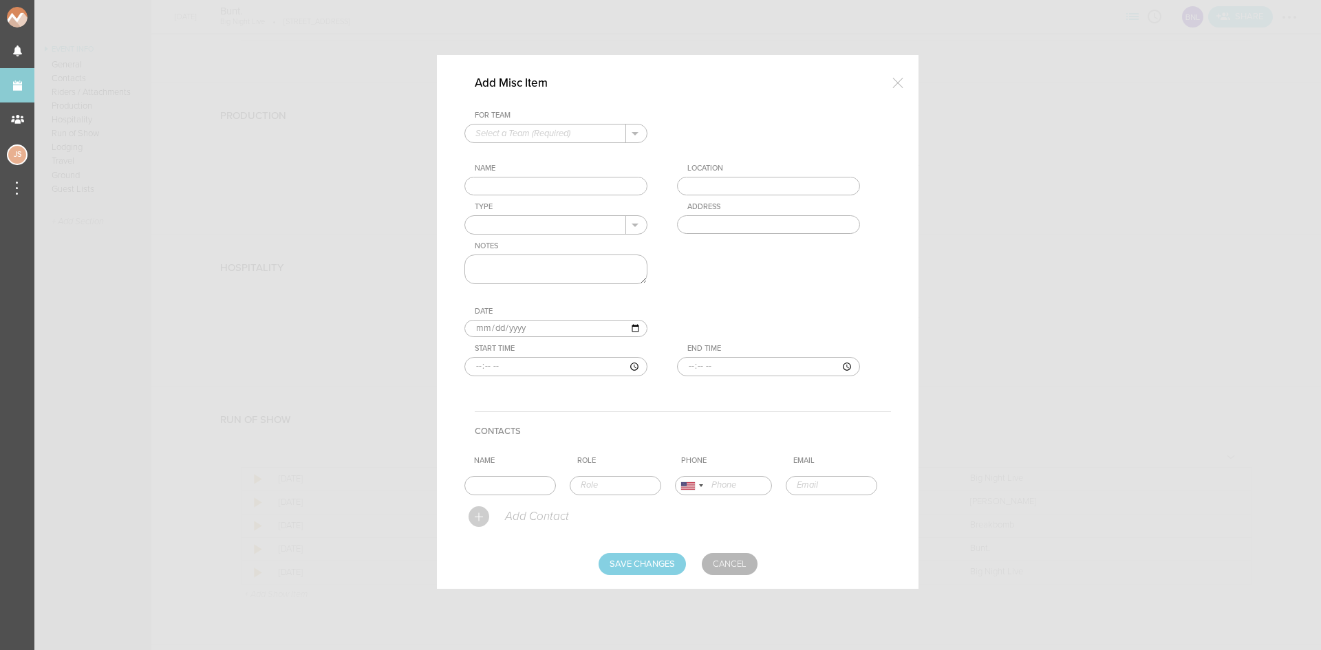
click at [541, 139] on input "text" at bounding box center [545, 134] width 161 height 18
click at [535, 160] on p "Big Night Live" at bounding box center [555, 155] width 161 height 23
type input "Big Night Live"
click at [523, 186] on input "text" at bounding box center [555, 186] width 183 height 19
click at [523, 187] on input "text" at bounding box center [555, 186] width 183 height 19
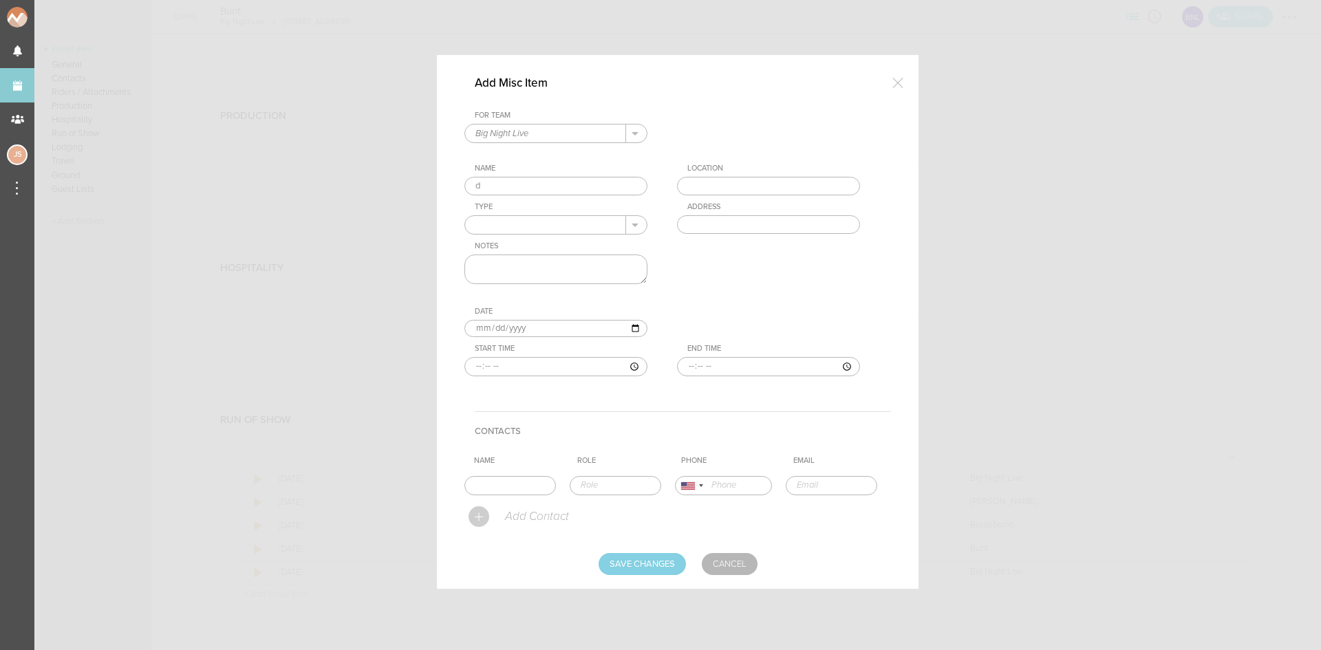
type input "Dinner"
click at [723, 181] on input "text" at bounding box center [768, 186] width 183 height 19
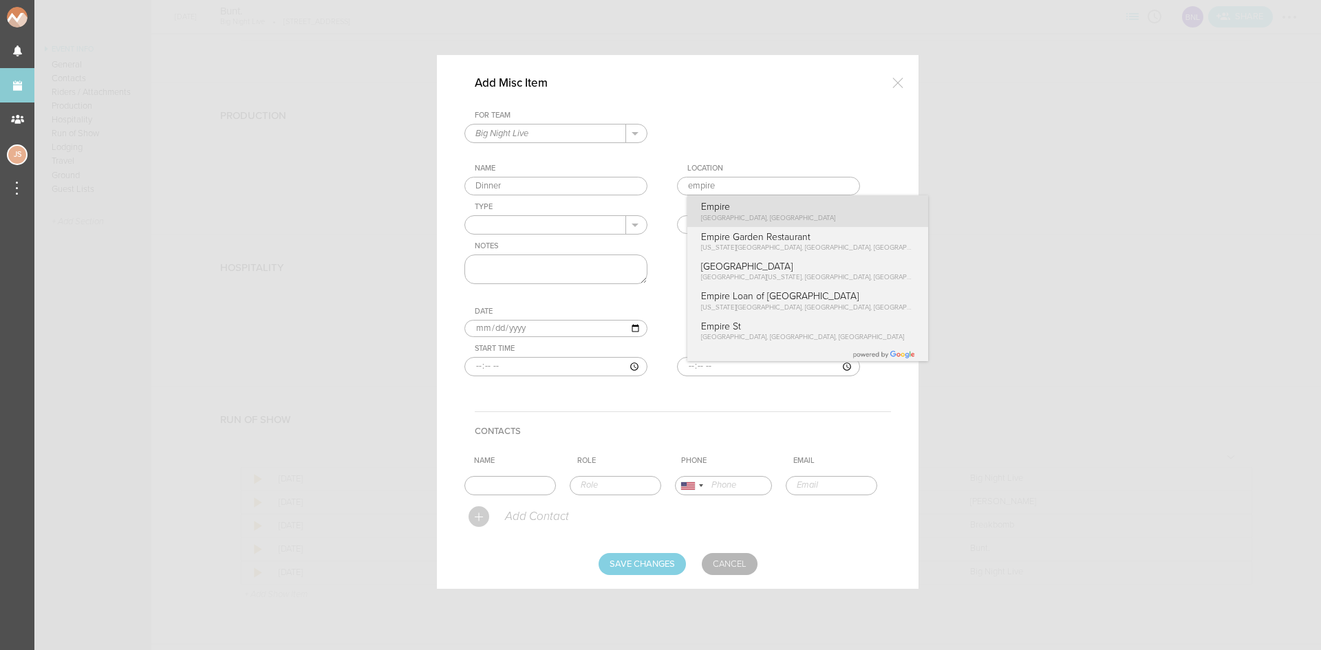
click at [735, 203] on div "For Team Big Night Live + Add New Team Big Night Live . Big Night Live Name Din…" at bounding box center [677, 254] width 427 height 287
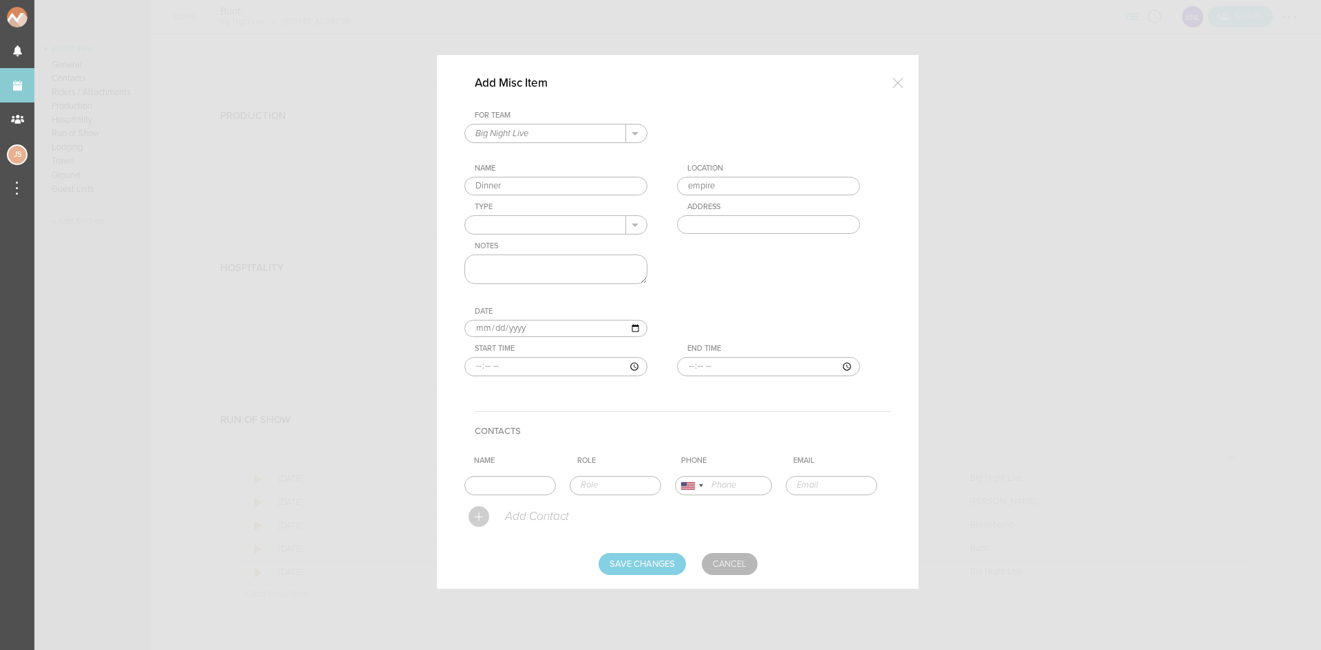
type input "Empire"
type input "1 Marina Park Drive, Boston, MA 02210, USA"
click at [552, 222] on input "text" at bounding box center [545, 225] width 161 height 18
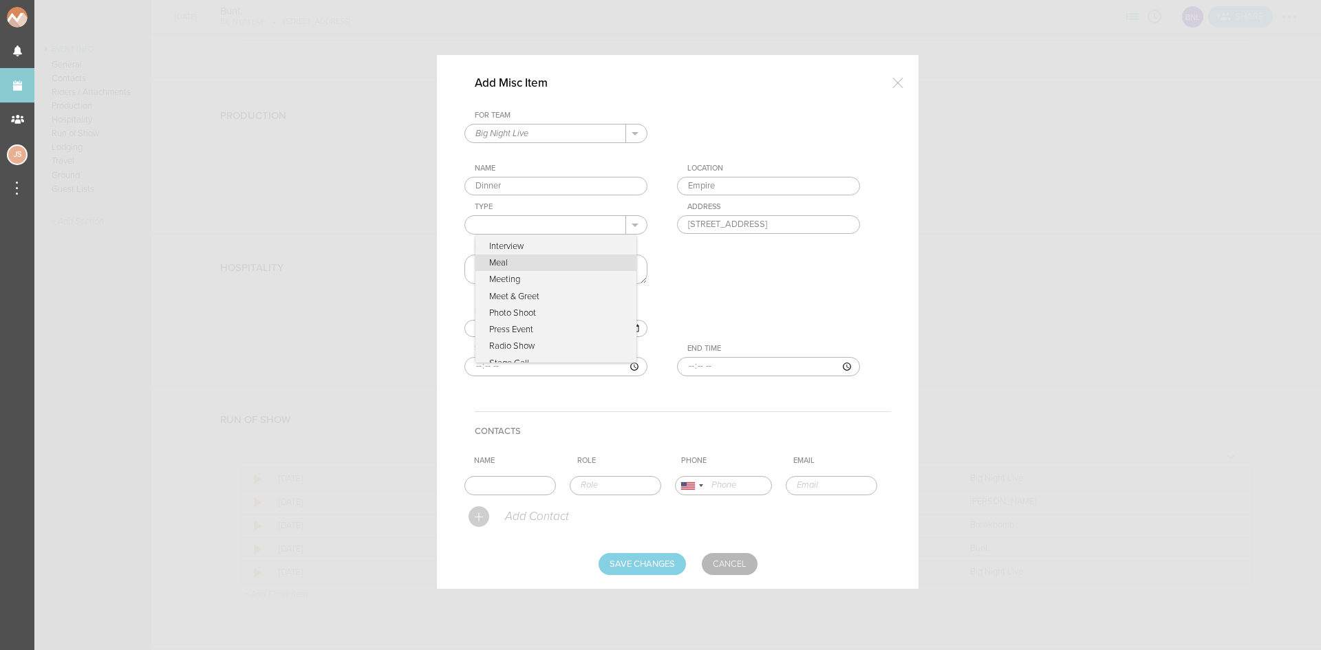
click at [537, 260] on p "Meal" at bounding box center [555, 263] width 161 height 17
type input "Meal"
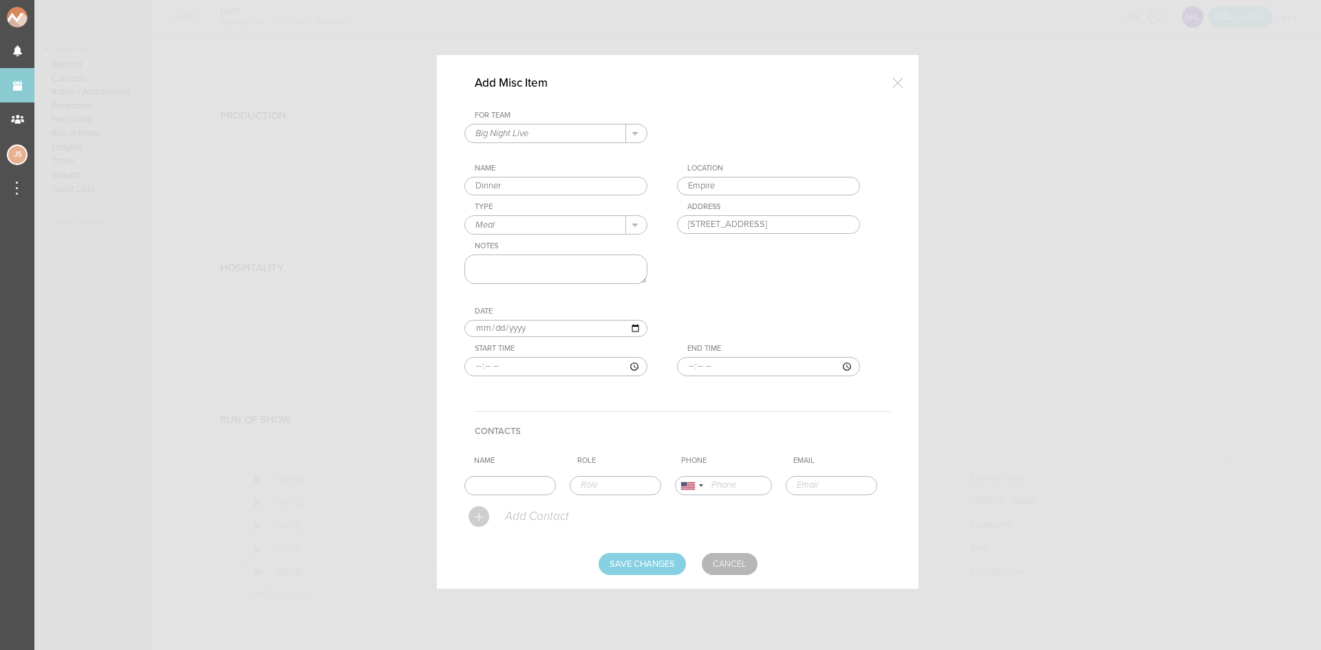
click at [538, 272] on textarea at bounding box center [555, 270] width 183 height 30
type textarea "50 % off"
click at [469, 367] on input "time" at bounding box center [555, 366] width 183 height 19
type input "22:00"
type input "23:45"
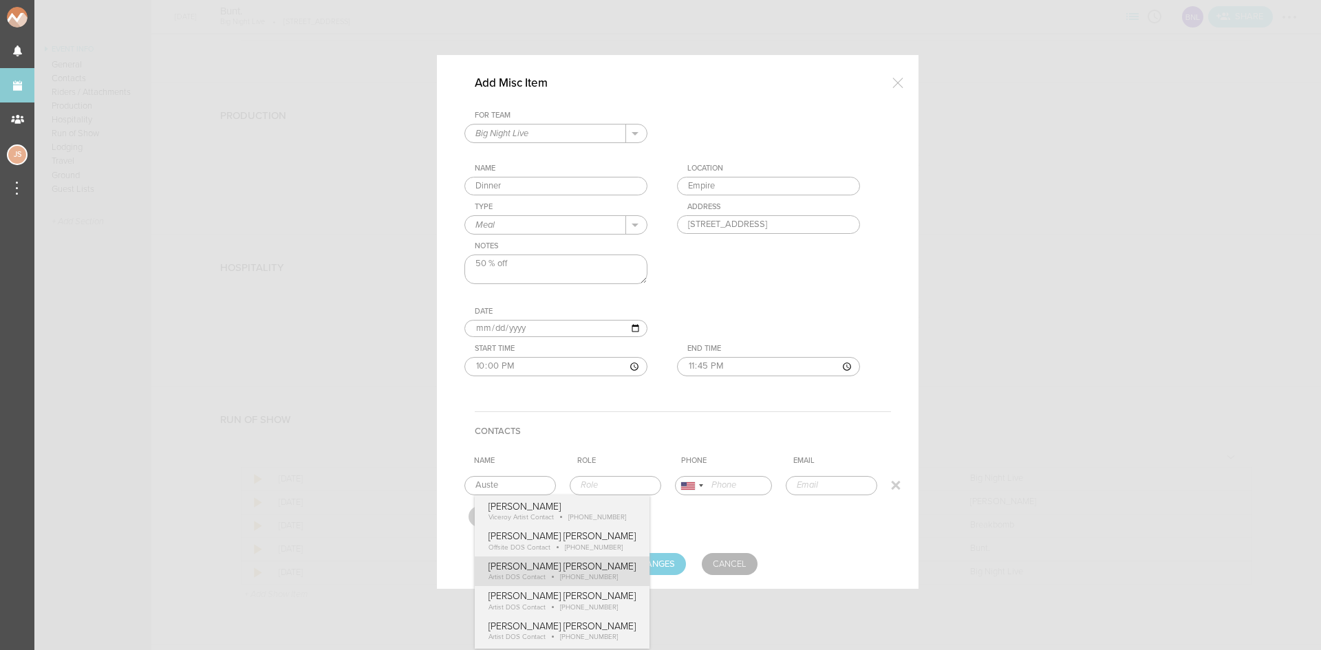
type input "[PERSON_NAME] [PERSON_NAME]"
type input "Artist DOS Contact"
type input "15208610191"
click at [594, 575] on form "For Team Big Night Live + Add New Team Big Night Live . Big Night Live Name Din…" at bounding box center [677, 343] width 427 height 464
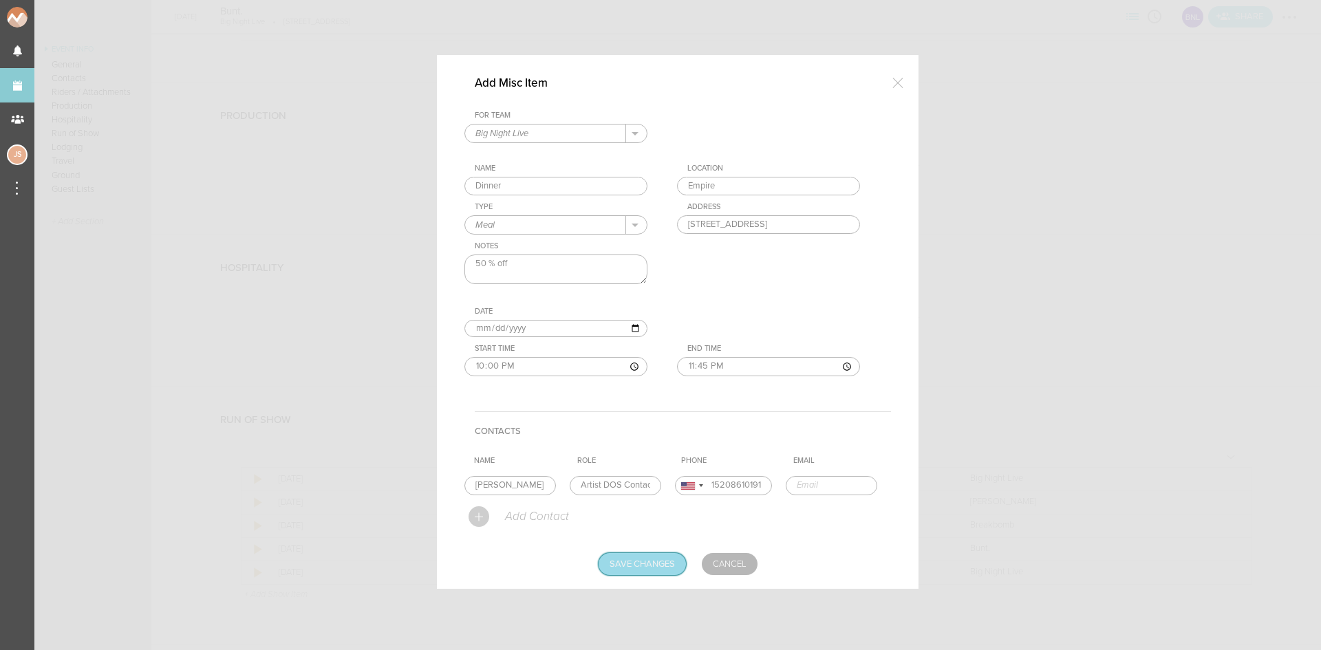
click at [641, 567] on input "Save Changes" at bounding box center [642, 564] width 87 height 22
type input "Saving..."
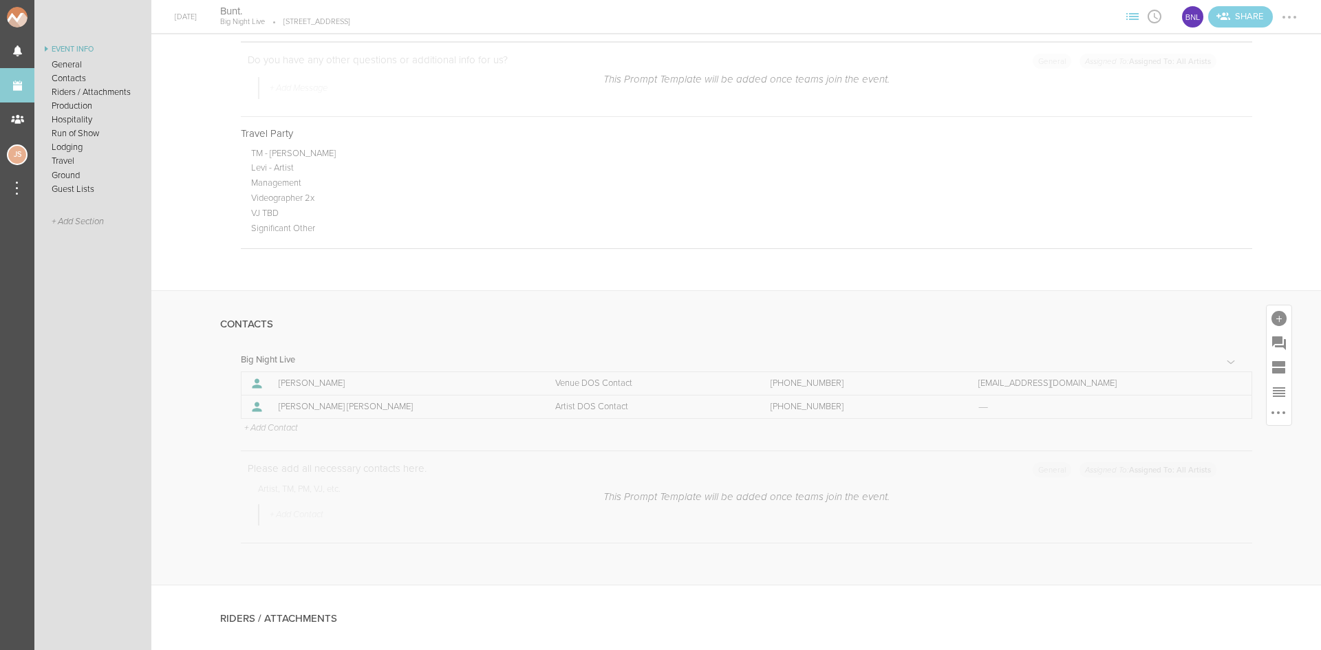
scroll to position [826, 0]
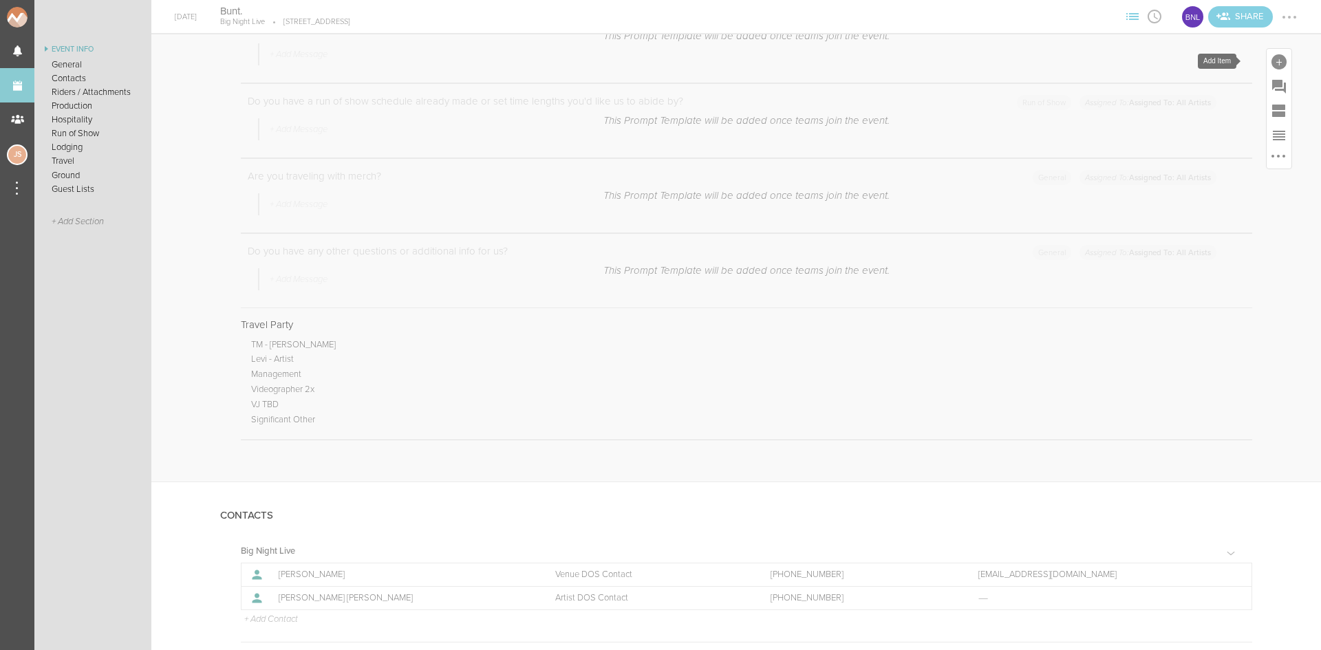
click at [1272, 63] on div at bounding box center [1279, 61] width 15 height 15
click at [1078, 277] on icon at bounding box center [1087, 273] width 28 height 28
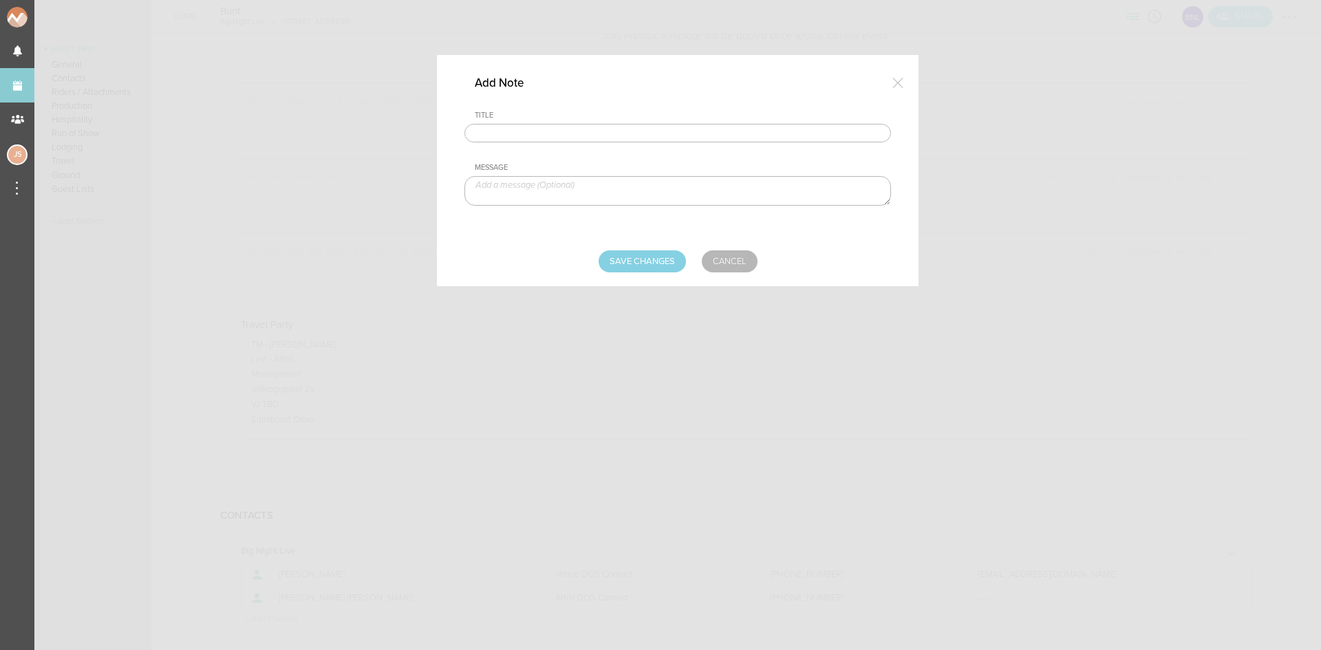
drag, startPoint x: 662, startPoint y: 130, endPoint x: 641, endPoint y: 138, distance: 22.0
click at [660, 130] on input "text" at bounding box center [677, 133] width 427 height 19
type input "Visuals"
click at [568, 190] on textarea at bounding box center [677, 191] width 427 height 30
paste textarea "https://tinyurl.com/BUNT-VISUALS-24"
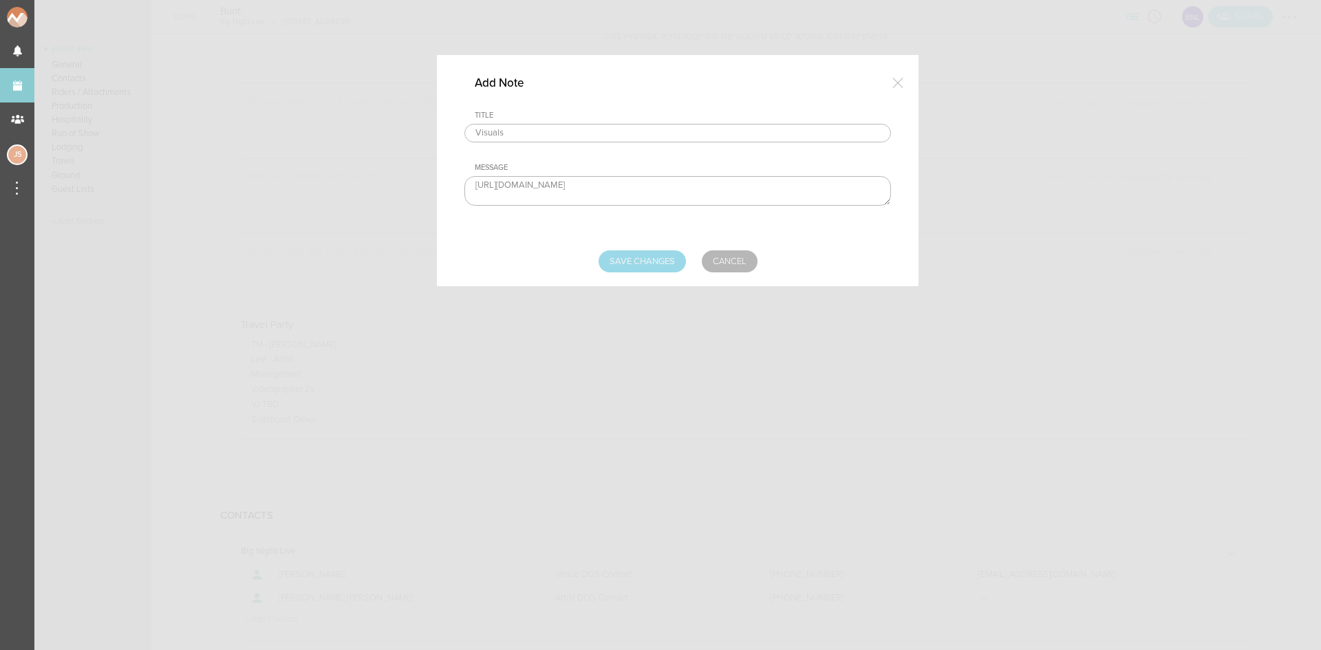
type textarea "https://tinyurl.com/BUNT-VISUALS-24"
click at [665, 259] on input "Save Changes" at bounding box center [642, 261] width 87 height 22
type input "Saving..."
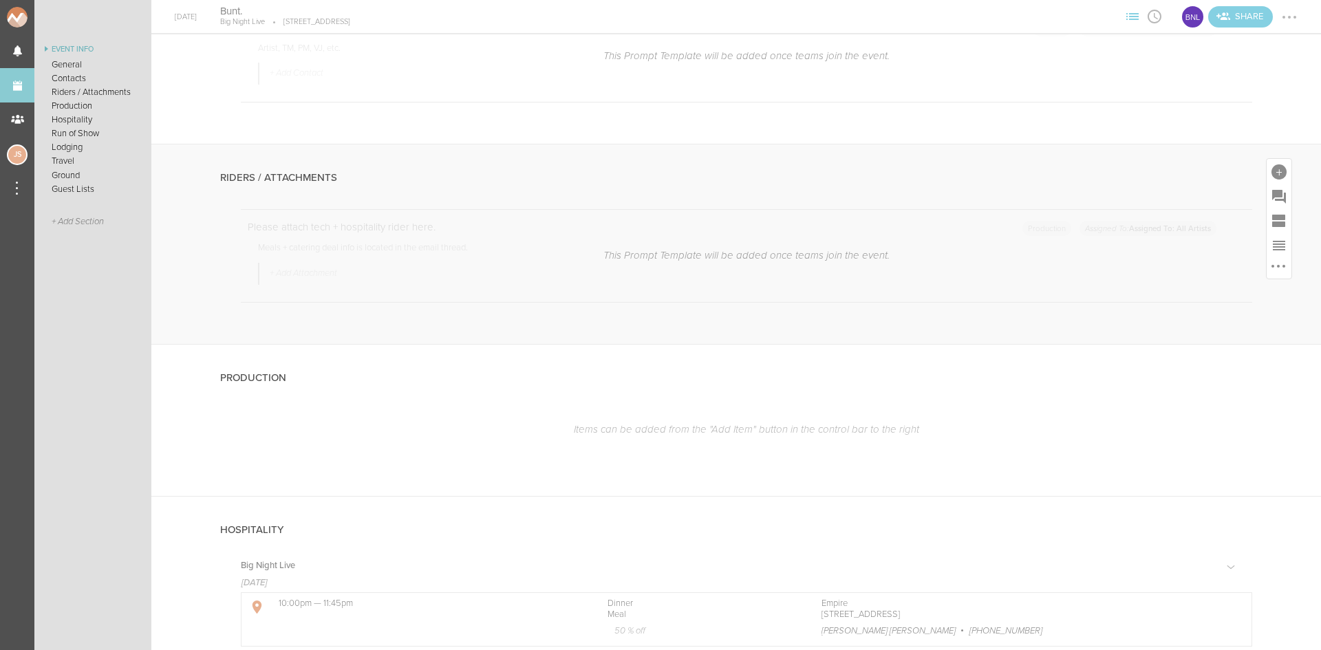
scroll to position [1514, 0]
click at [1272, 172] on div at bounding box center [1279, 173] width 15 height 15
click at [1082, 196] on icon at bounding box center [1087, 203] width 28 height 28
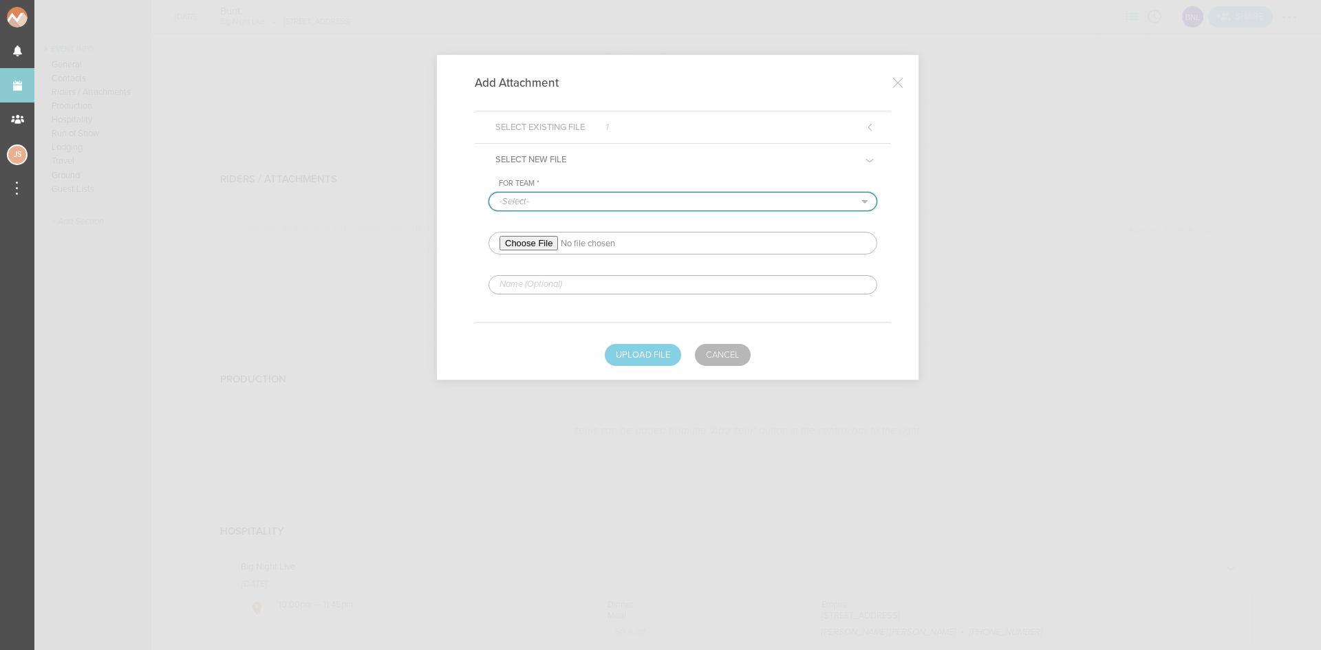
drag, startPoint x: 530, startPoint y: 195, endPoint x: 530, endPoint y: 204, distance: 9.6
click at [530, 195] on select "-Select- Big Night Live" at bounding box center [682, 202] width 387 height 18
select select "925"
click at [489, 193] on select "-Select- Big Night Live" at bounding box center [682, 202] width 387 height 18
click at [533, 250] on input "file" at bounding box center [683, 243] width 389 height 23
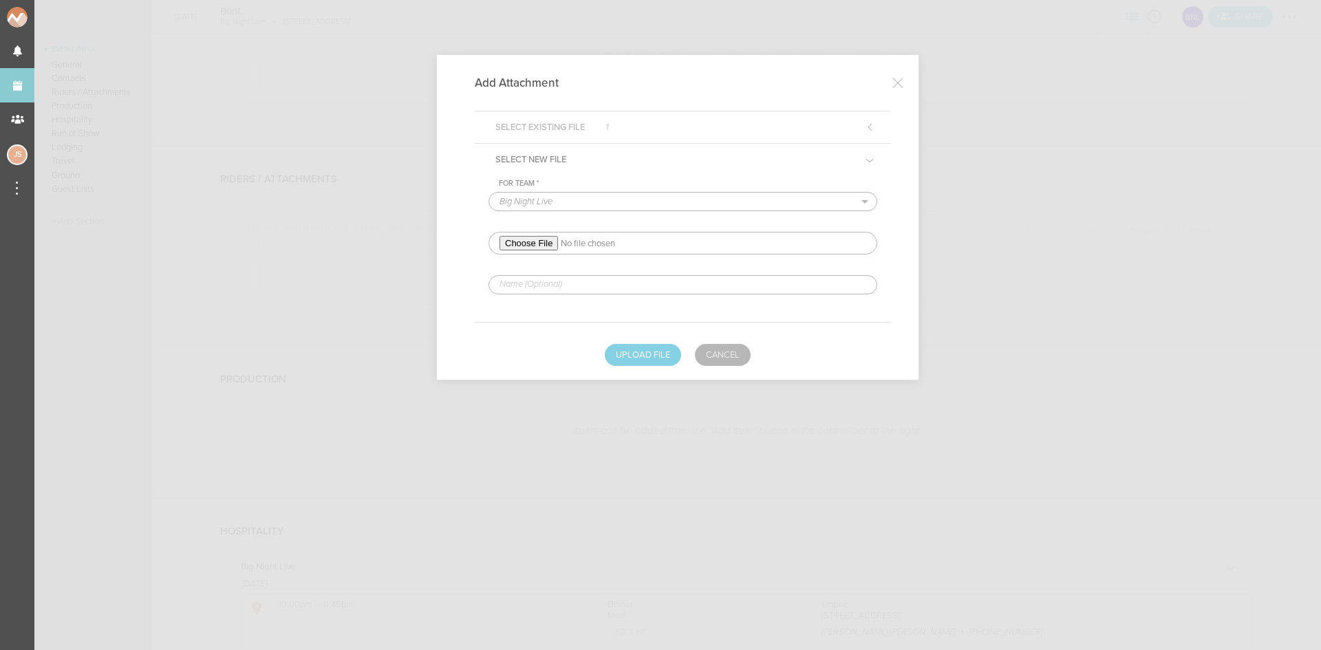
type input "C:\fakepath\BUNT RIDER 2025 - In The Round V1 (1)-BNL REDLINED.pdf"
click at [559, 288] on input "text" at bounding box center [683, 284] width 389 height 19
type input "REDLINED HERE"
click at [639, 353] on button "Upload File" at bounding box center [643, 355] width 76 height 22
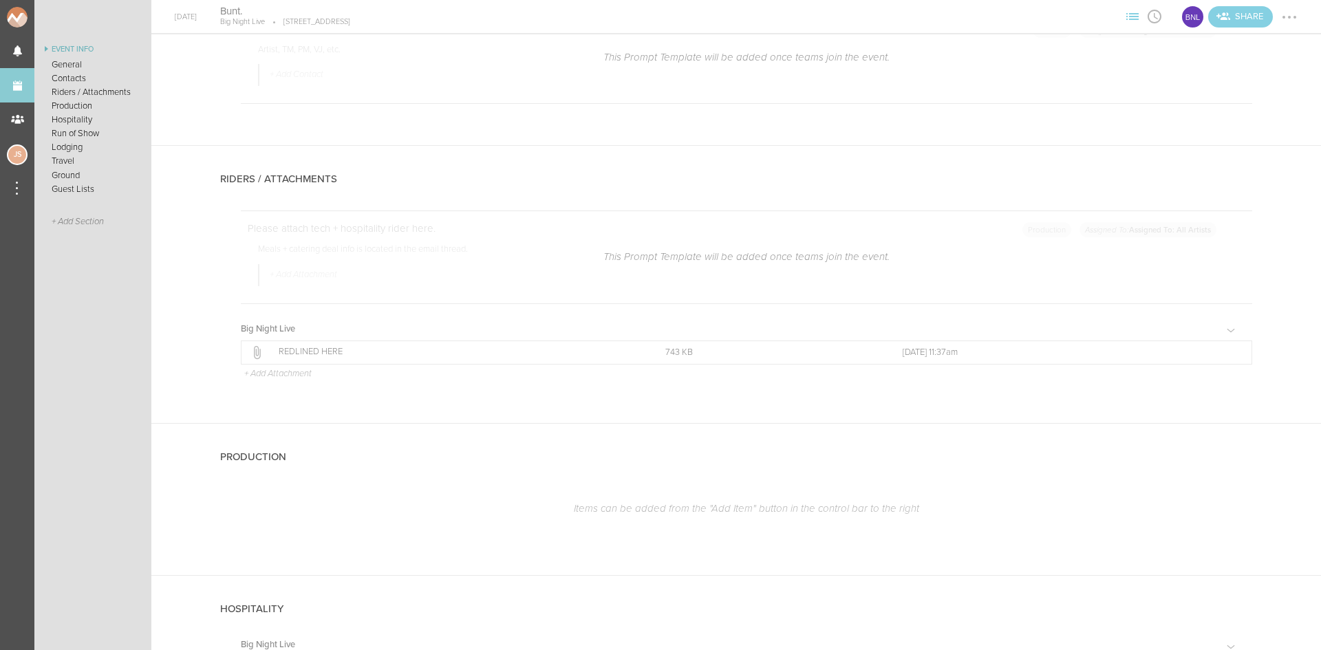
click at [1296, 10] on div at bounding box center [1290, 17] width 22 height 22
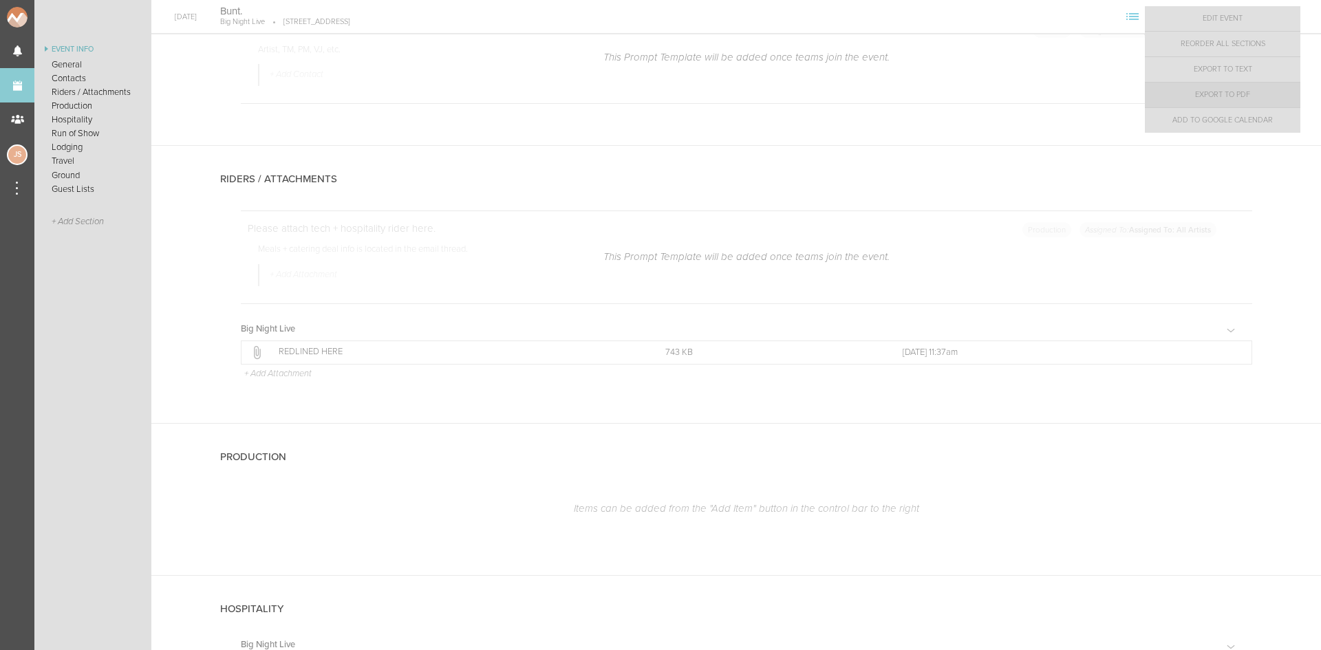
click at [1265, 90] on link "Export to PDF" at bounding box center [1223, 95] width 156 height 25
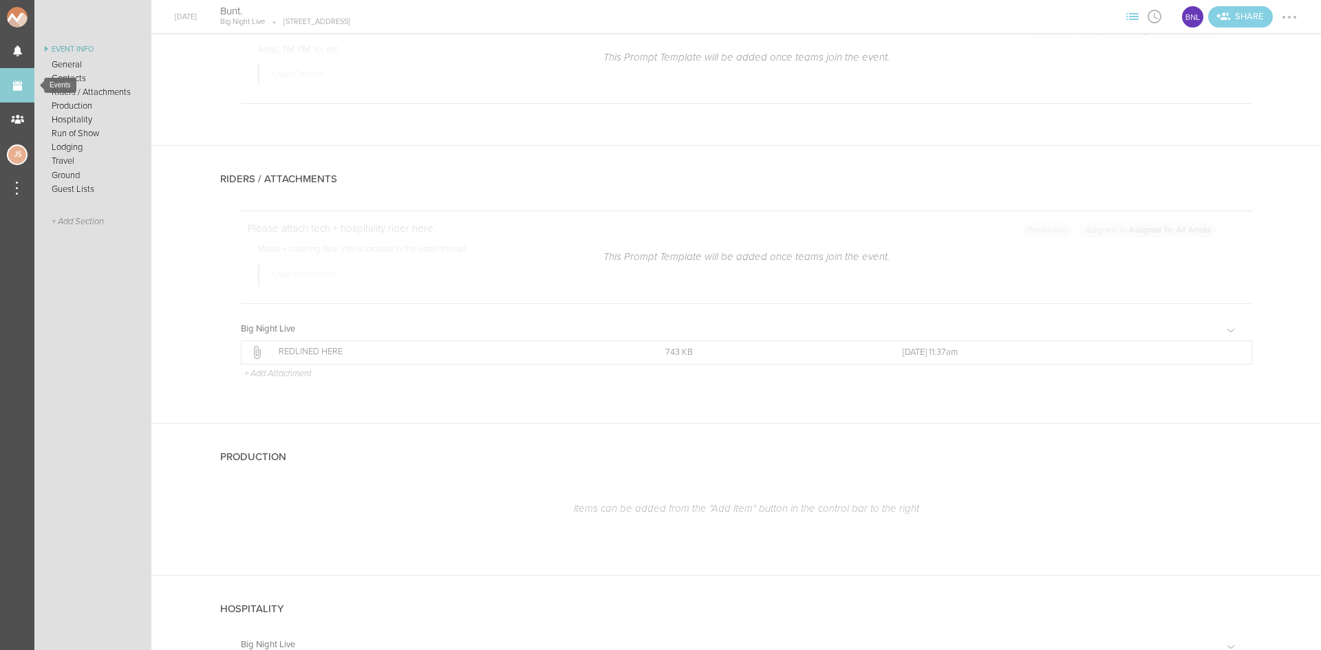
click at [14, 76] on link "Events" at bounding box center [17, 85] width 34 height 34
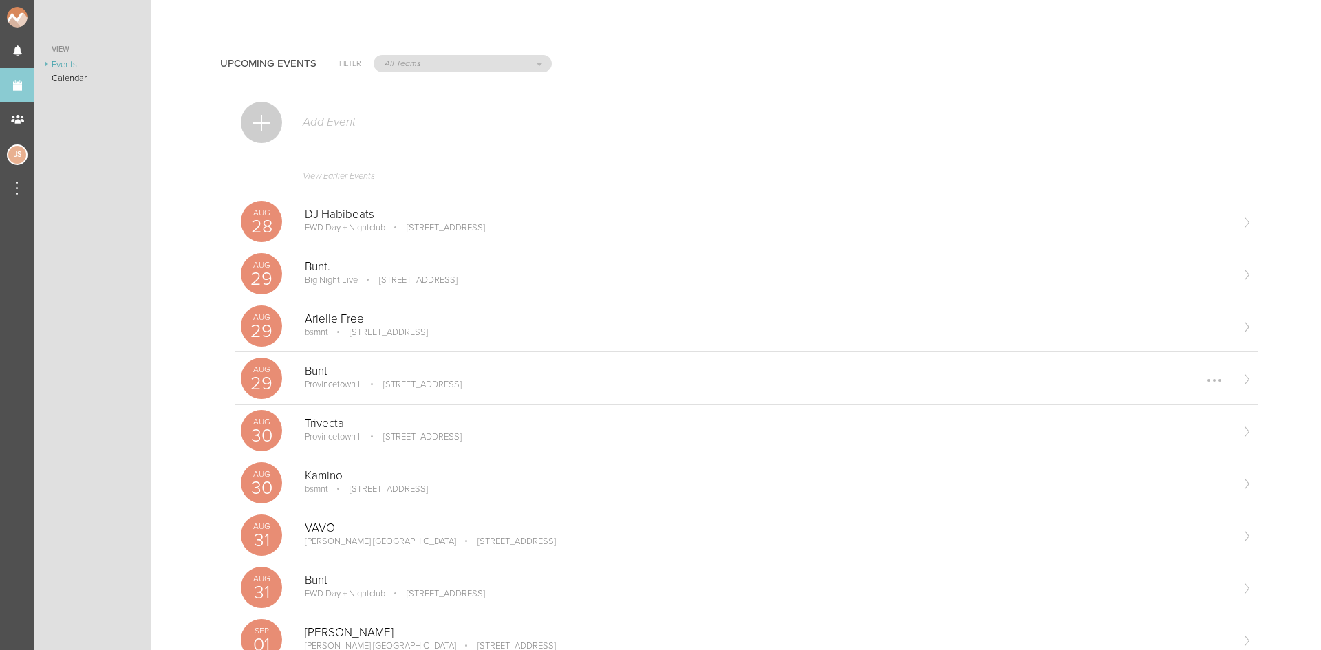
click at [442, 388] on p "[STREET_ADDRESS]" at bounding box center [413, 384] width 98 height 11
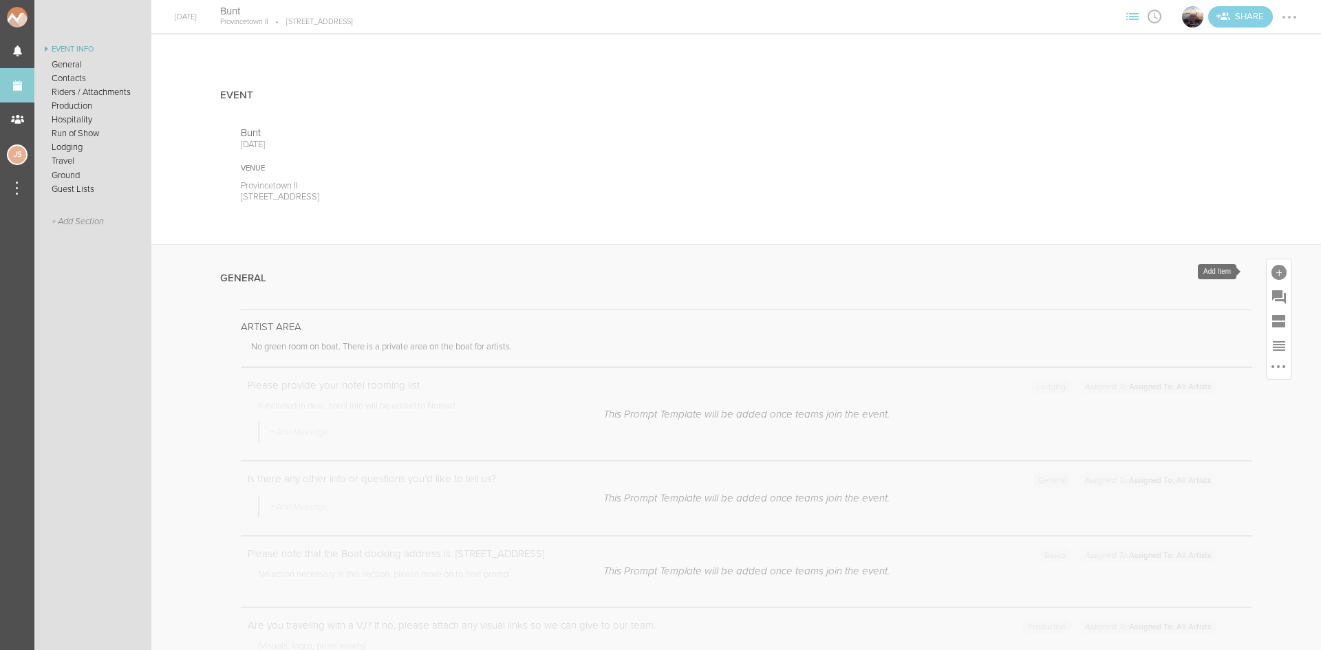
click at [1272, 275] on div at bounding box center [1279, 272] width 15 height 15
click at [1084, 487] on icon at bounding box center [1087, 483] width 28 height 28
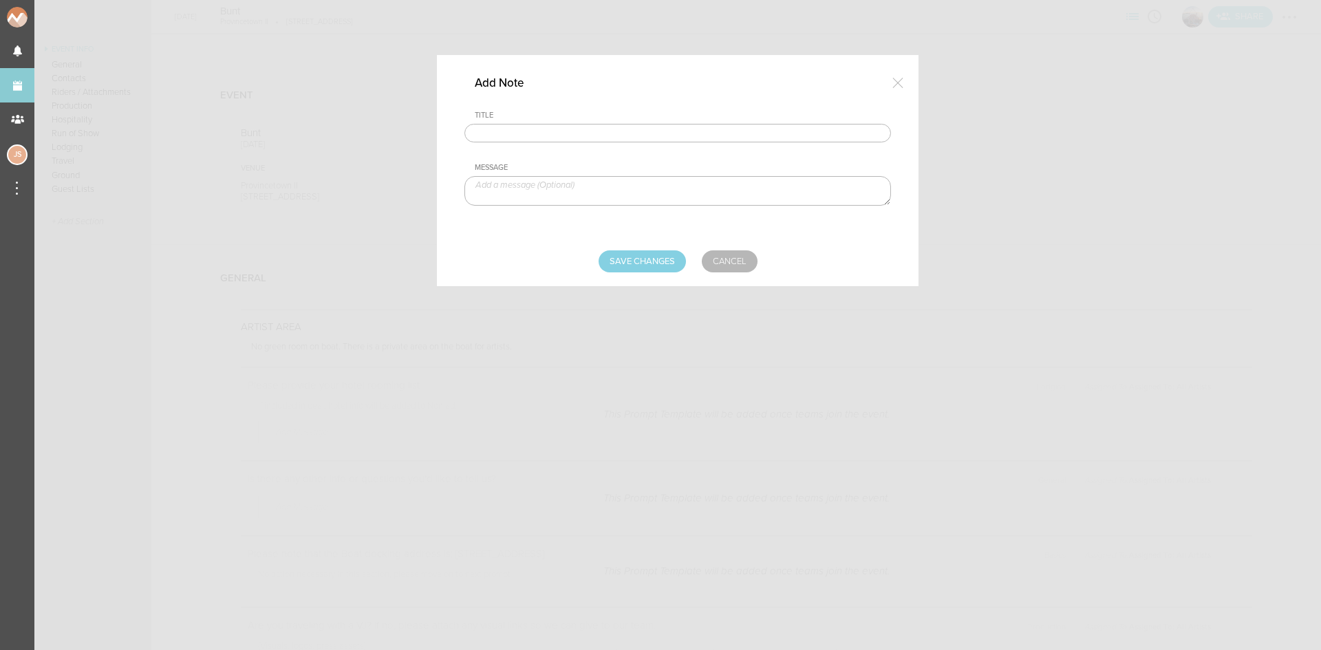
click at [632, 131] on input "text" at bounding box center [677, 133] width 427 height 19
type input "Visuals"
click at [579, 195] on textarea at bounding box center [677, 191] width 427 height 30
paste textarea "[URL][DOMAIN_NAME]"
type textarea "[URL][DOMAIN_NAME]"
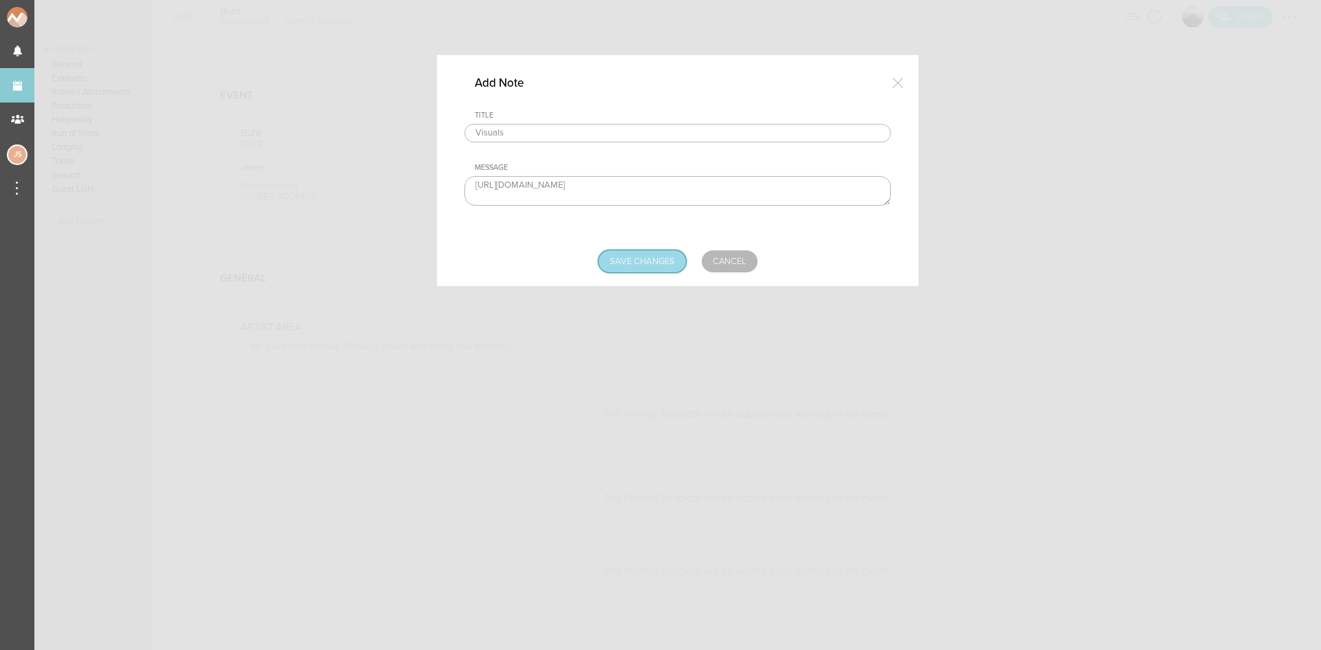
click at [655, 270] on input "Save Changes" at bounding box center [642, 261] width 87 height 22
type input "Saving..."
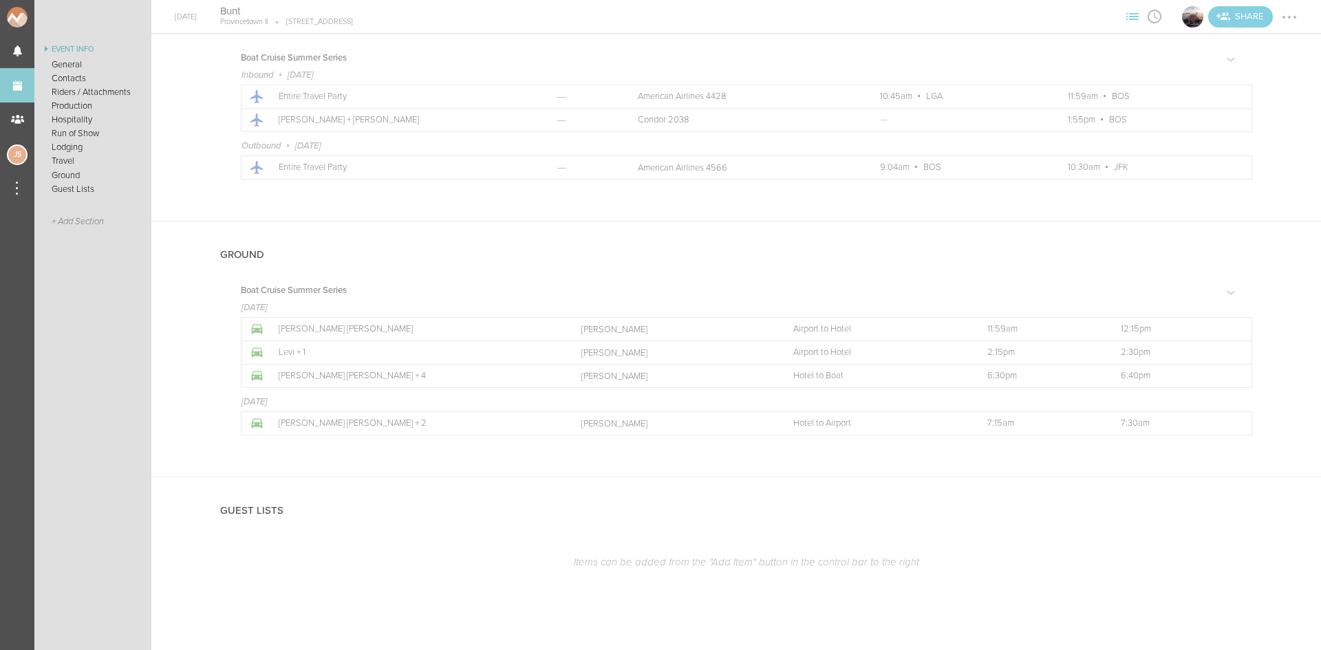
scroll to position [2860, 0]
click at [1286, 19] on div at bounding box center [1290, 17] width 22 height 22
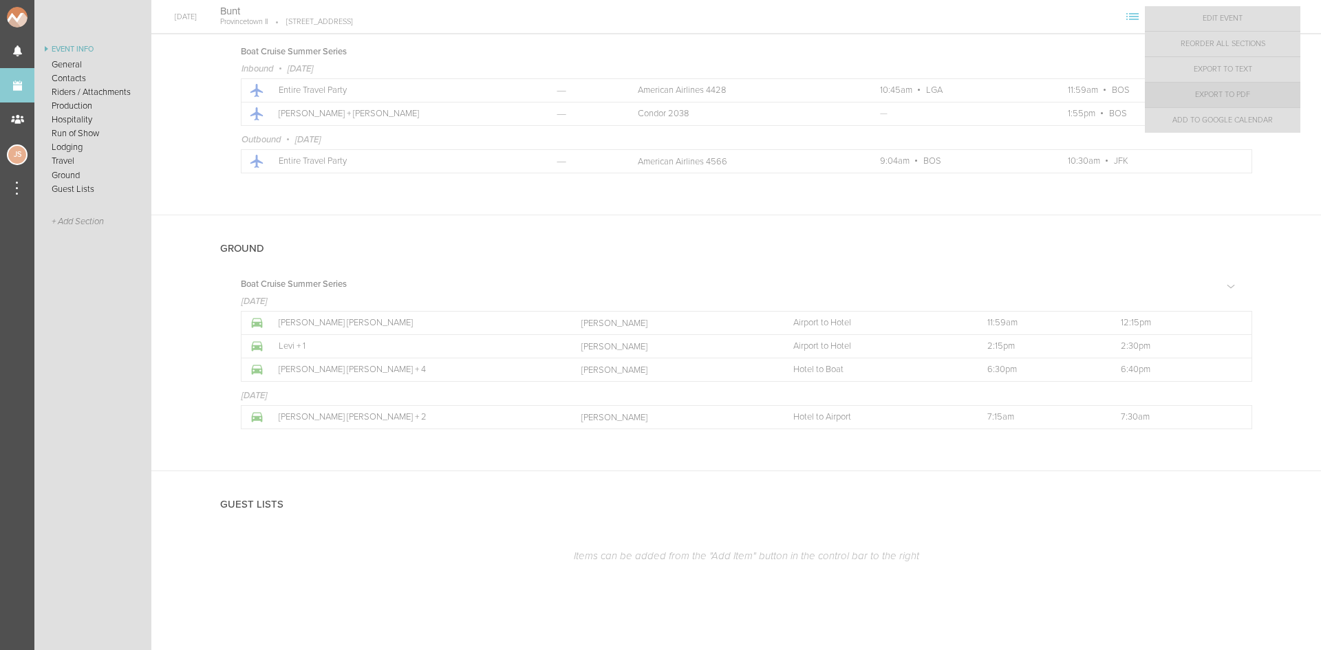
click at [1256, 99] on link "Export to PDF" at bounding box center [1223, 95] width 156 height 25
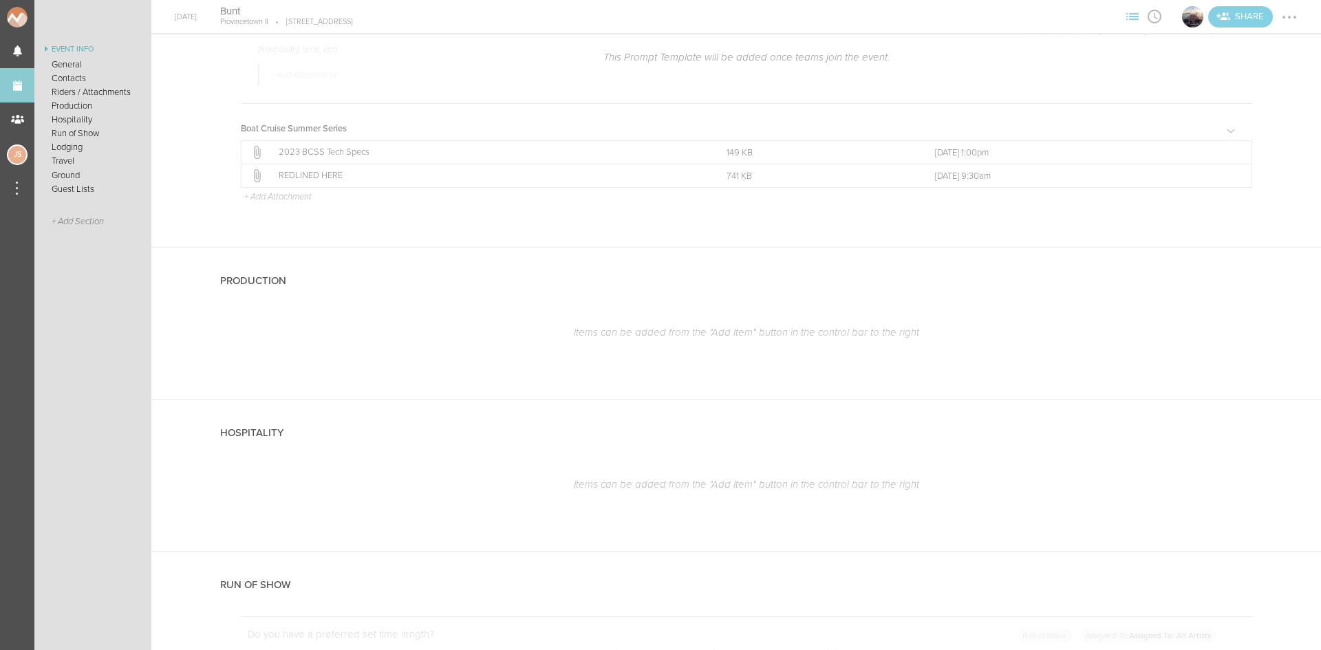
scroll to position [1484, 0]
